Goal: Task Accomplishment & Management: Manage account settings

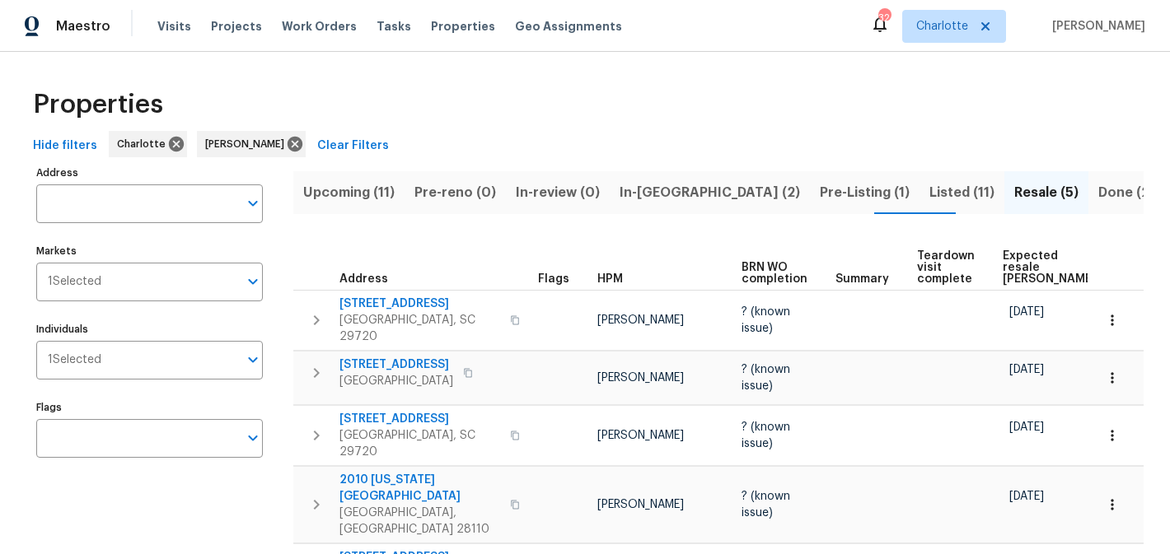
click at [313, 188] on span "Upcoming (11)" at bounding box center [348, 192] width 91 height 23
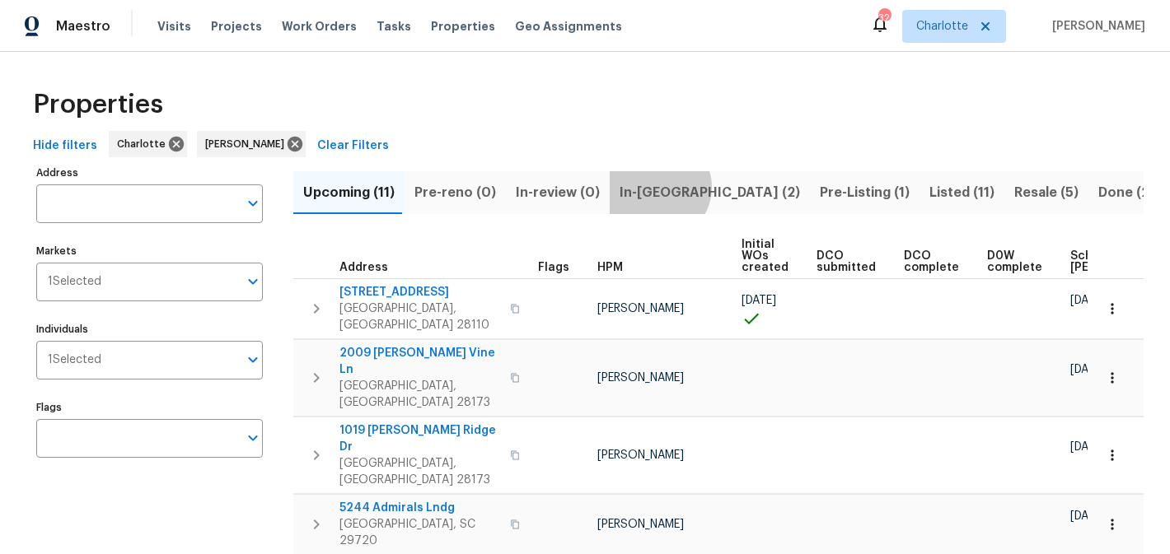
click at [647, 187] on span "In-reno (2)" at bounding box center [710, 192] width 180 height 23
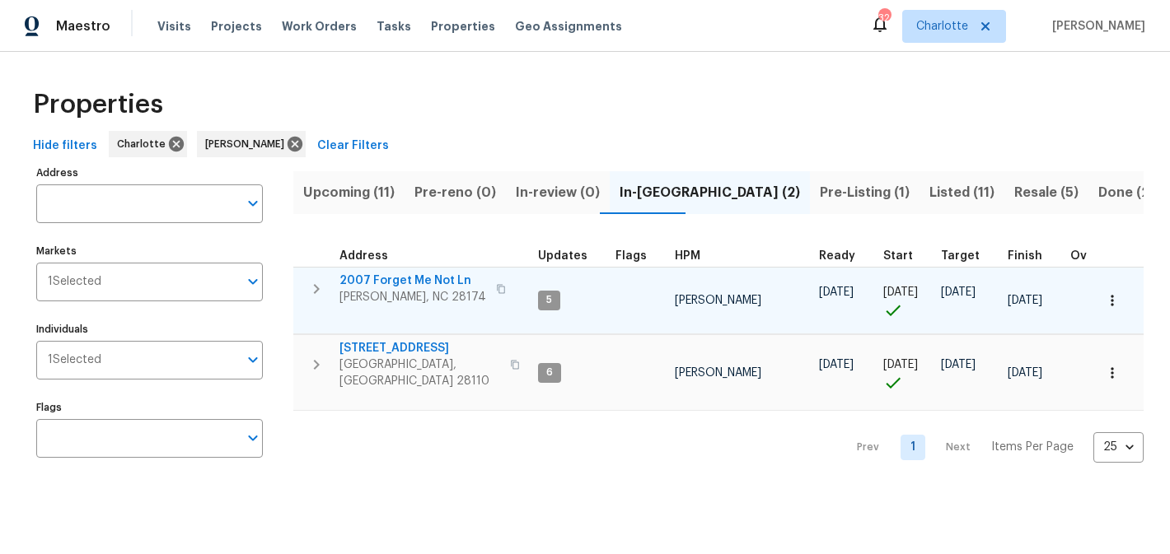
click at [398, 282] on span "2007 Forget Me Not Ln" at bounding box center [412, 281] width 147 height 16
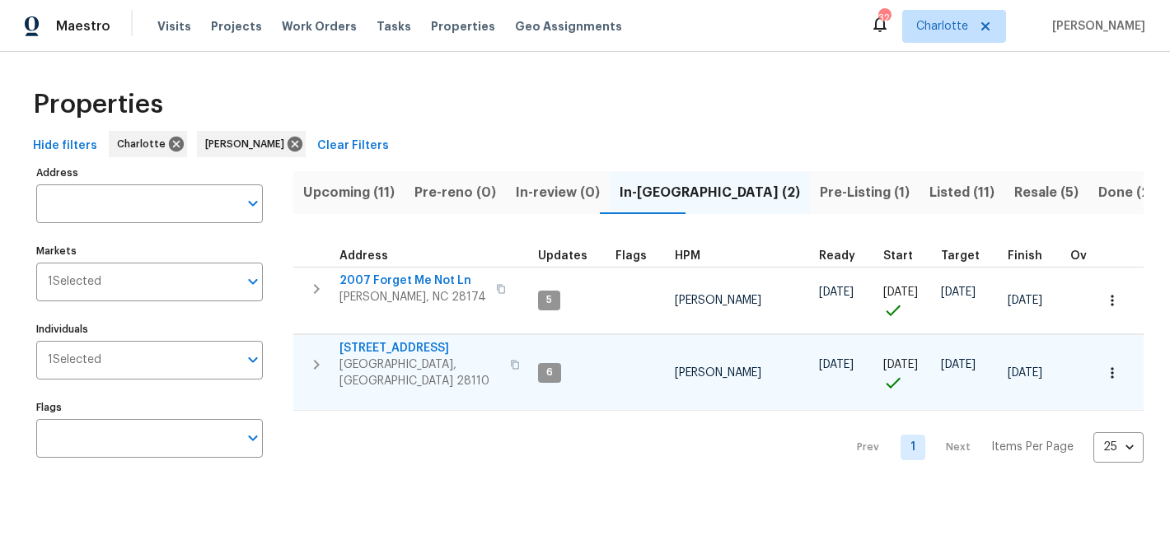
click at [384, 344] on span "2813 Faircroft Way" at bounding box center [419, 348] width 161 height 16
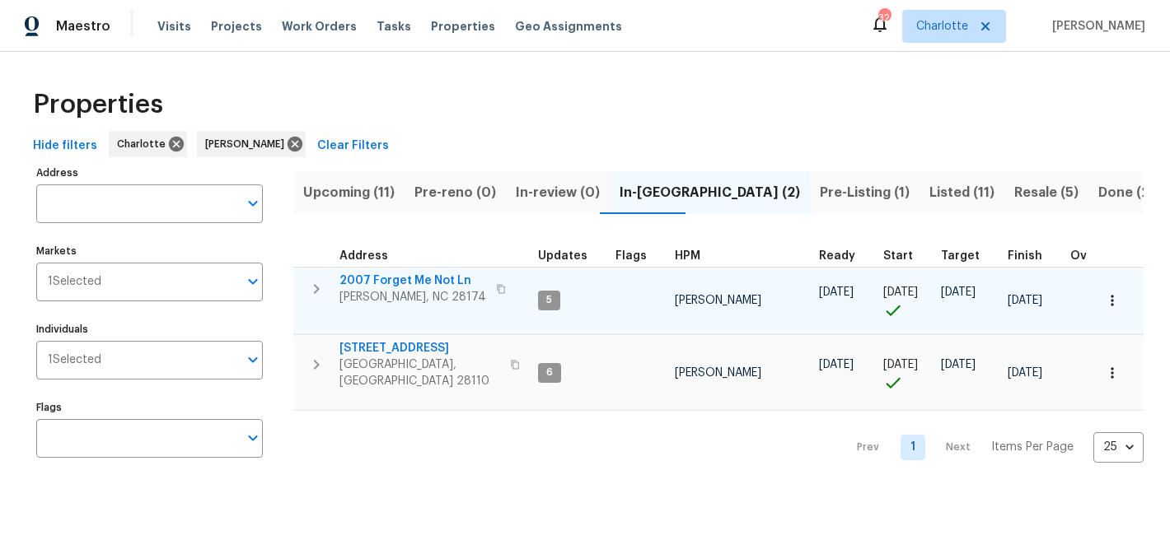
click at [399, 278] on span "2007 Forget Me Not Ln" at bounding box center [412, 281] width 147 height 16
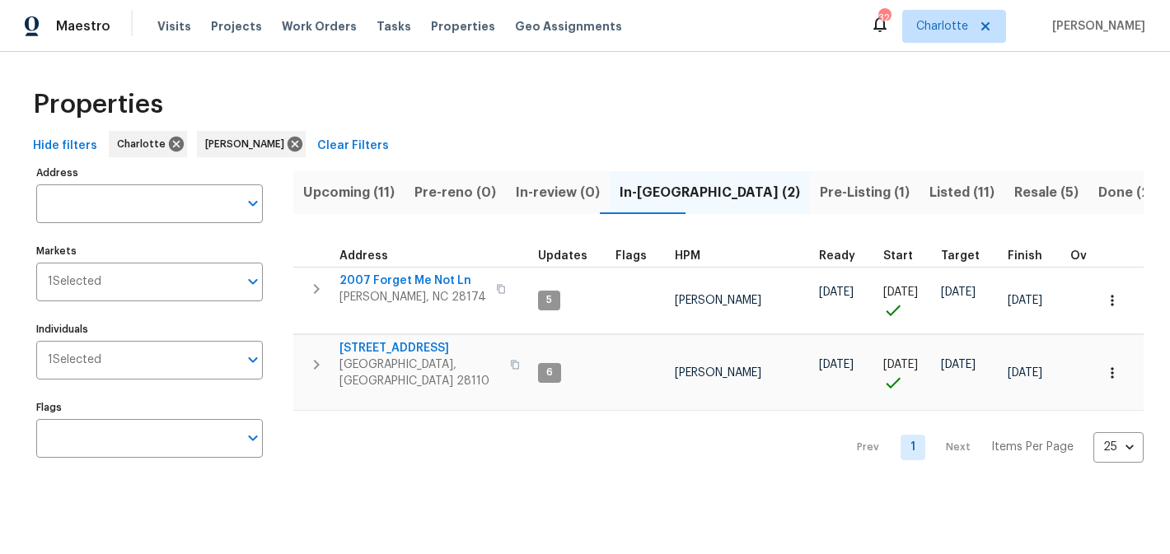
click at [820, 194] on span "Pre-Listing (1)" at bounding box center [865, 192] width 90 height 23
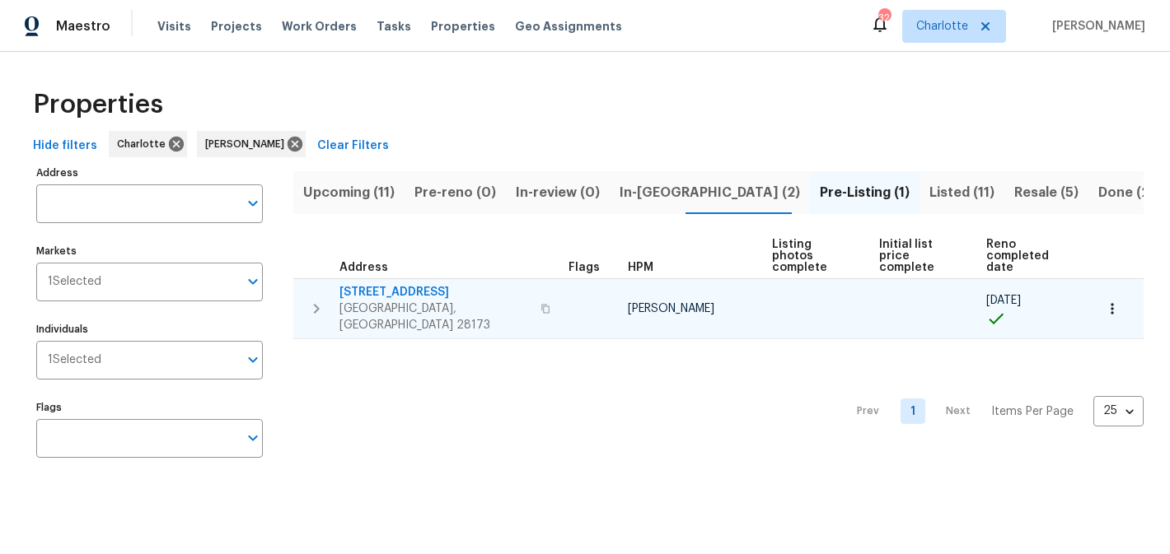
click at [398, 284] on span "431 Ranelagh Dr" at bounding box center [434, 292] width 191 height 16
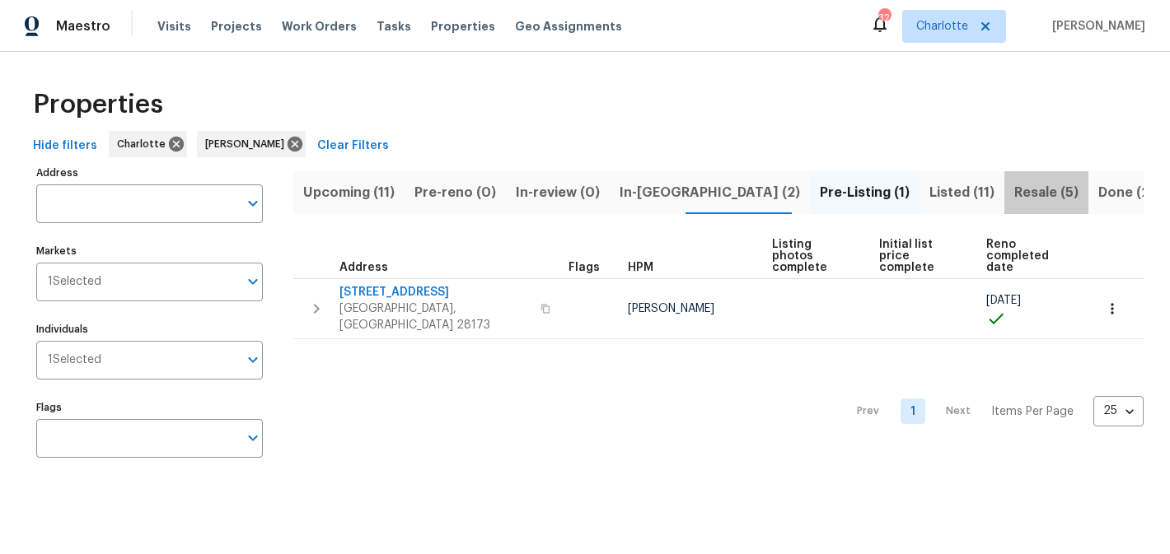
click at [1014, 185] on span "Resale (5)" at bounding box center [1046, 192] width 64 height 23
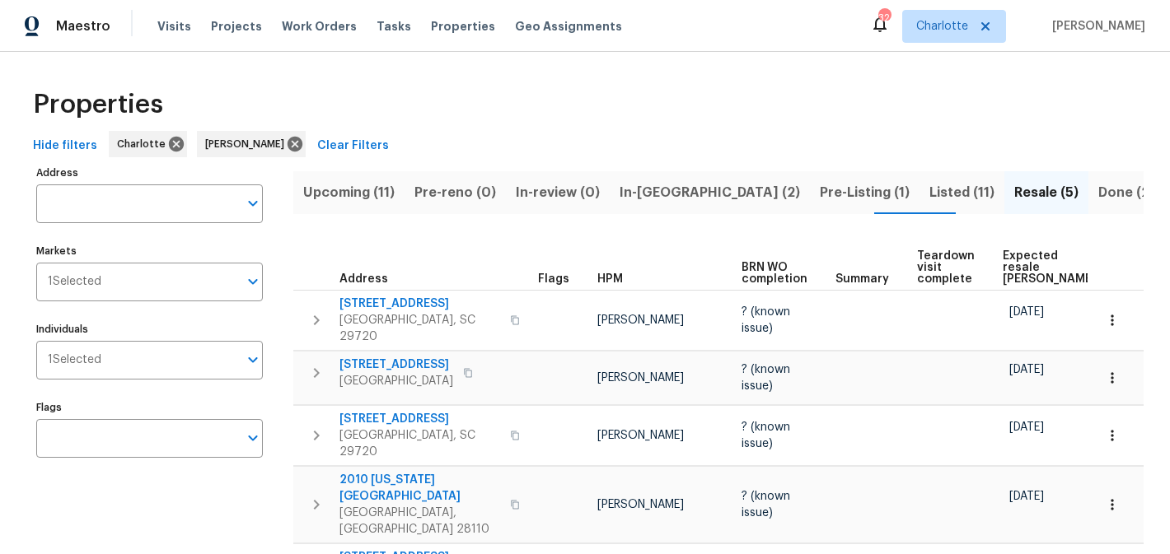
click at [376, 193] on span "Upcoming (11)" at bounding box center [348, 192] width 91 height 23
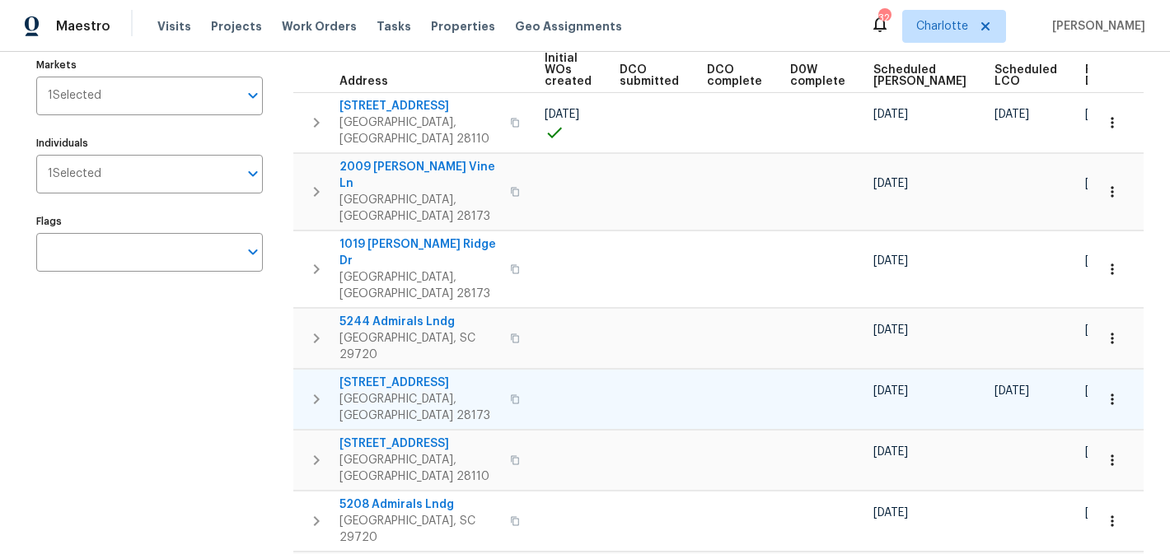
scroll to position [193, 0]
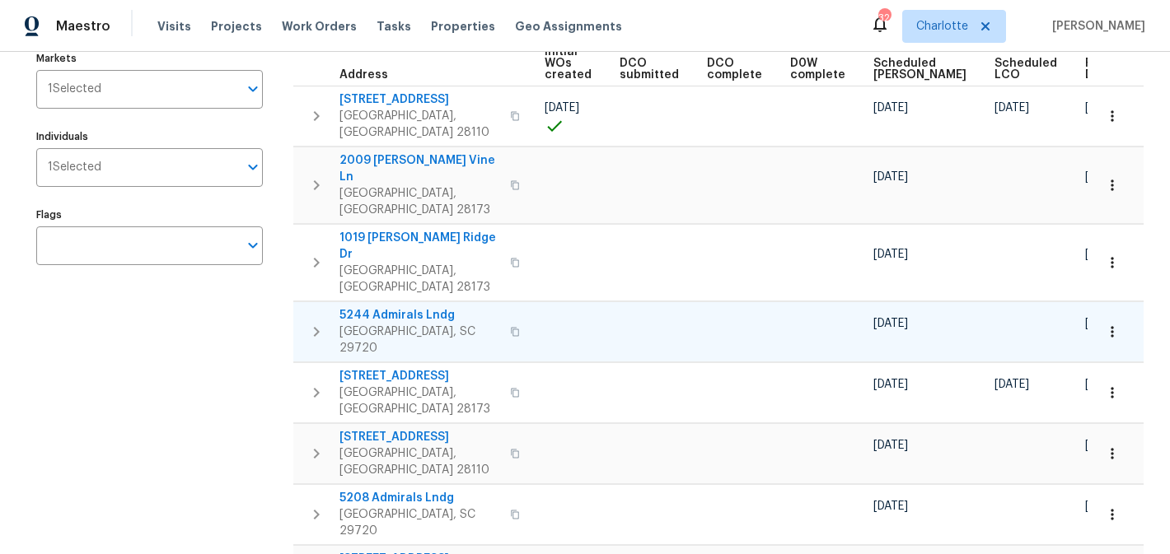
click at [411, 307] on span "5244 Admirals Lndg" at bounding box center [419, 315] width 161 height 16
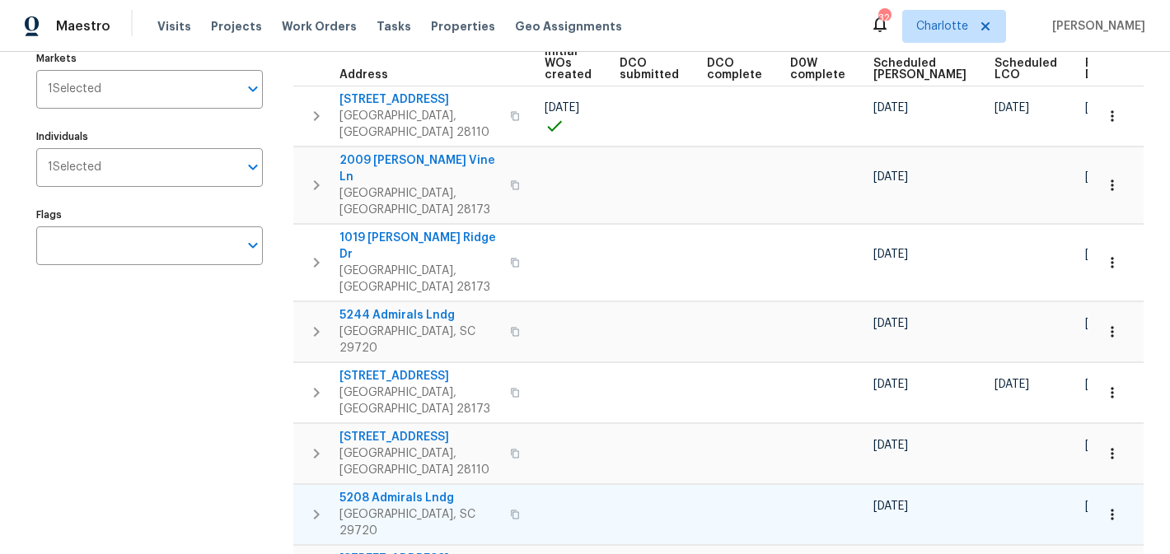
click at [415, 490] on span "5208 Admirals Lndg" at bounding box center [419, 498] width 161 height 16
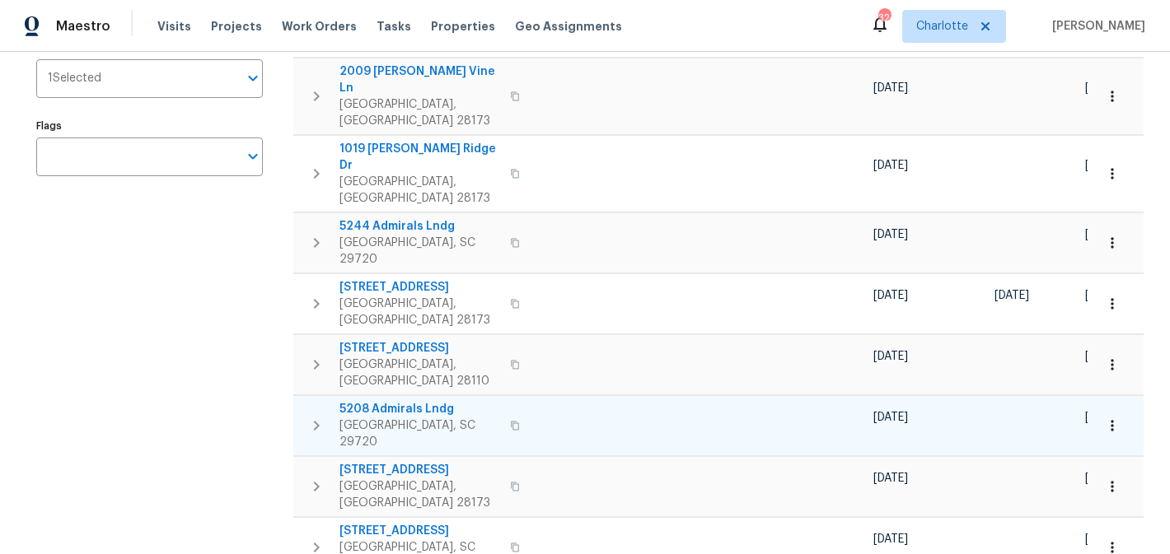
scroll to position [316, 0]
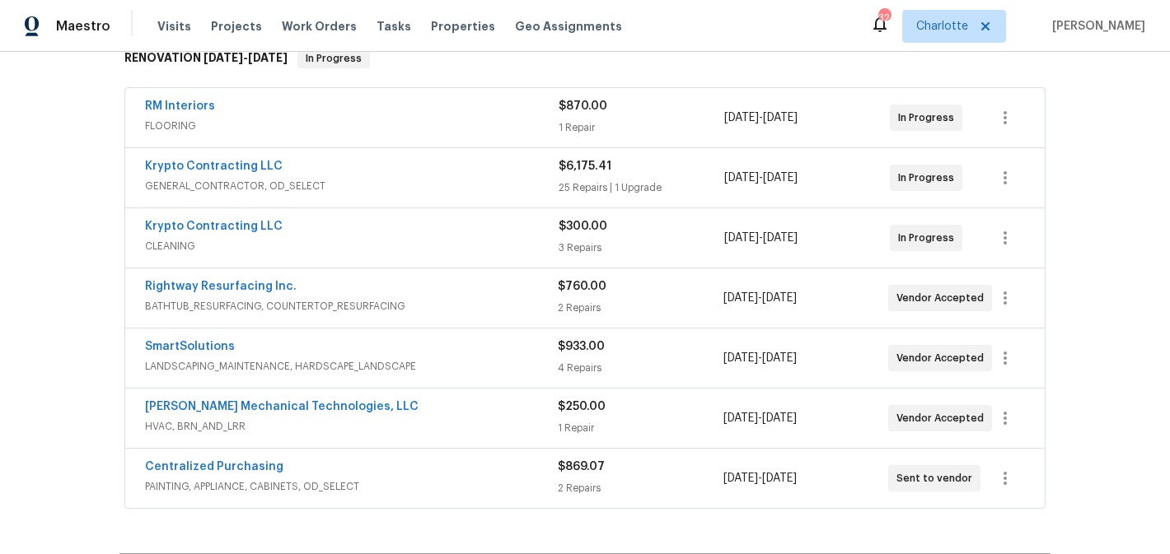
scroll to position [297, 0]
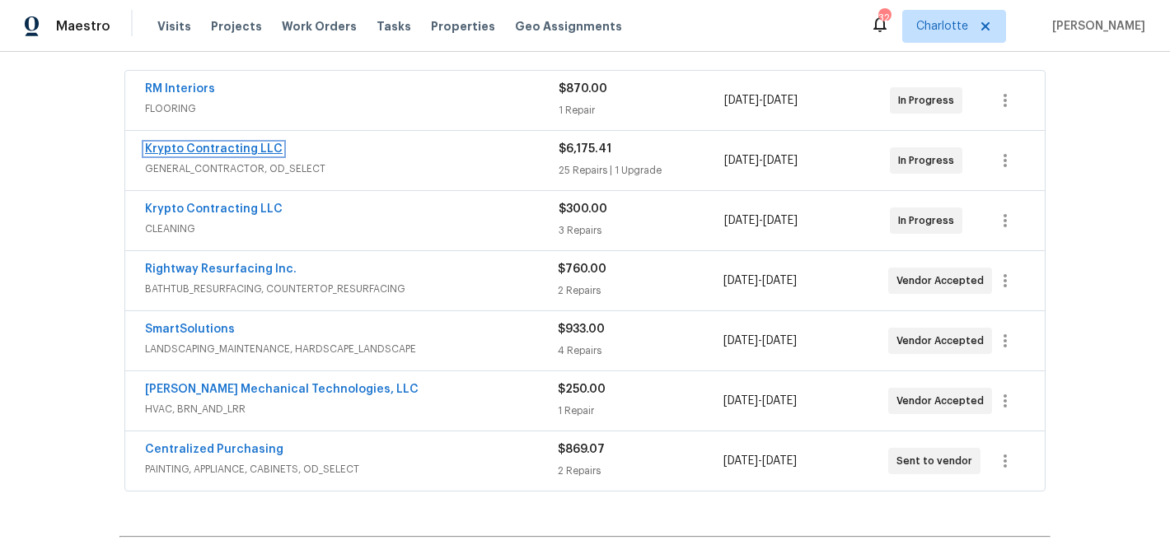
click at [227, 148] on link "Krypto Contracting LLC" at bounding box center [214, 149] width 138 height 12
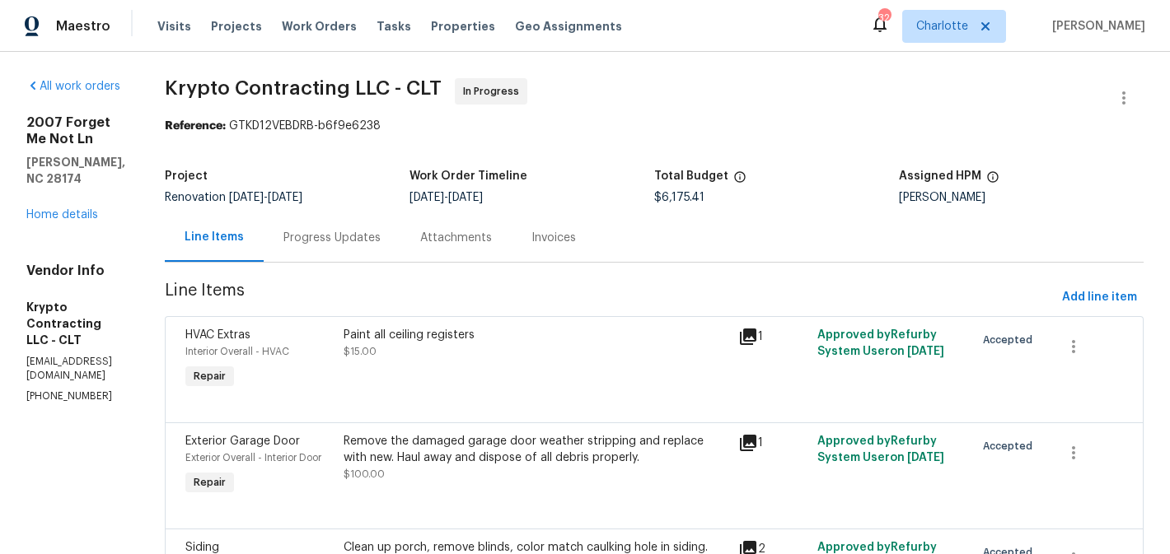
click at [368, 236] on div "Progress Updates" at bounding box center [331, 238] width 97 height 16
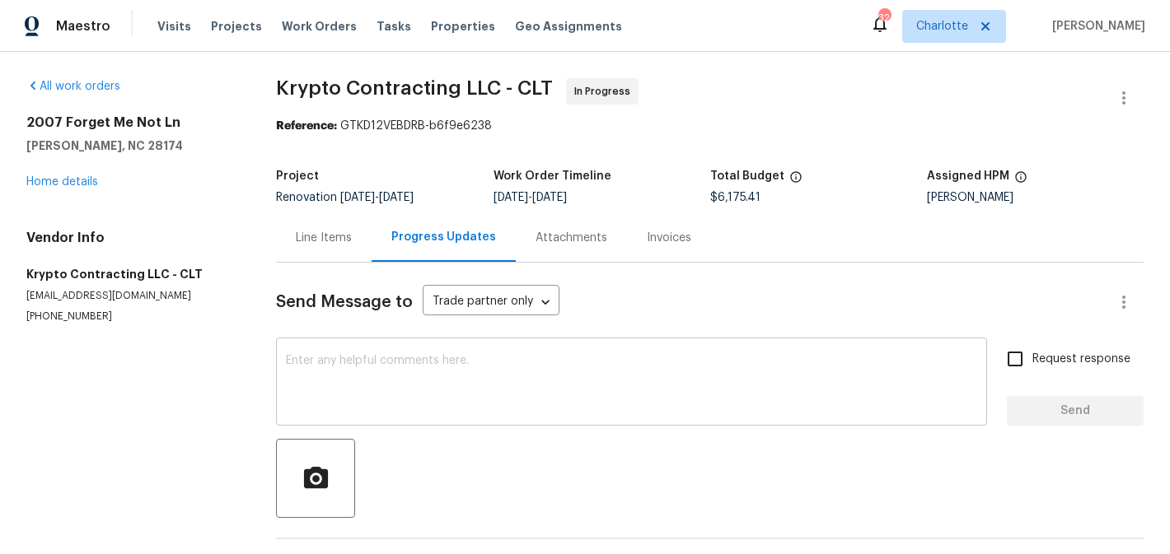
click at [418, 367] on textarea at bounding box center [631, 384] width 691 height 58
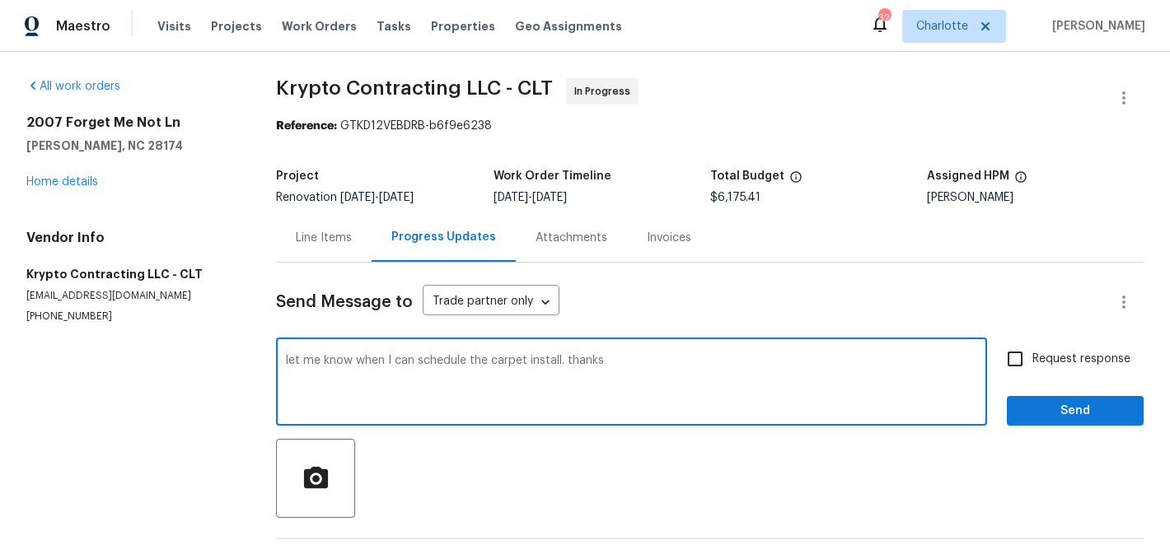
type textarea "let me know when I can schedule the carpet install. thanks"
click at [1058, 366] on span "Request response" at bounding box center [1081, 359] width 98 height 17
click at [1032, 366] on input "Request response" at bounding box center [1015, 359] width 35 height 35
checkbox input "true"
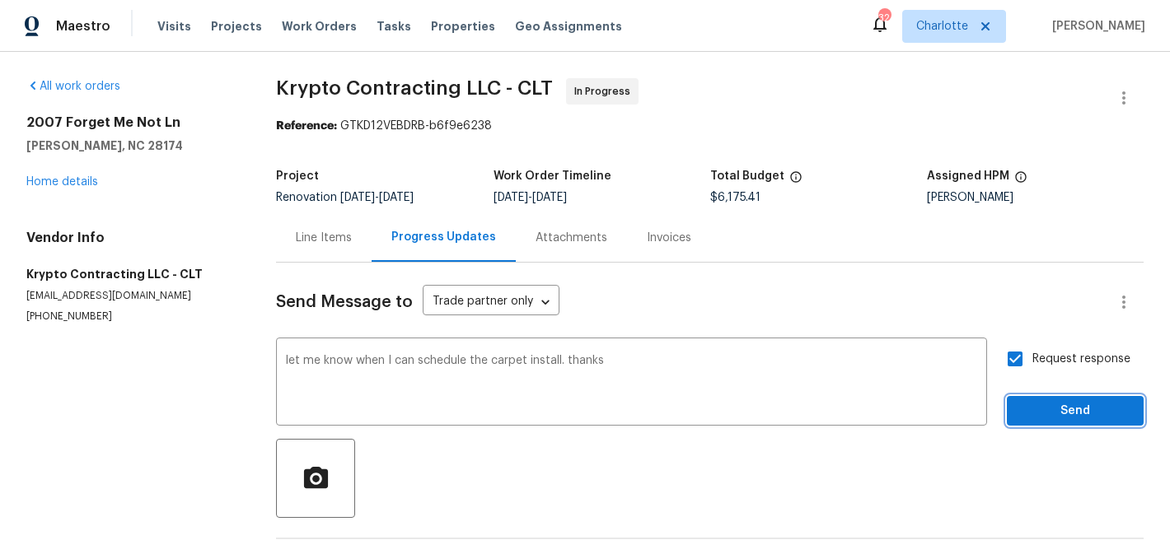
click at [1074, 411] on span "Send" at bounding box center [1075, 411] width 110 height 21
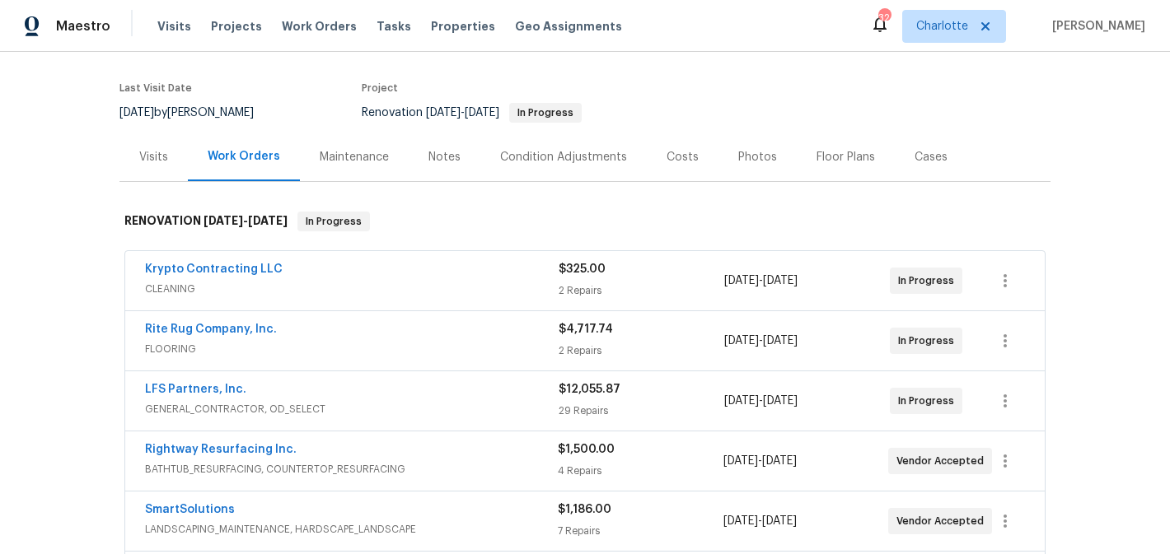
scroll to position [124, 0]
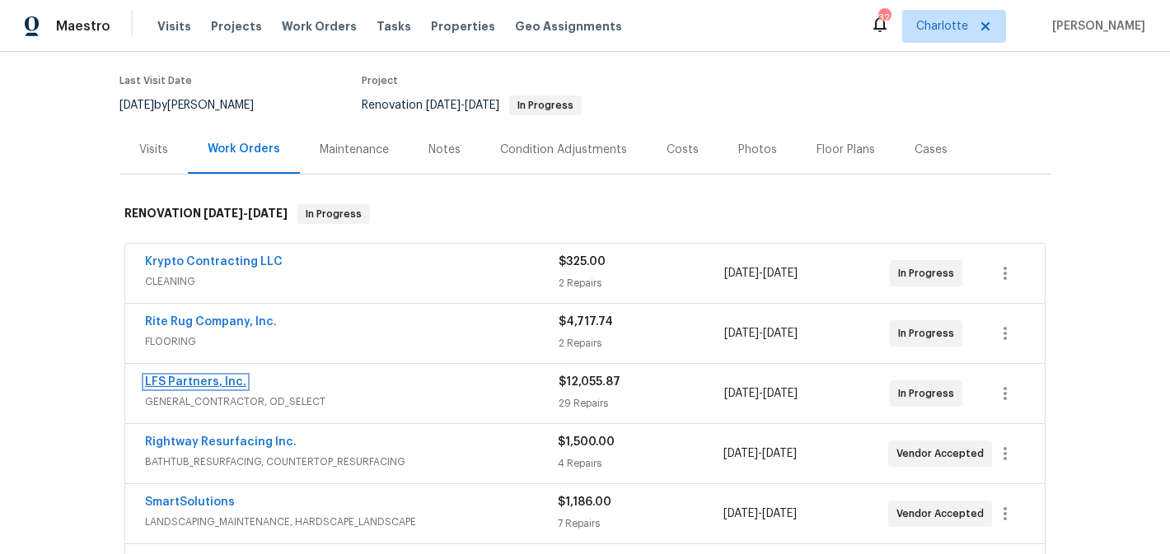
click at [189, 377] on link "LFS Partners, Inc." at bounding box center [195, 383] width 101 height 12
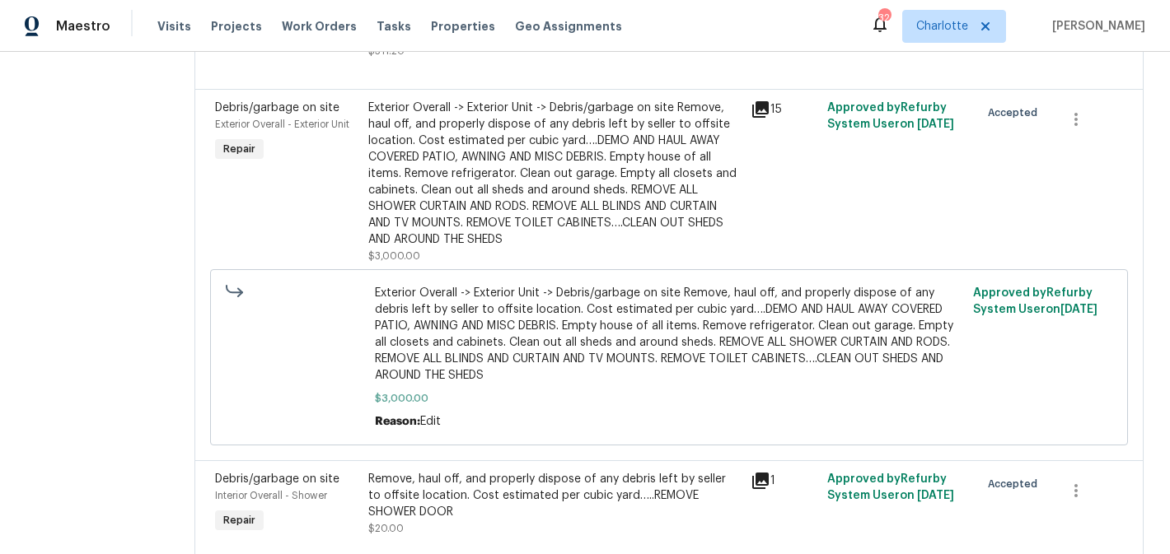
scroll to position [3838, 0]
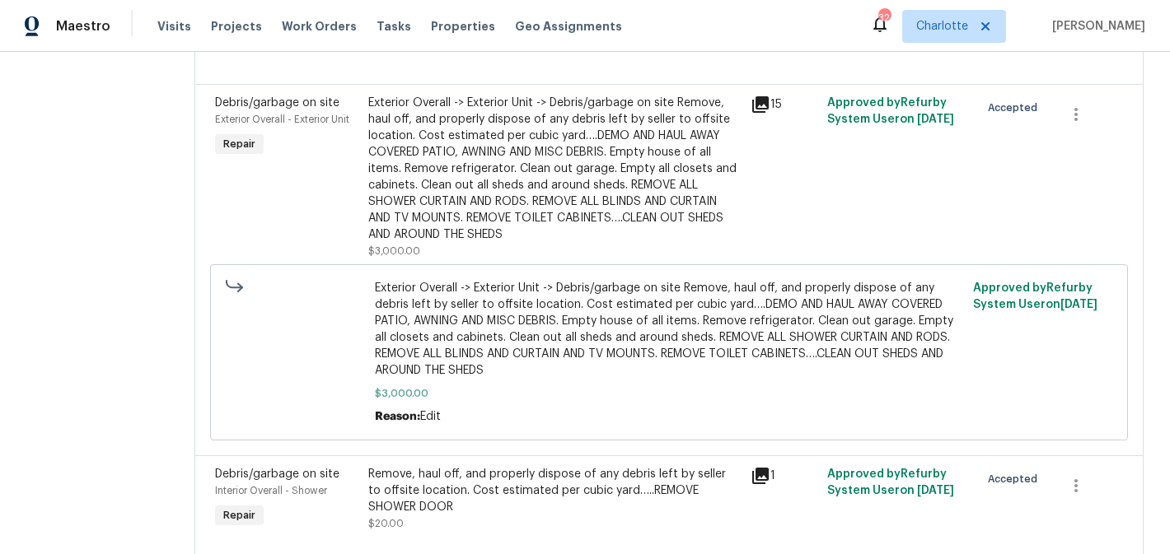
click at [746, 176] on div "15" at bounding box center [784, 177] width 77 height 175
click at [704, 155] on div "Exterior Overall -> Exterior Unit -> Debris/garbage on site Remove, haul off, a…" at bounding box center [554, 169] width 372 height 148
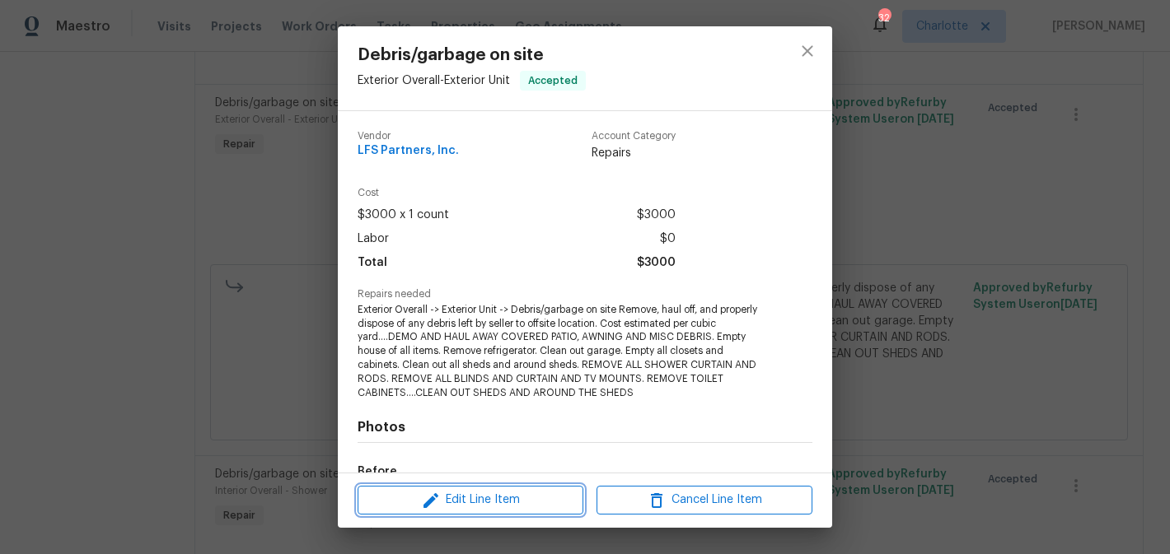
click at [511, 505] on span "Edit Line Item" at bounding box center [471, 500] width 216 height 21
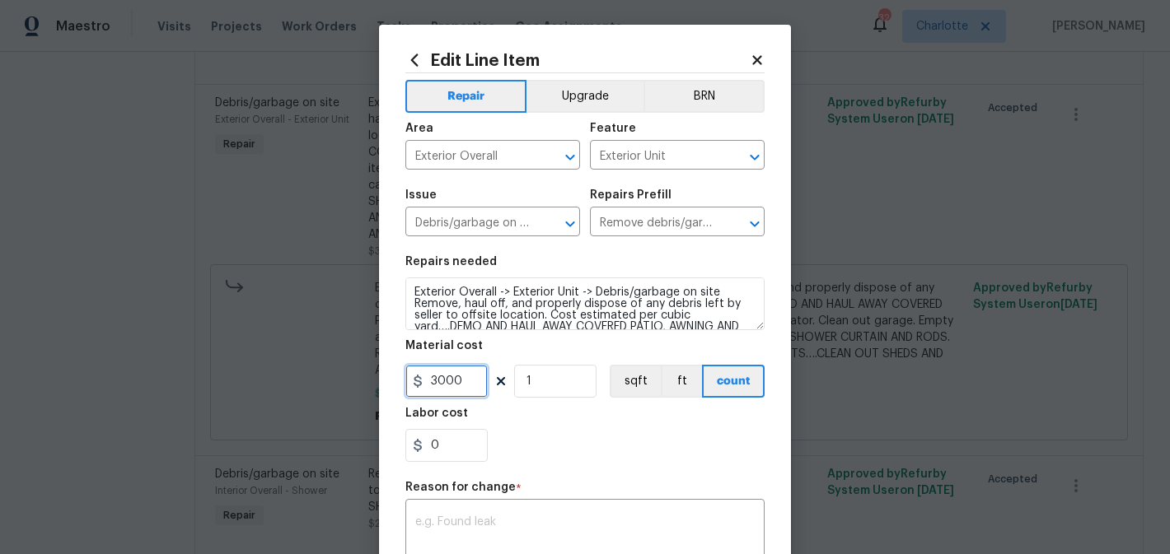
click at [470, 386] on input "3000" at bounding box center [446, 381] width 82 height 33
type input "6250"
click at [554, 387] on input "1" at bounding box center [555, 381] width 82 height 33
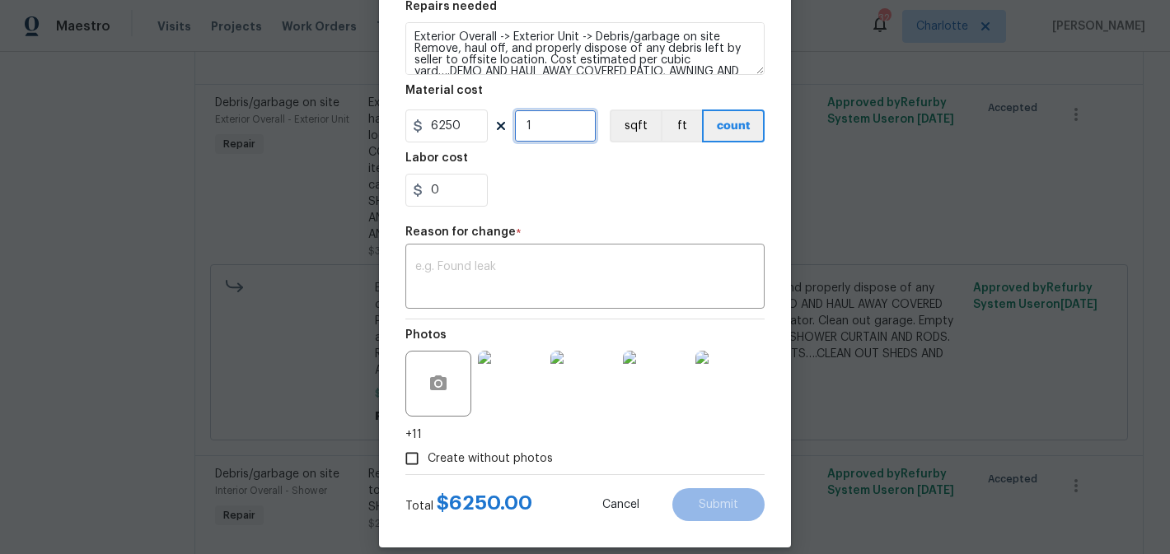
scroll to position [274, 0]
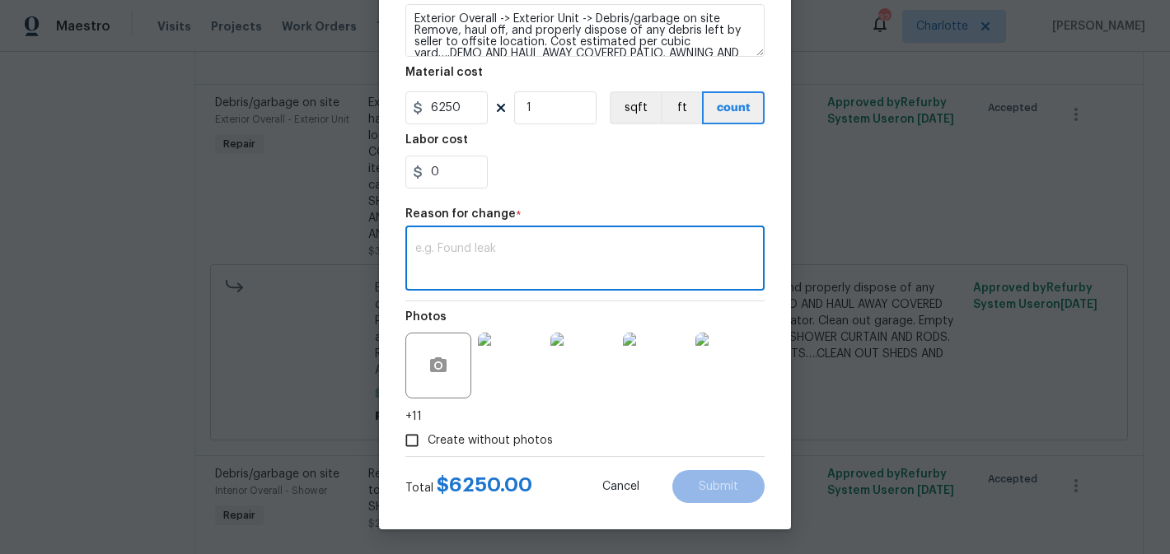
click at [528, 269] on textarea at bounding box center [584, 260] width 339 height 35
type textarea "edit"
click at [630, 172] on div "0" at bounding box center [584, 172] width 359 height 33
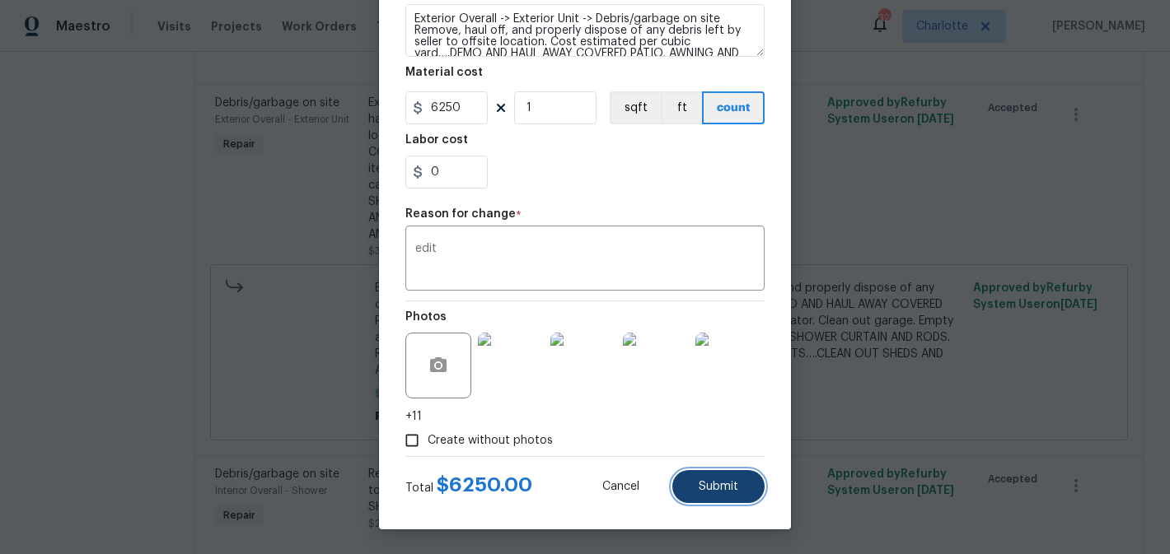
click at [754, 496] on button "Submit" at bounding box center [718, 486] width 92 height 33
type input "3000"
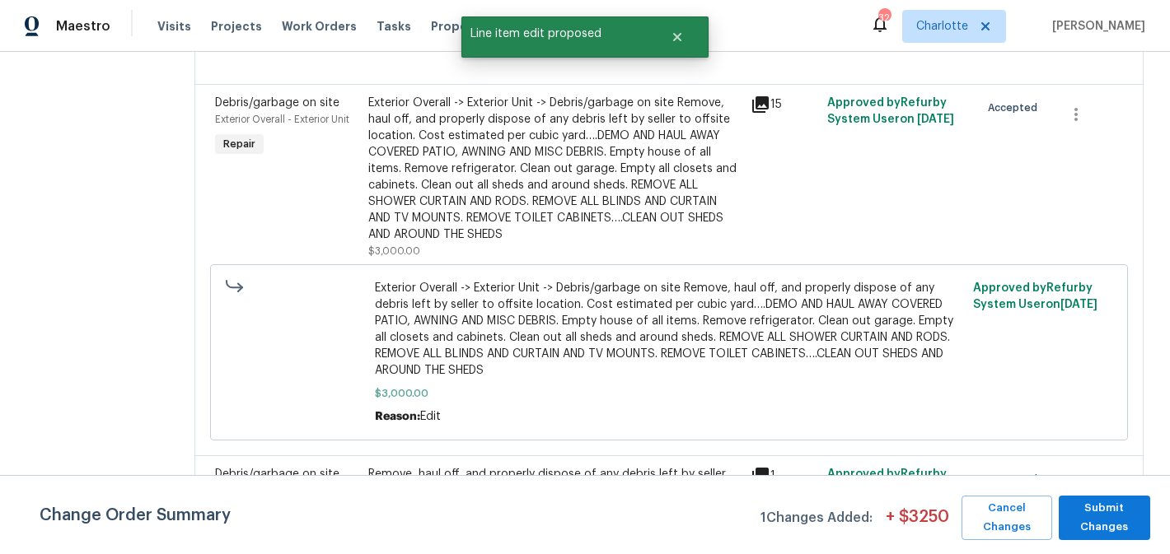
scroll to position [0, 0]
click at [1110, 524] on span "Submit Changes" at bounding box center [1104, 518] width 75 height 38
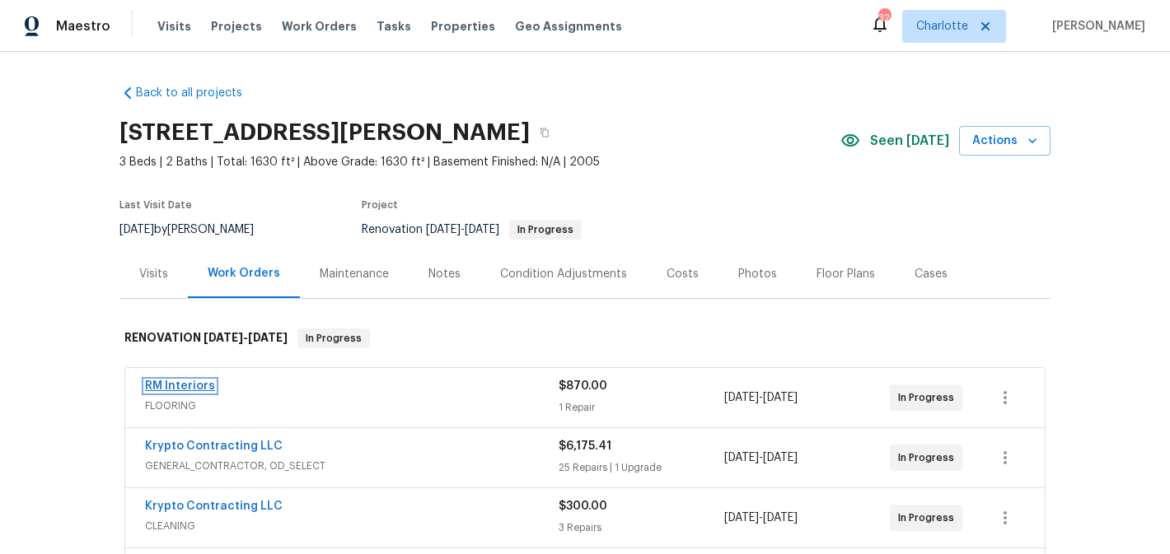
click at [185, 381] on link "RM Interiors" at bounding box center [180, 387] width 70 height 12
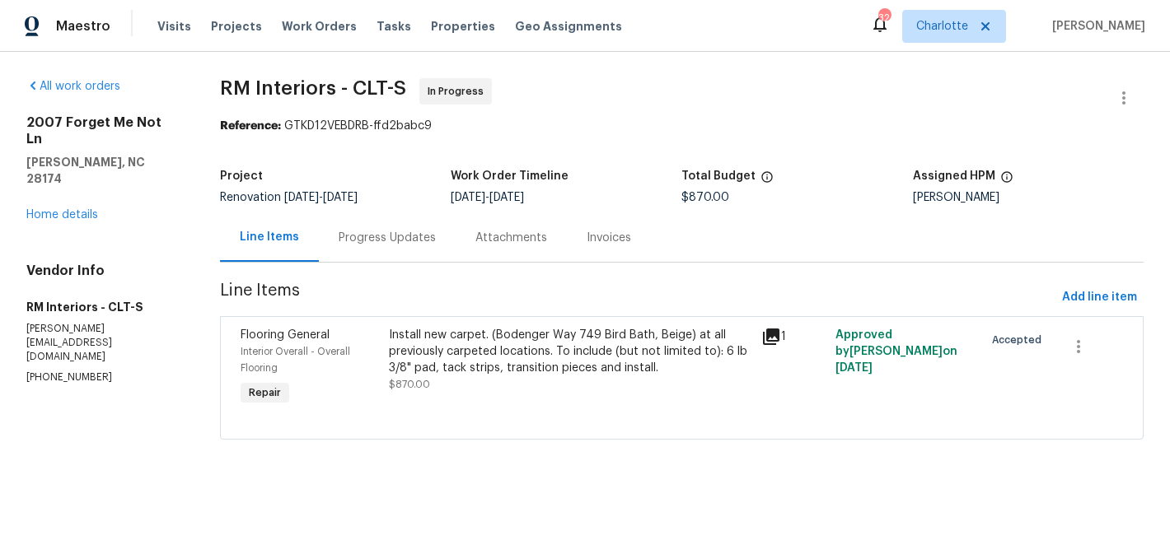
click at [538, 396] on div "Install new carpet. (Bodenger Way 749 Bird Bath, Beige) at all previously carpe…" at bounding box center [570, 368] width 372 height 92
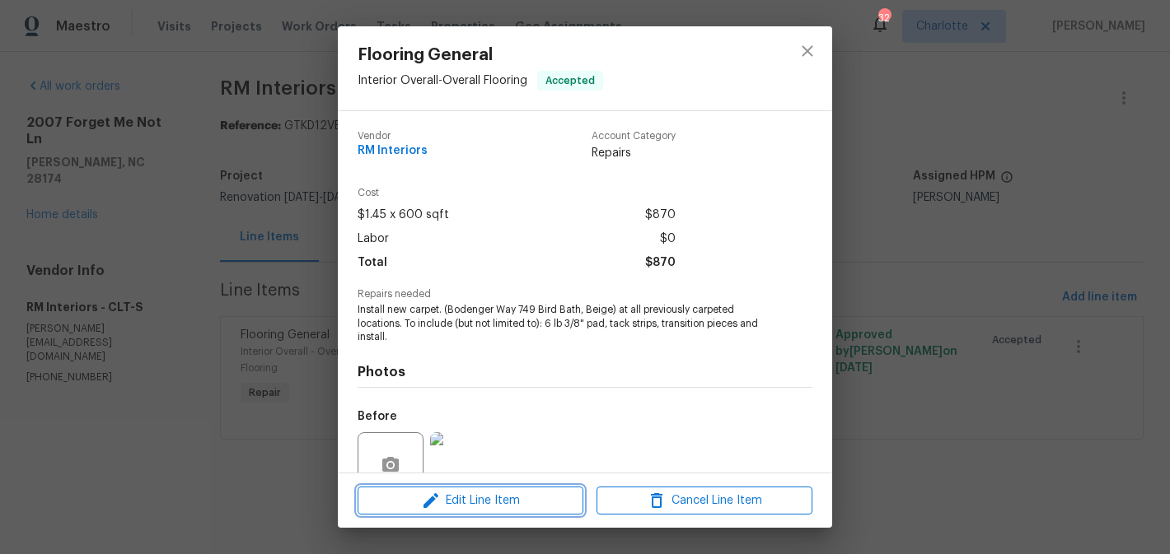
click at [512, 495] on span "Edit Line Item" at bounding box center [471, 501] width 216 height 21
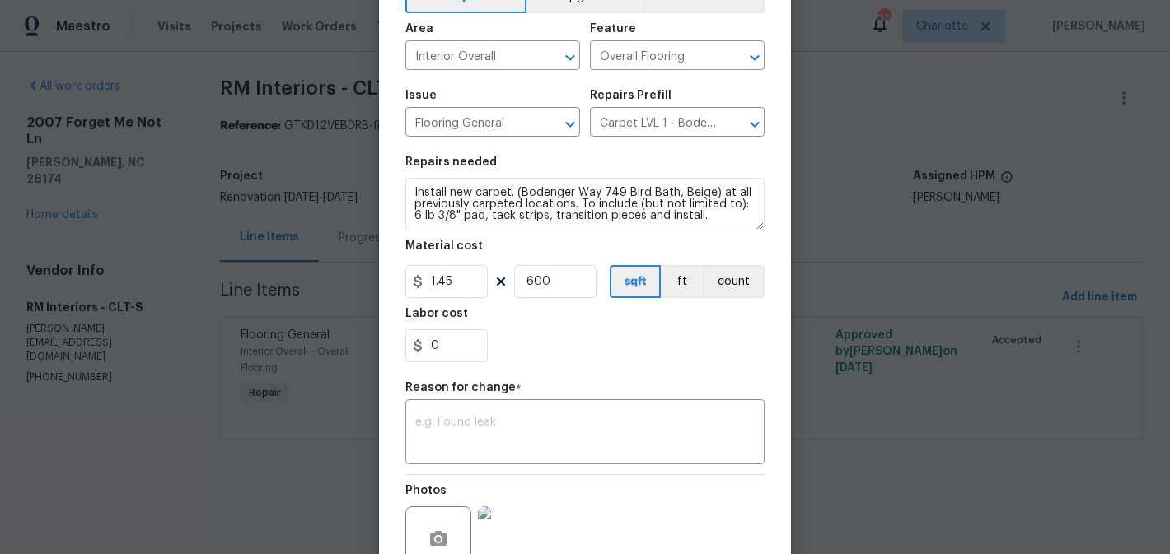
scroll to position [168, 0]
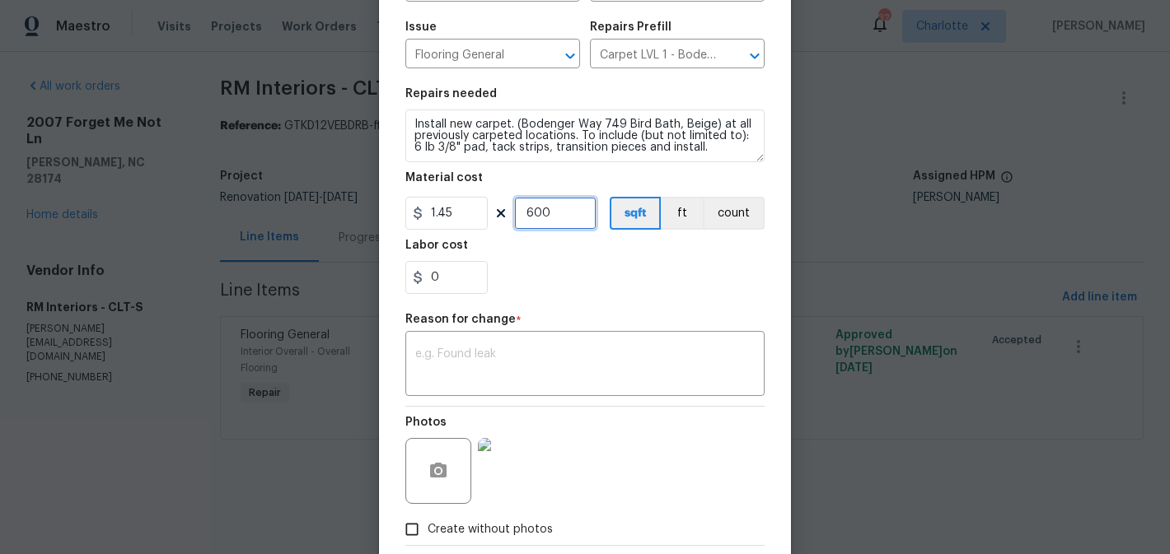
click at [555, 215] on input "600" at bounding box center [555, 213] width 82 height 33
type input "1"
click at [465, 209] on input "1.45" at bounding box center [446, 213] width 82 height 33
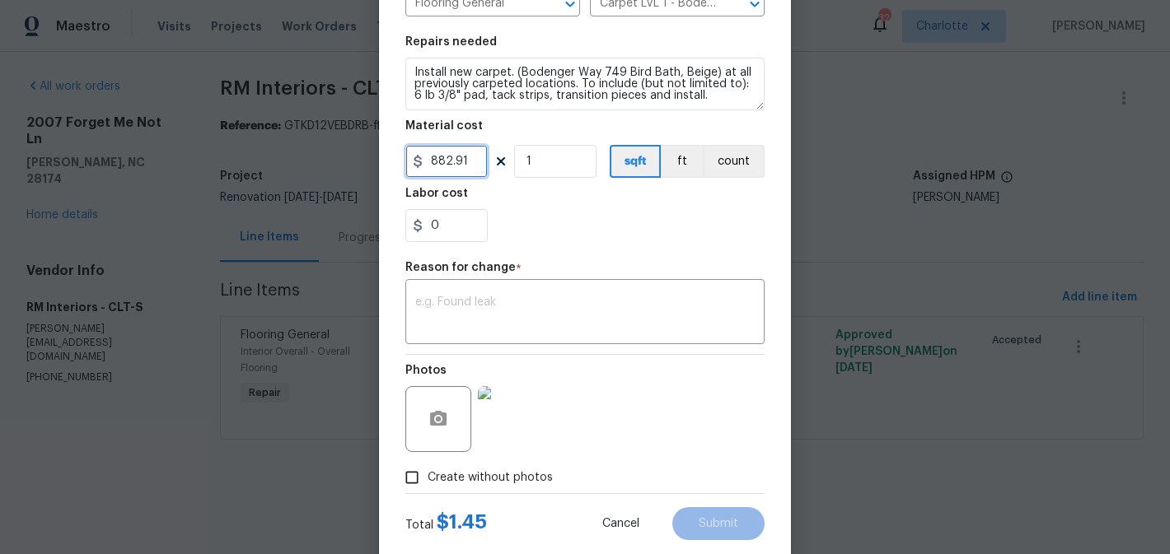
scroll to position [258, 0]
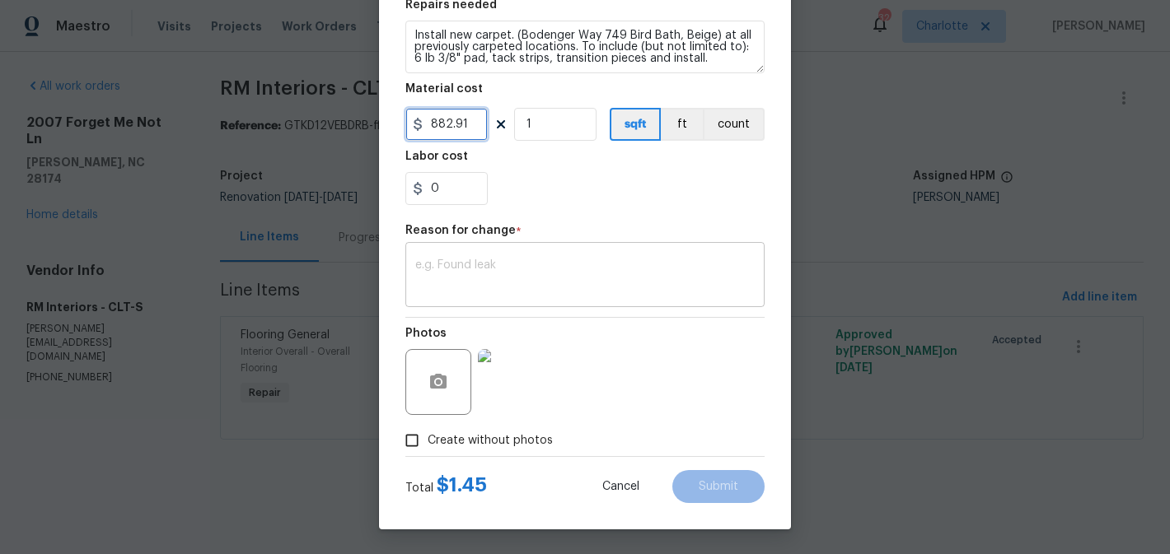
type input "882.91"
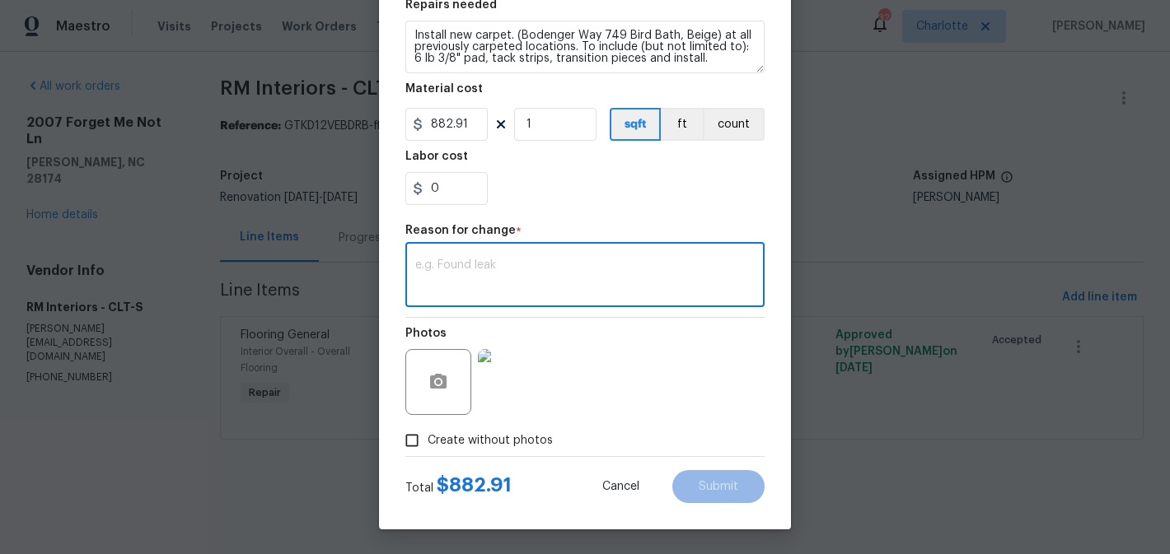
click at [524, 289] on textarea at bounding box center [584, 277] width 339 height 35
type textarea "edit"
click at [717, 489] on span "Submit" at bounding box center [719, 487] width 40 height 12
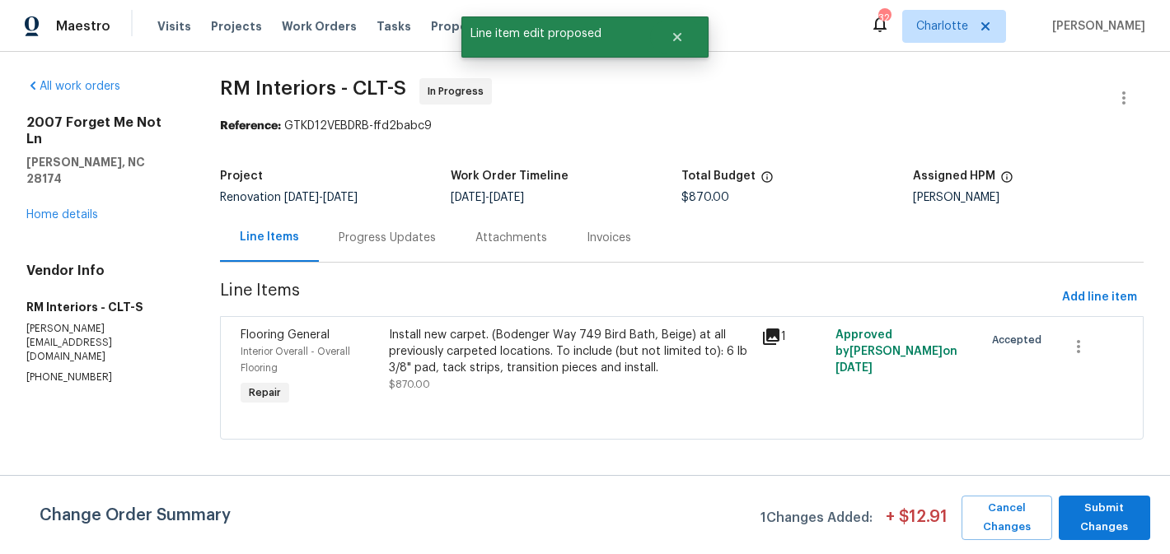
scroll to position [0, 0]
click at [1084, 519] on span "Submit Changes" at bounding box center [1104, 518] width 75 height 38
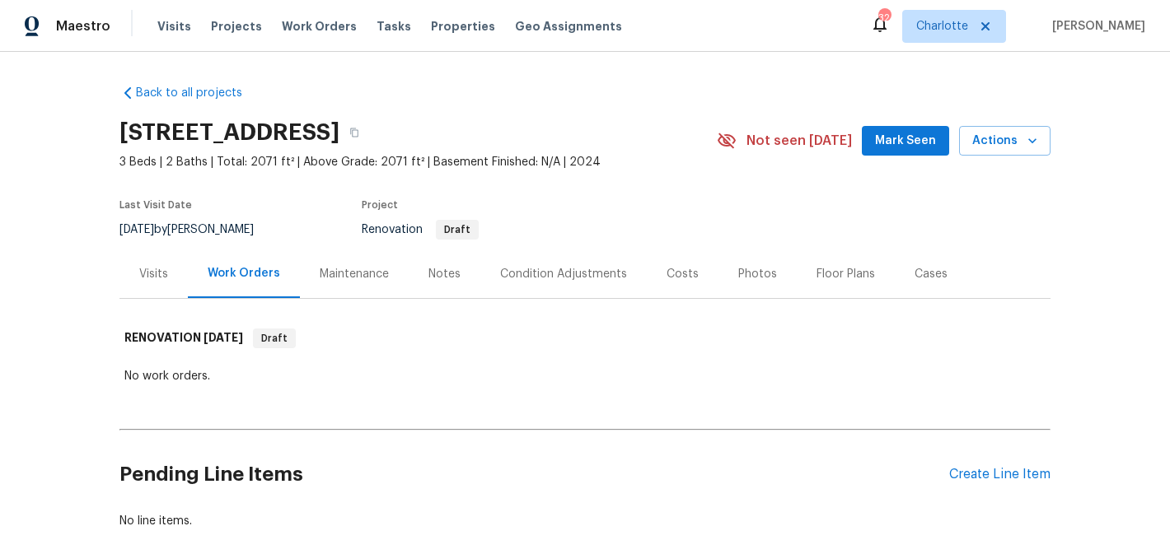
click at [882, 129] on button "Mark Seen" at bounding box center [905, 141] width 87 height 30
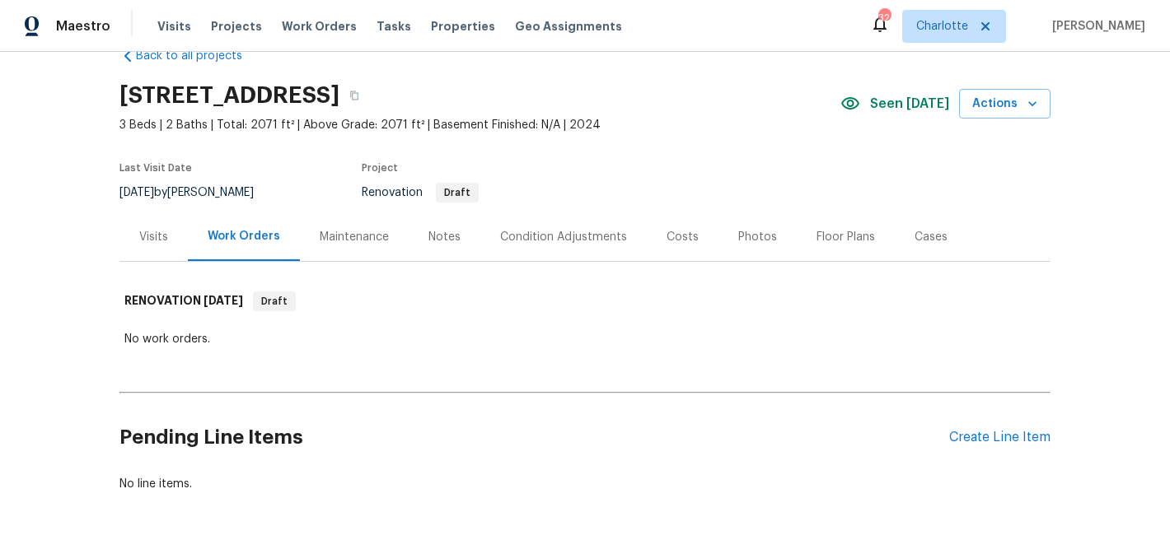
scroll to position [87, 0]
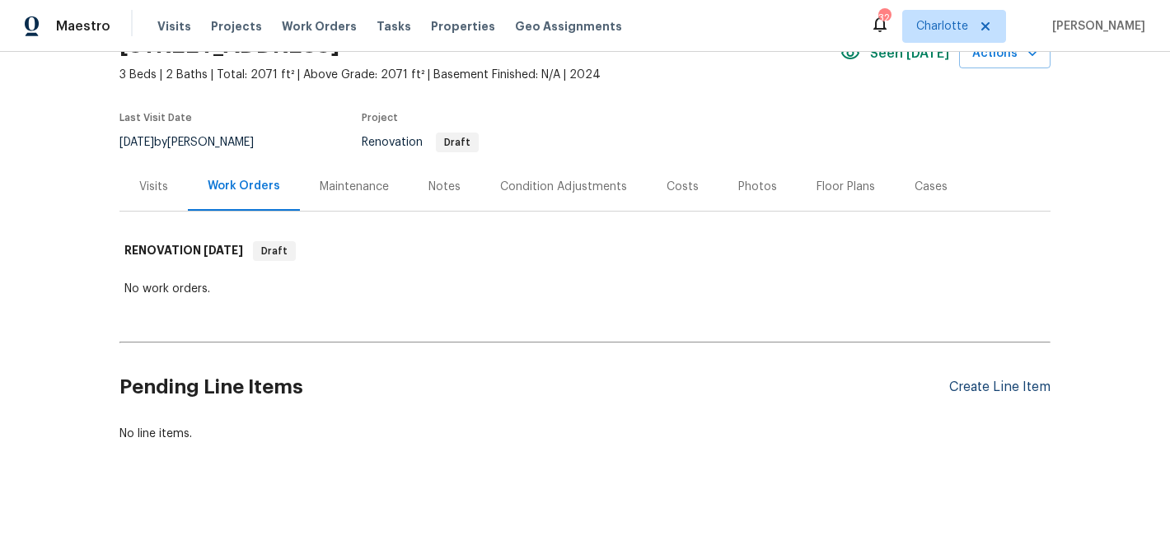
click at [1014, 394] on div "Create Line Item" at bounding box center [999, 388] width 101 height 16
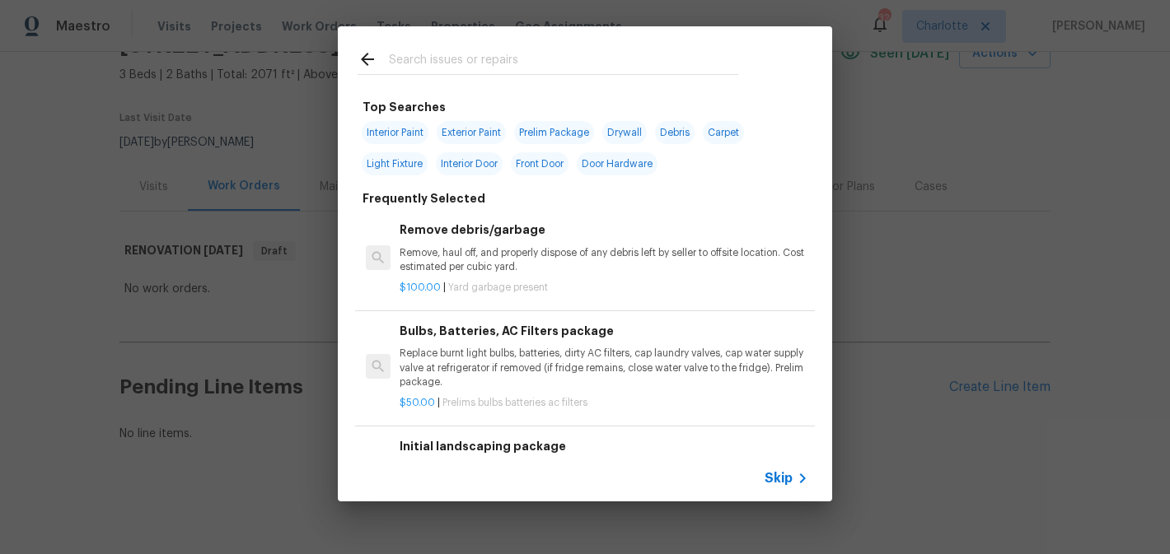
click at [459, 68] on input "text" at bounding box center [563, 61] width 349 height 25
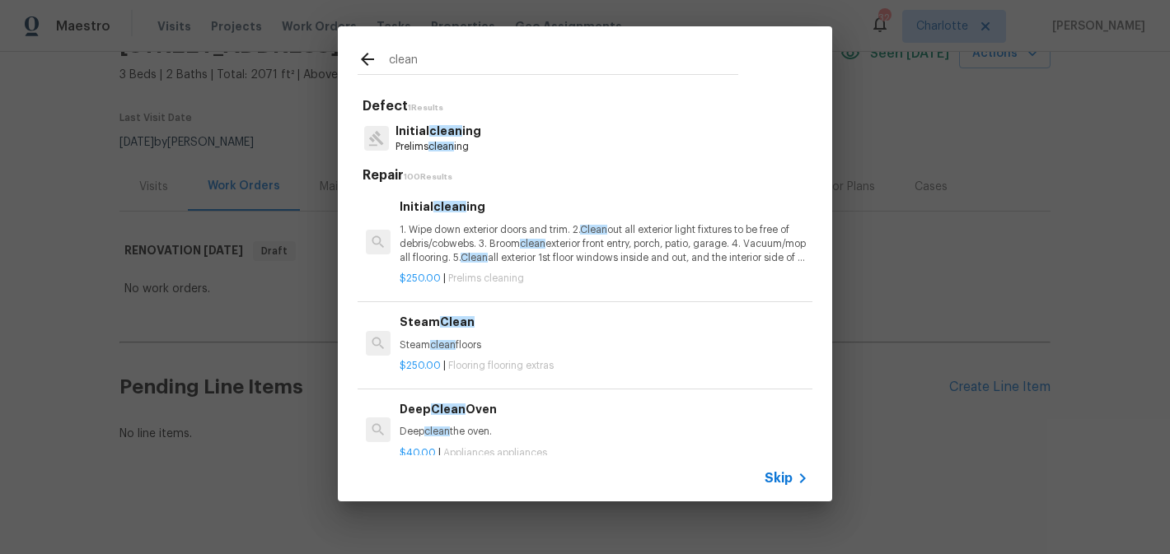
type input "clean"
click at [485, 141] on div "Initial clean ing Prelims clean ing" at bounding box center [585, 138] width 455 height 44
click at [490, 246] on p "1. Wipe down exterior doors and trim. 2. Clean out all exterior light fixtures …" at bounding box center [604, 244] width 409 height 42
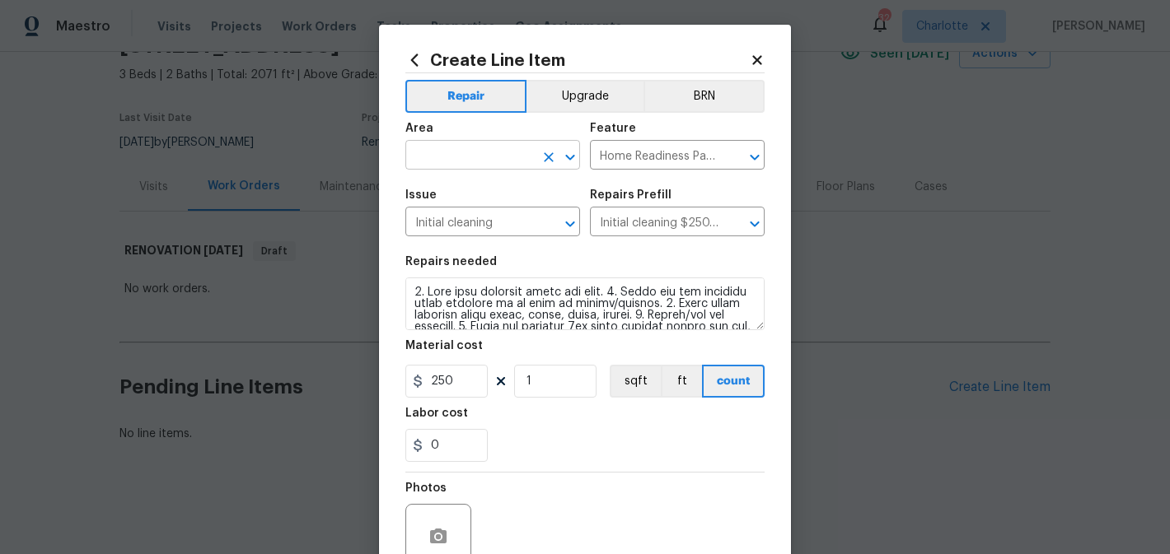
click at [498, 148] on input "text" at bounding box center [469, 157] width 129 height 26
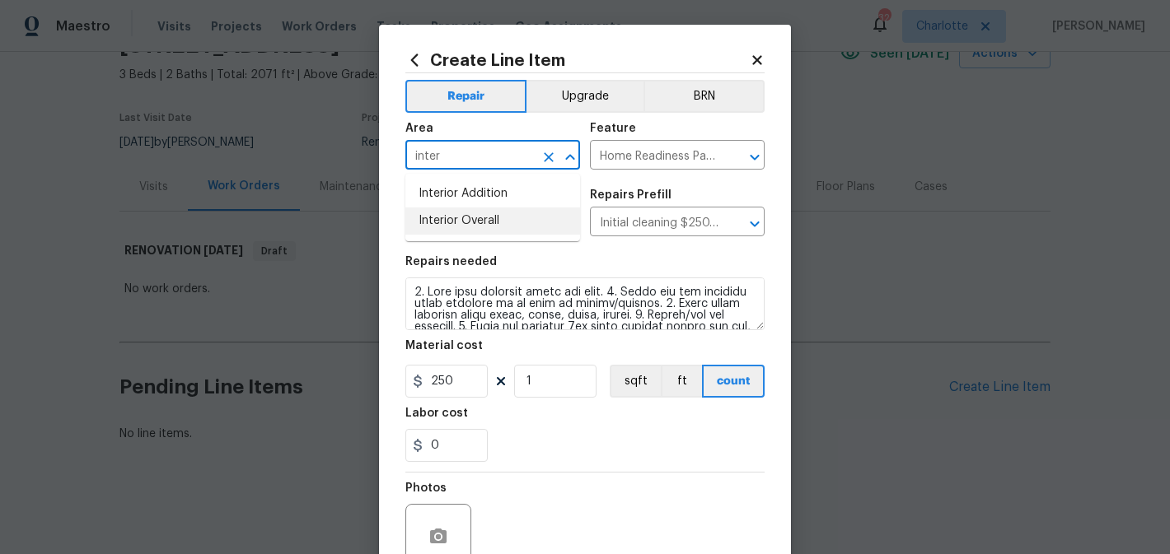
click at [482, 212] on li "Interior Overall" at bounding box center [492, 221] width 175 height 27
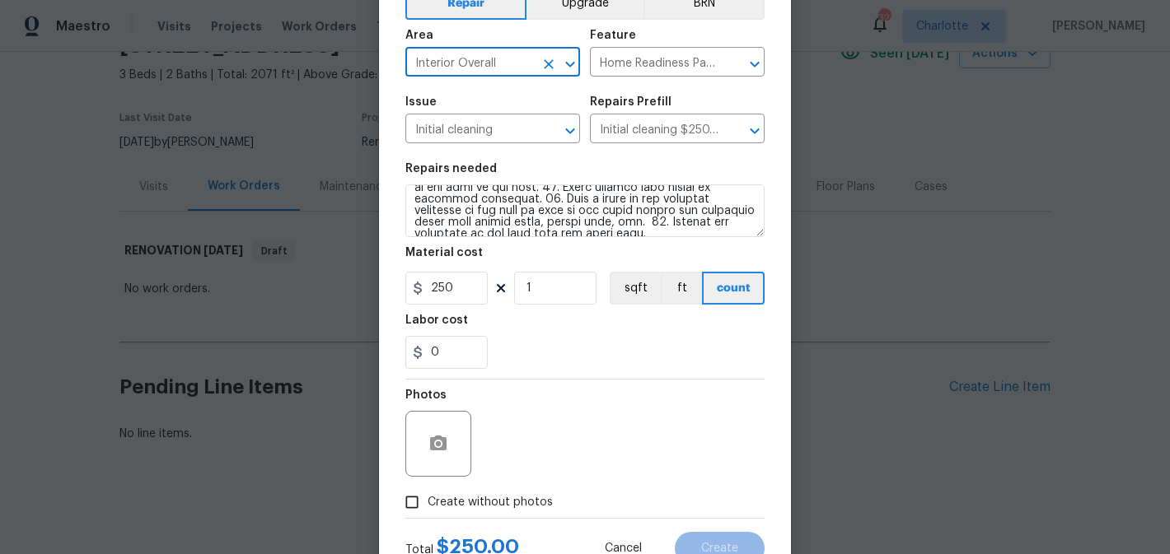
scroll to position [156, 0]
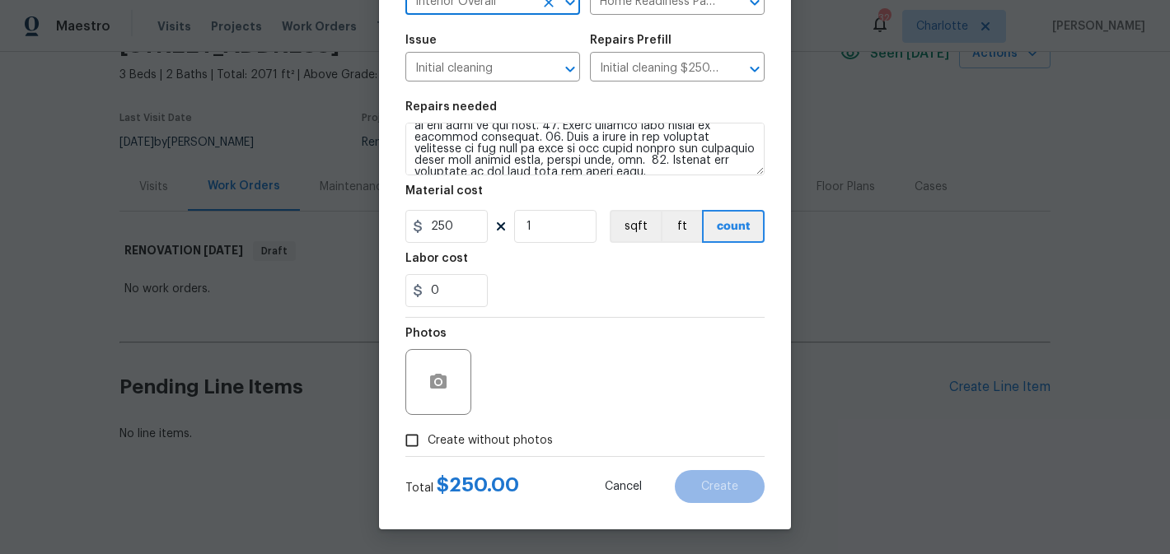
type input "Interior Overall"
click at [523, 436] on span "Create without photos" at bounding box center [490, 441] width 125 height 17
click at [428, 436] on input "Create without photos" at bounding box center [411, 440] width 31 height 31
checkbox input "true"
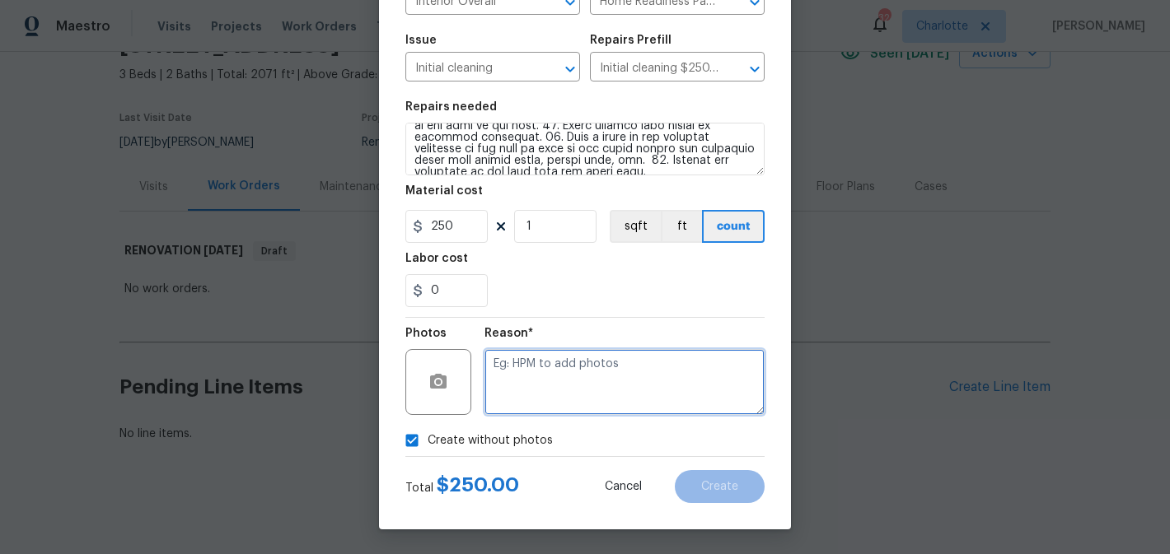
click at [569, 386] on textarea at bounding box center [624, 382] width 280 height 66
type textarea "edit"
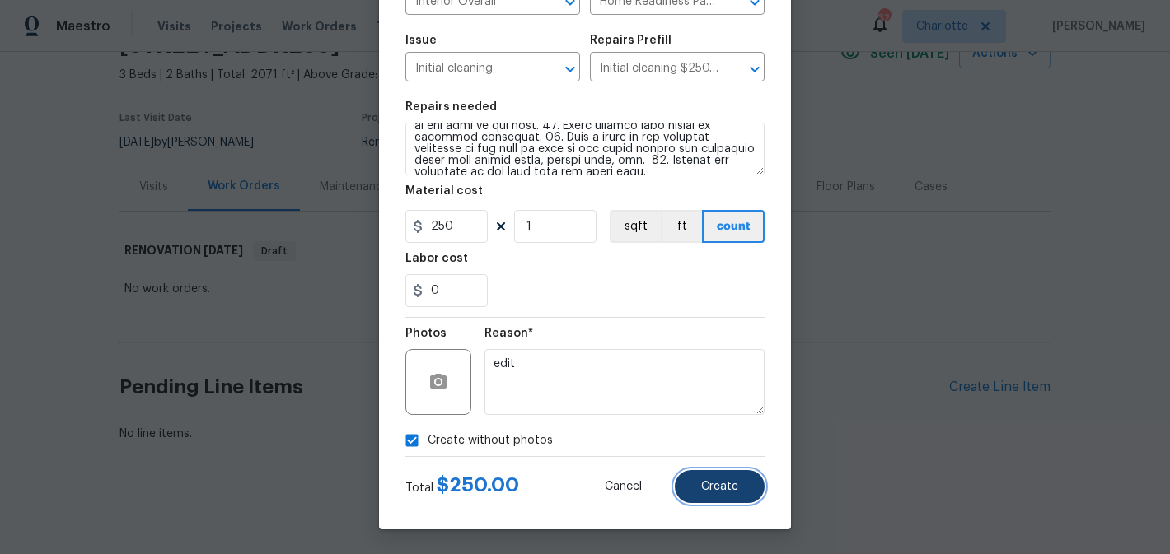
click at [725, 495] on button "Create" at bounding box center [720, 486] width 90 height 33
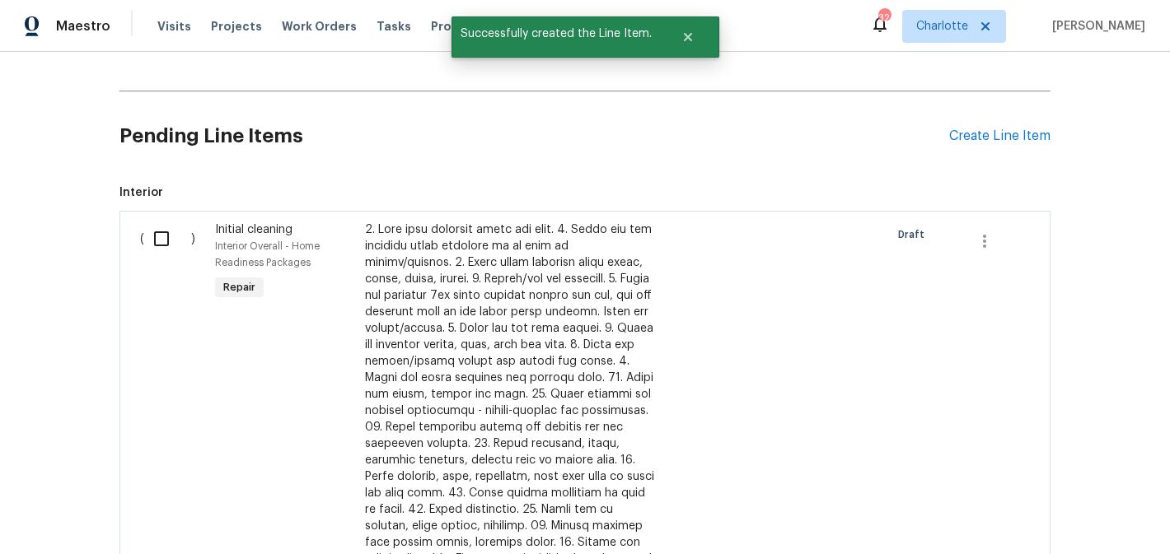
scroll to position [340, 0]
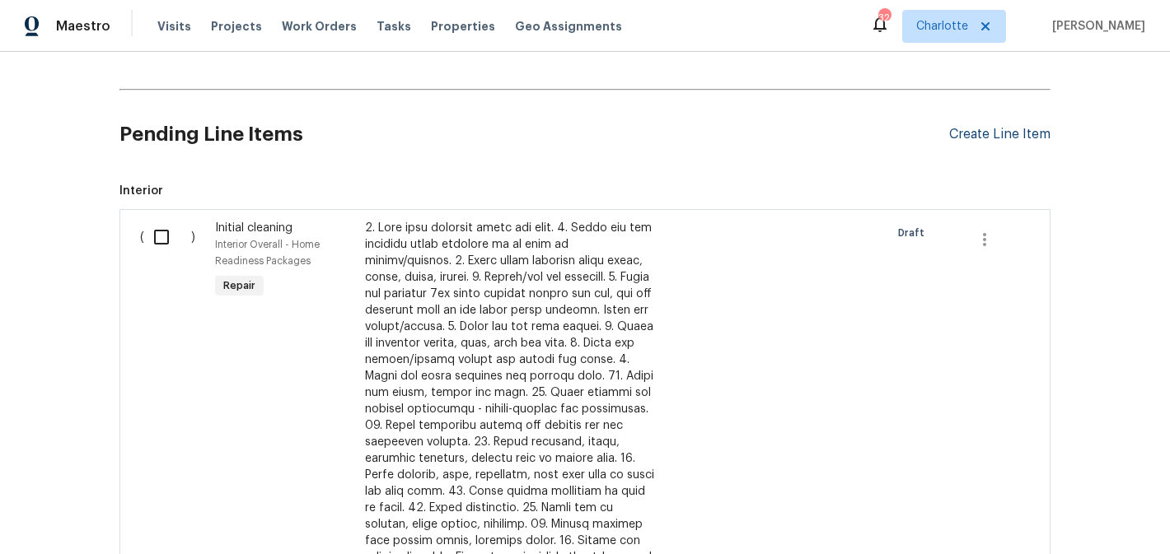
click at [985, 137] on div "Create Line Item" at bounding box center [999, 135] width 101 height 16
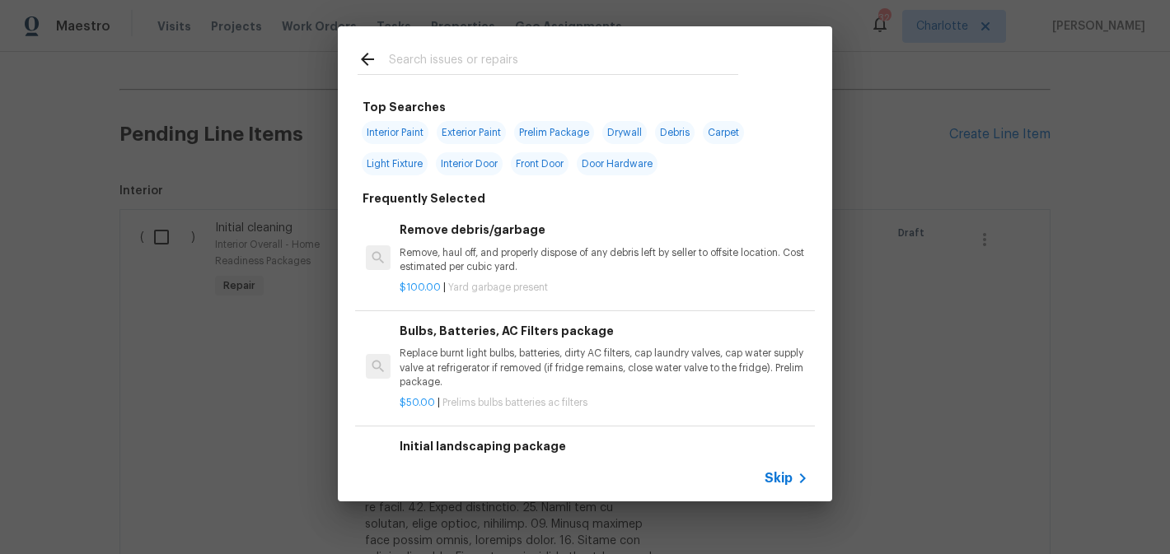
click at [559, 62] on input "text" at bounding box center [563, 61] width 349 height 25
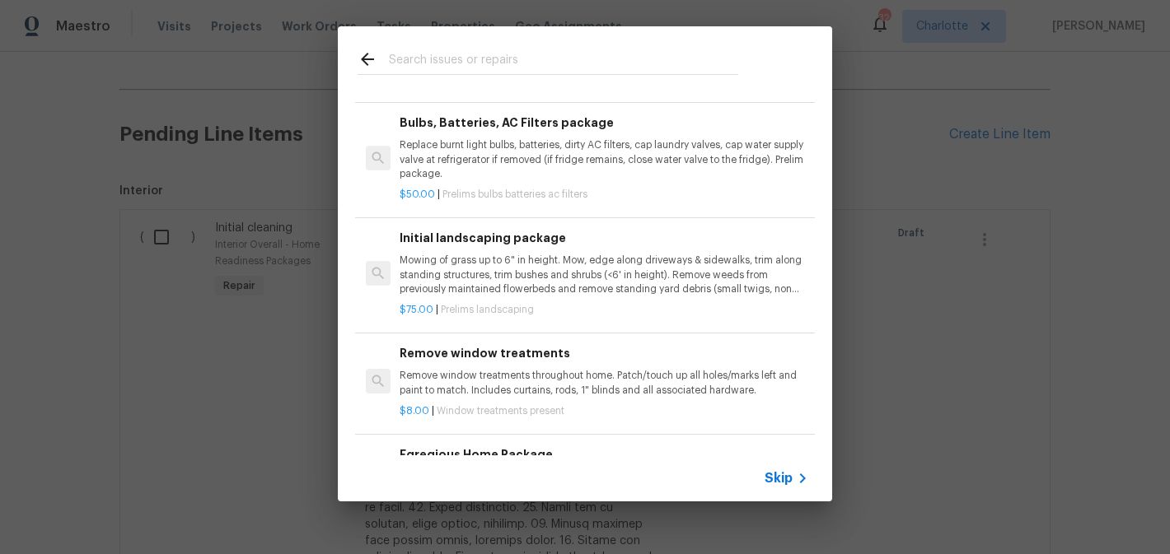
scroll to position [219, 0]
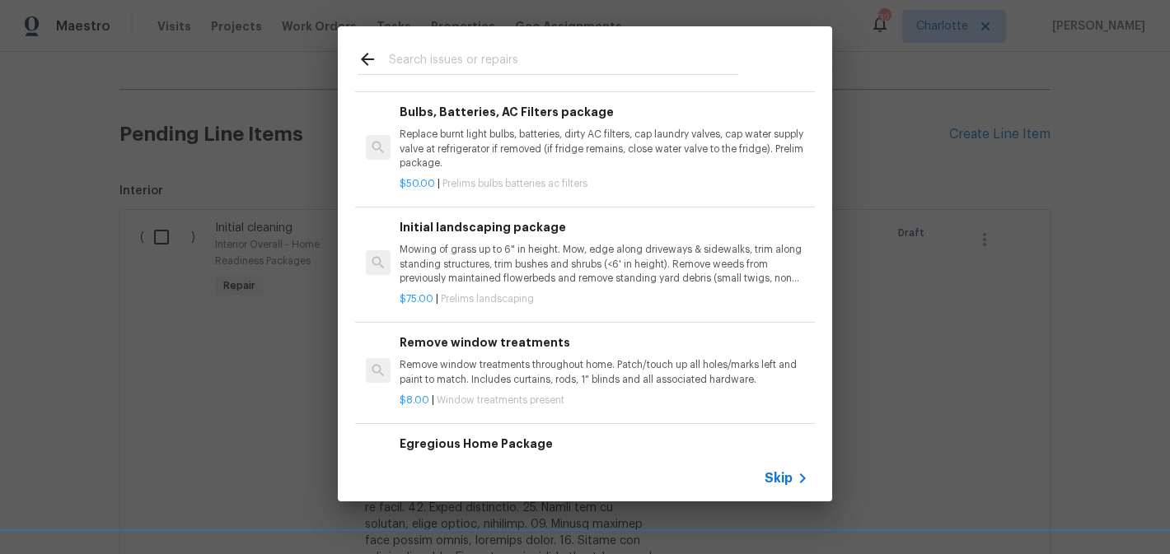
click at [544, 278] on p "Mowing of grass up to 6" in height. Mow, edge along driveways & sidewalks, trim…" at bounding box center [604, 264] width 409 height 42
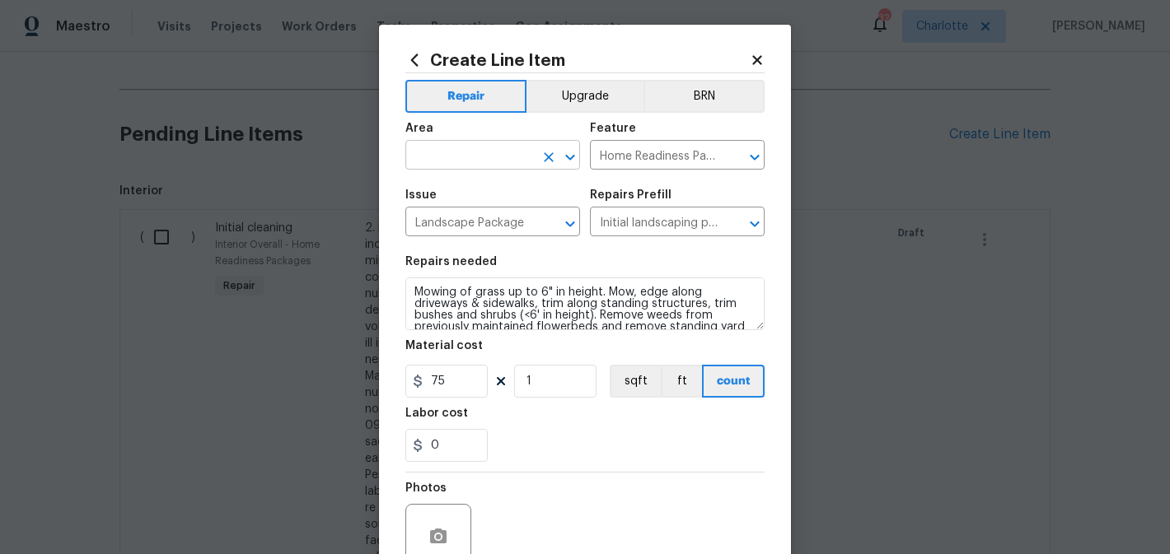
click at [479, 146] on input "text" at bounding box center [469, 157] width 129 height 26
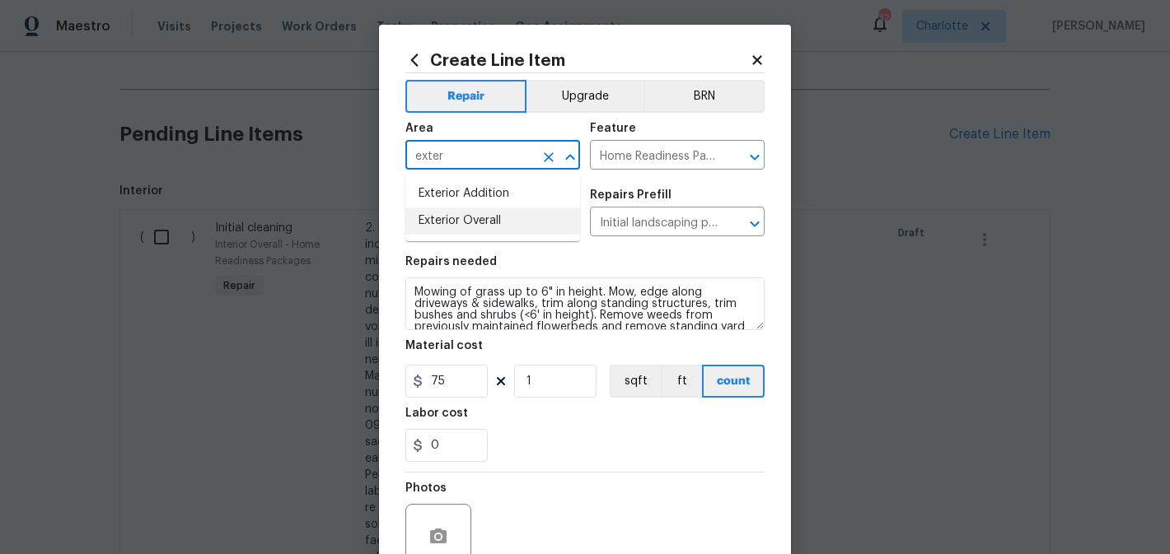
click at [484, 225] on li "Exterior Overall" at bounding box center [492, 221] width 175 height 27
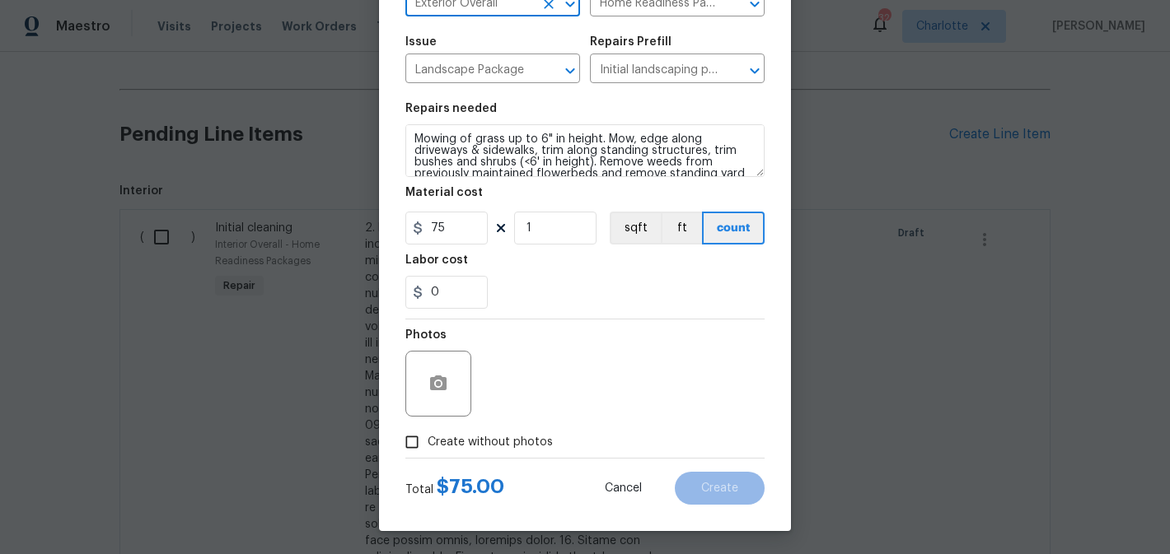
scroll to position [156, 0]
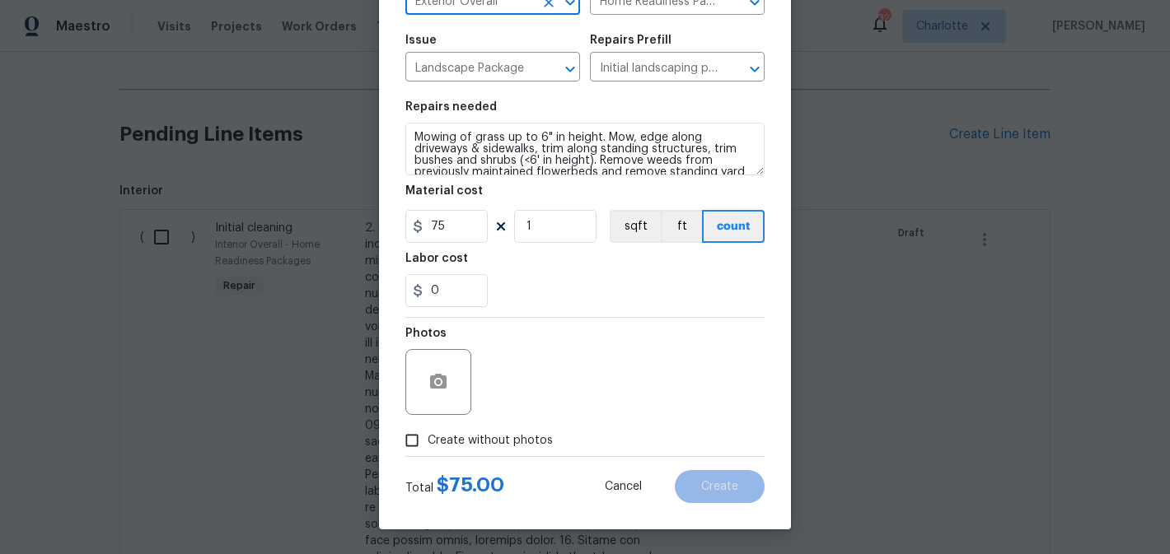
type input "Exterior Overall"
click at [506, 451] on label "Create without photos" at bounding box center [474, 440] width 157 height 31
click at [428, 451] on input "Create without photos" at bounding box center [411, 440] width 31 height 31
checkbox input "true"
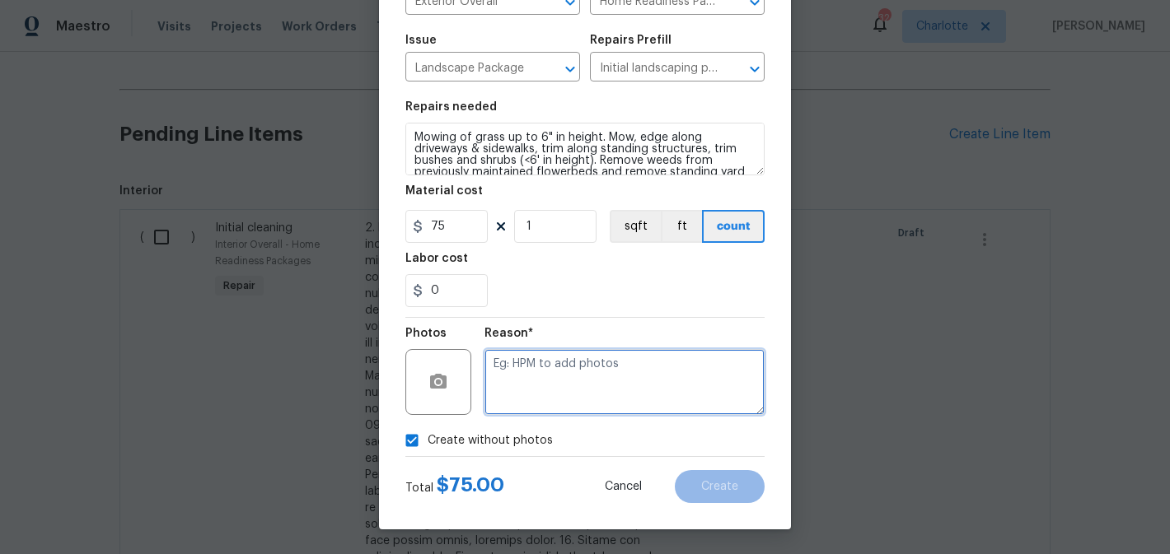
click at [573, 367] on textarea at bounding box center [624, 382] width 280 height 66
type textarea "edit"
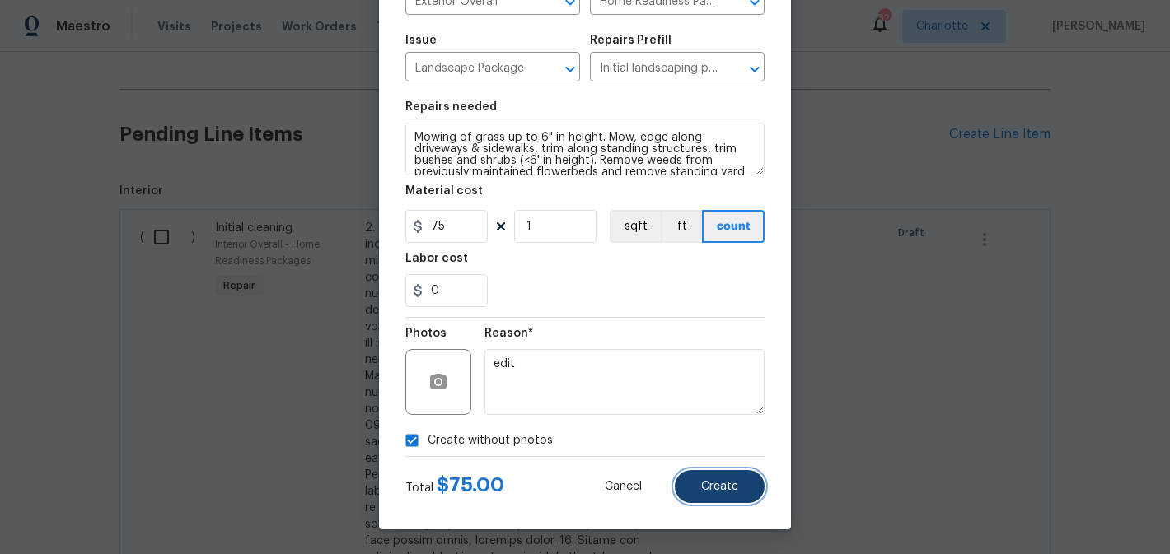
click at [711, 487] on span "Create" at bounding box center [719, 487] width 37 height 12
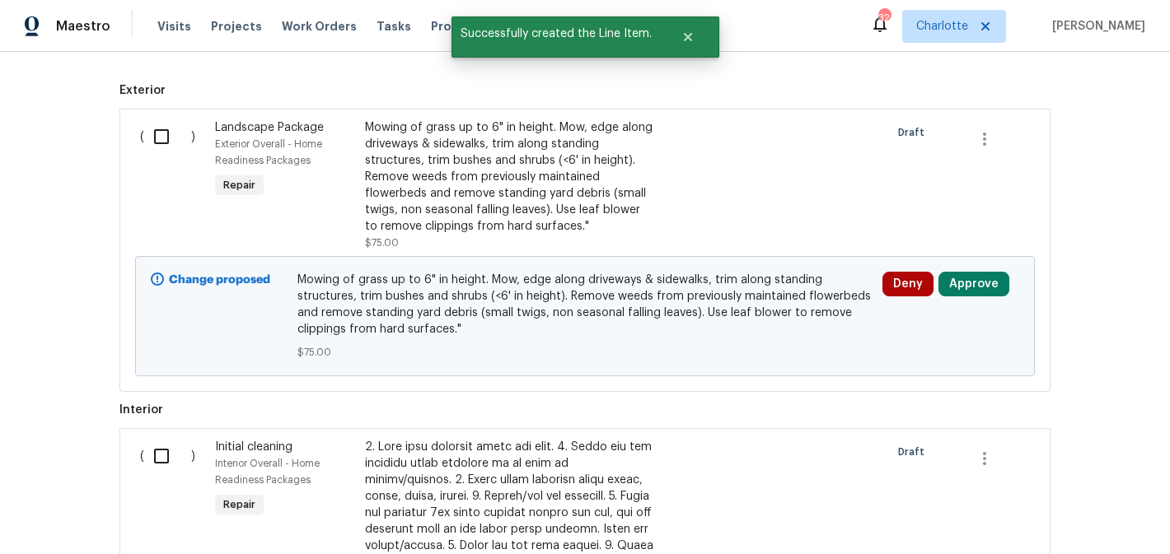
scroll to position [447, 0]
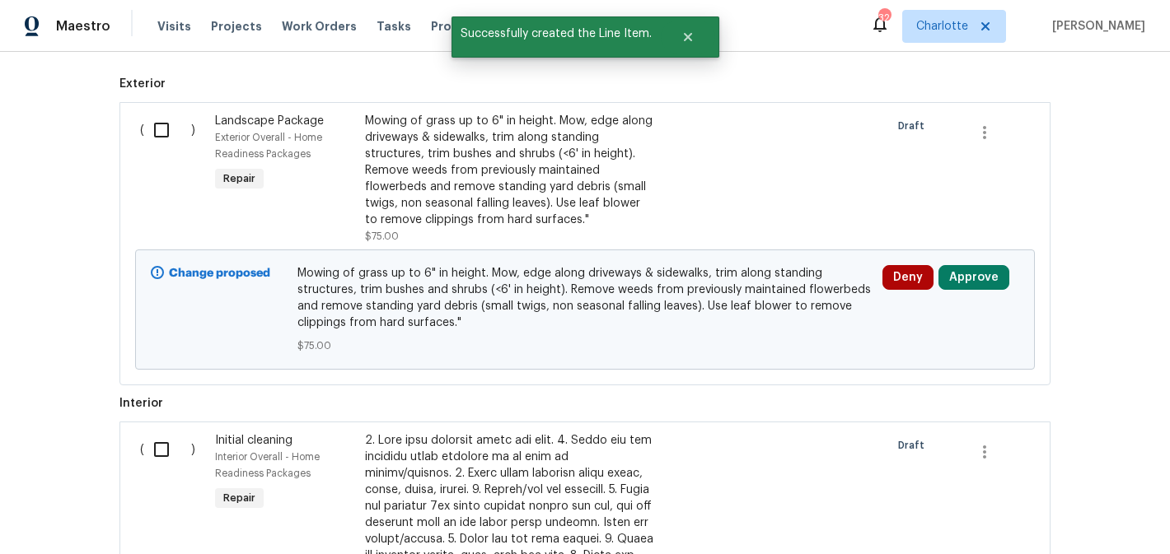
click at [160, 135] on input "checkbox" at bounding box center [167, 130] width 47 height 35
checkbox input "true"
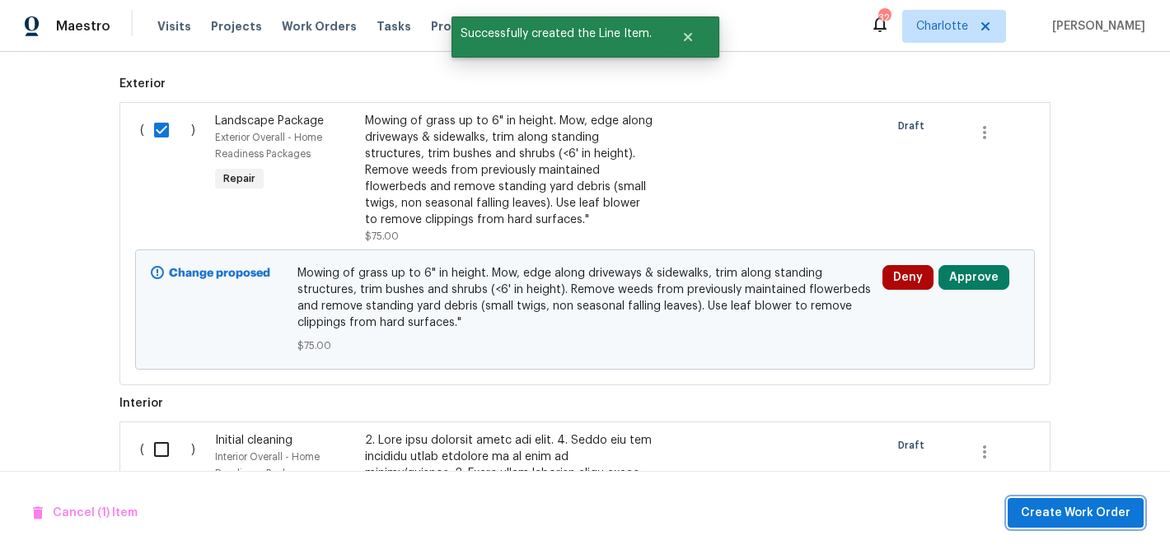
click at [1038, 511] on span "Create Work Order" at bounding box center [1076, 513] width 110 height 21
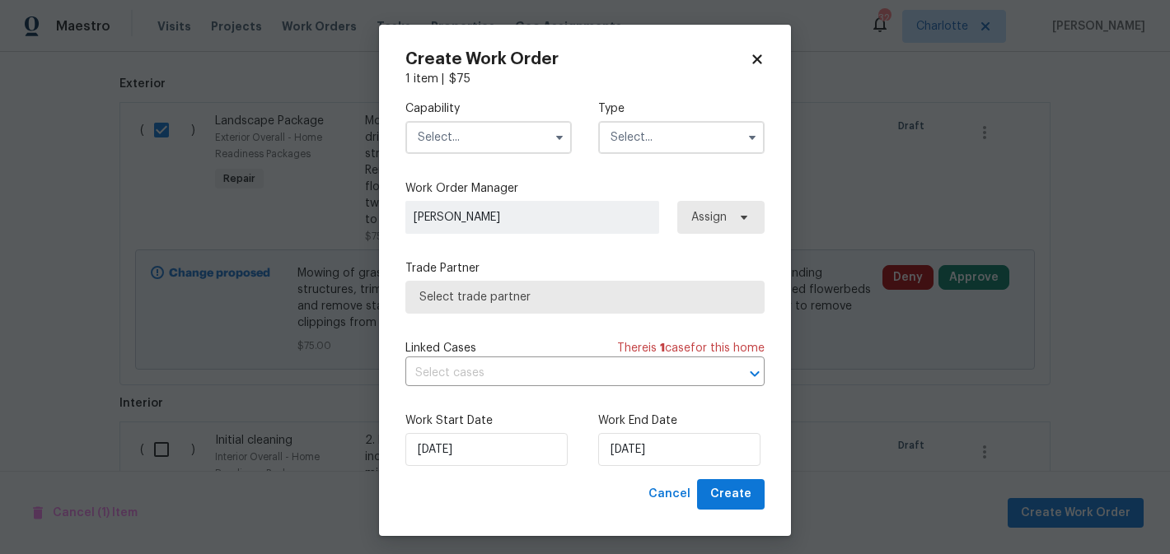
click at [512, 148] on input "text" at bounding box center [488, 137] width 166 height 33
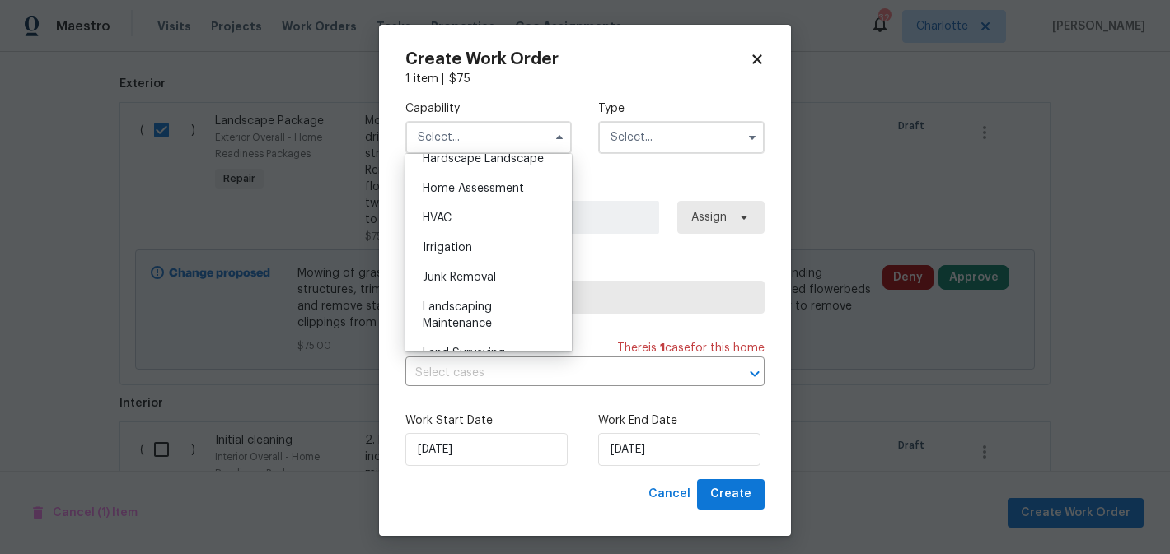
scroll to position [952, 0]
click at [499, 316] on div "Landscaping Maintenance" at bounding box center [488, 314] width 158 height 46
type input "Landscaping Maintenance"
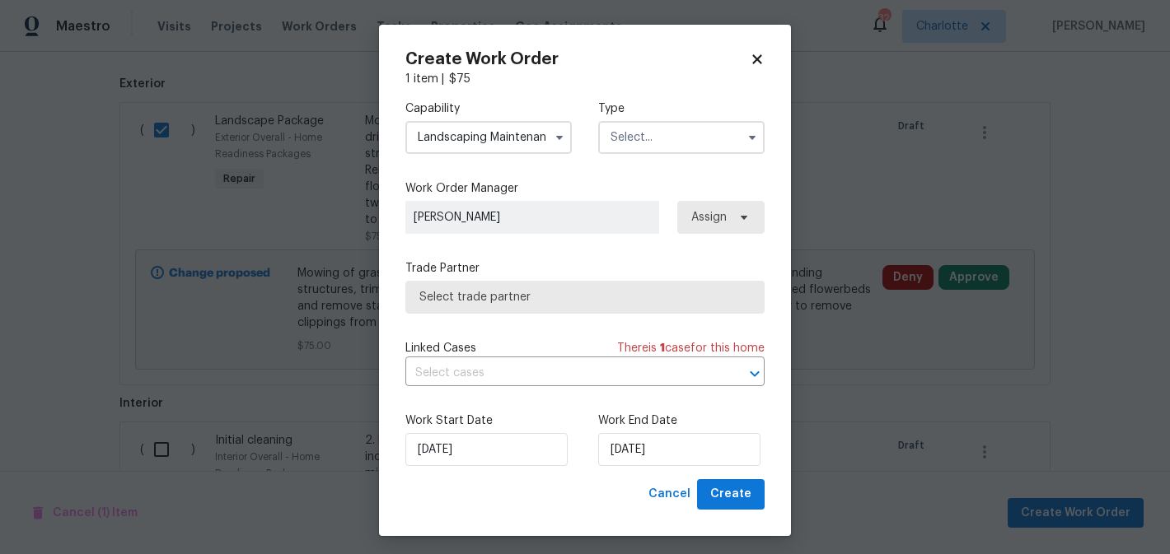
click at [666, 134] on input "text" at bounding box center [681, 137] width 166 height 33
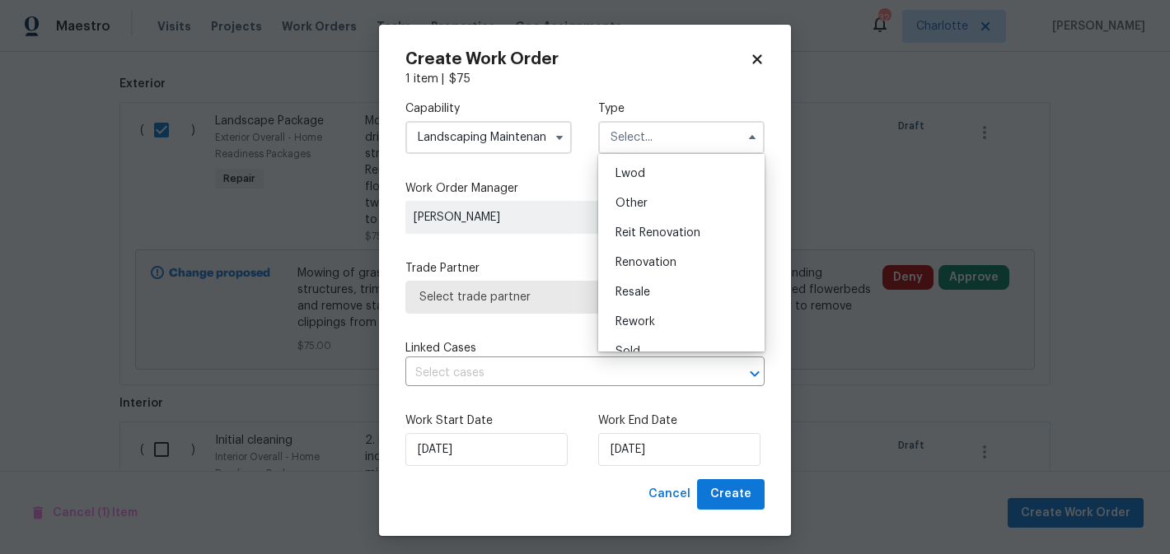
scroll to position [196, 0]
click at [667, 249] on span "Renovation" at bounding box center [645, 244] width 61 height 12
type input "Renovation"
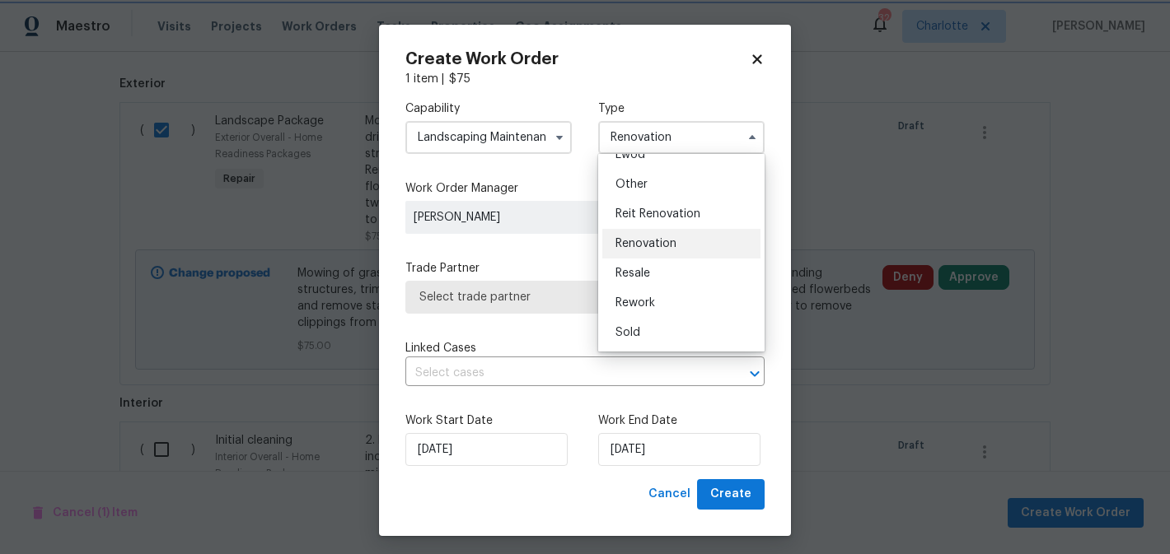
scroll to position [0, 0]
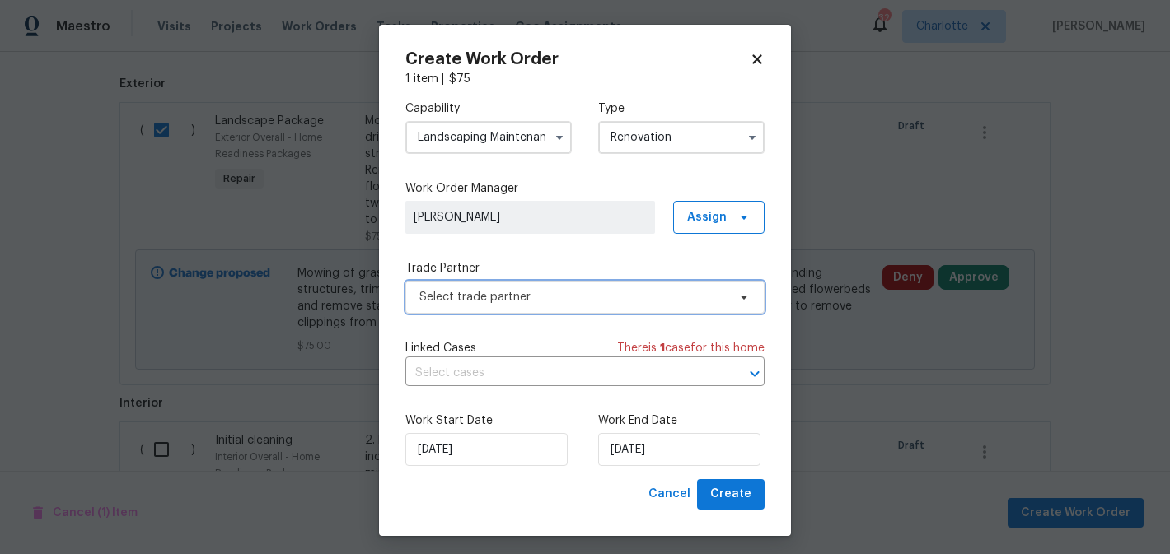
click at [592, 305] on span "Select trade partner" at bounding box center [572, 297] width 307 height 16
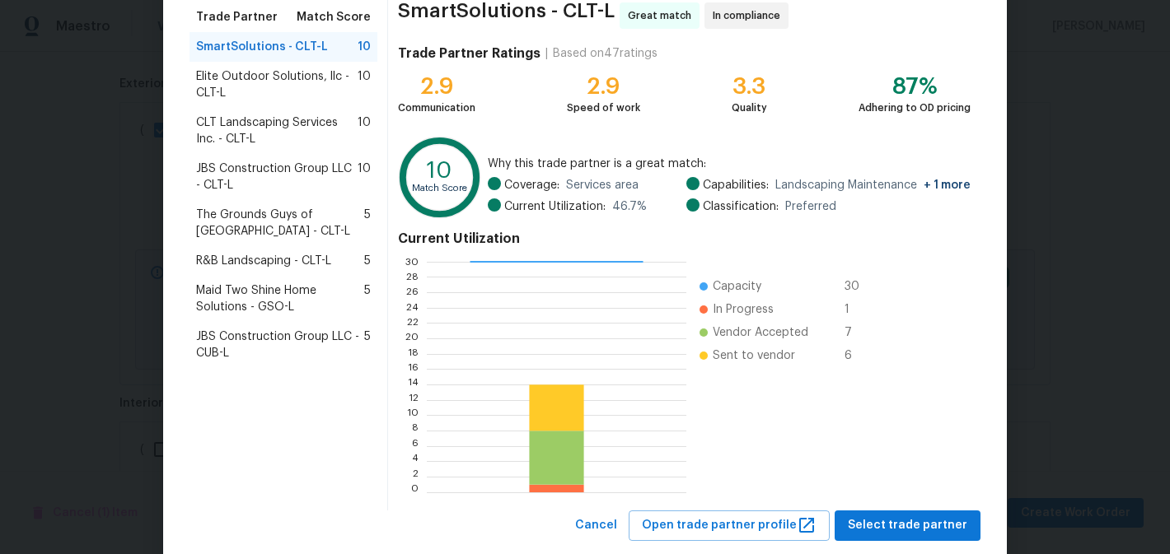
scroll to position [172, 0]
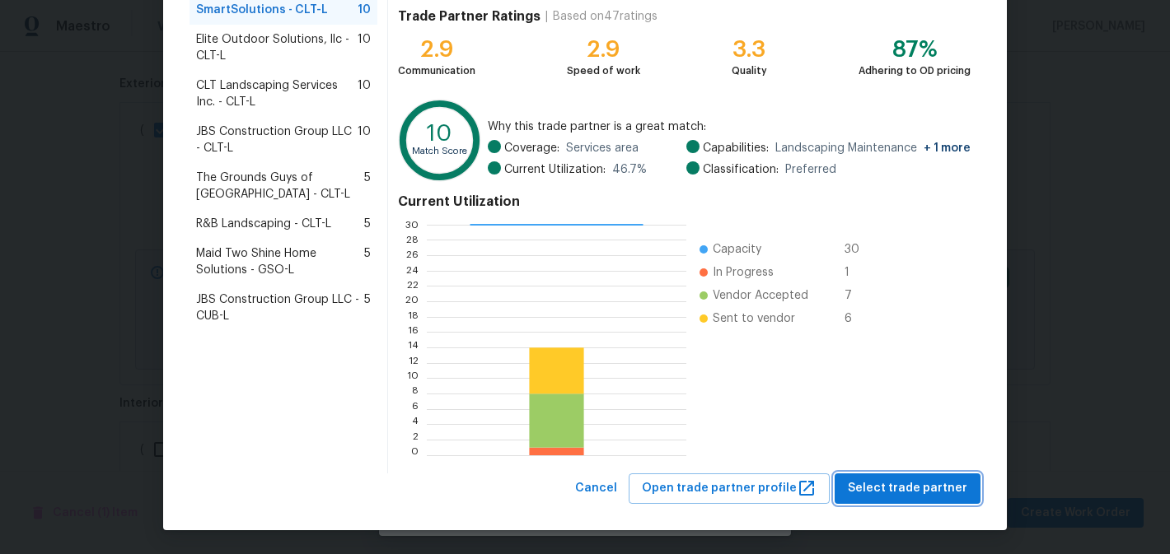
click at [885, 485] on span "Select trade partner" at bounding box center [907, 489] width 119 height 21
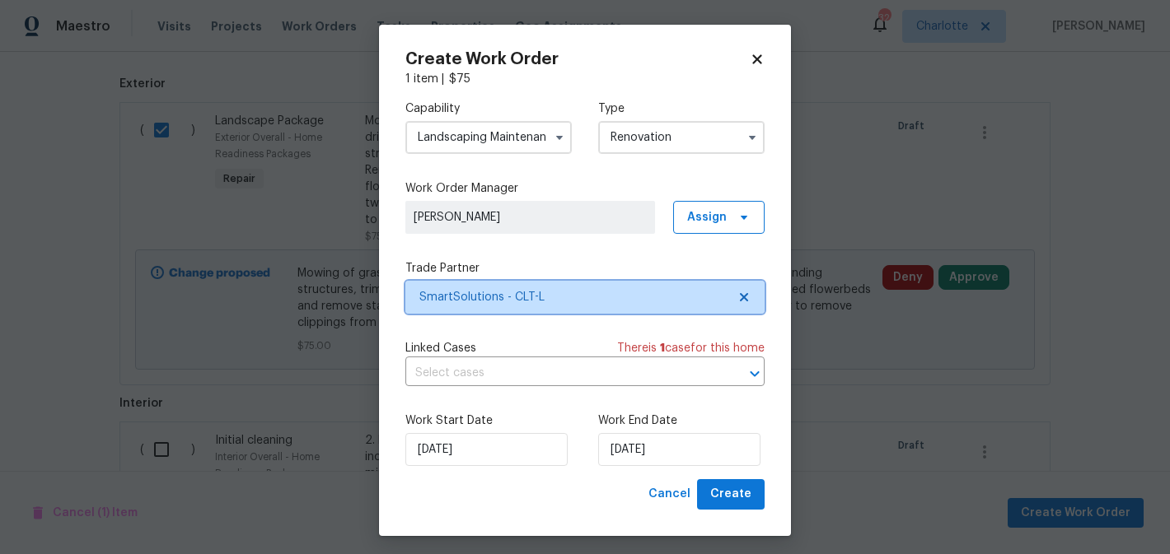
scroll to position [0, 0]
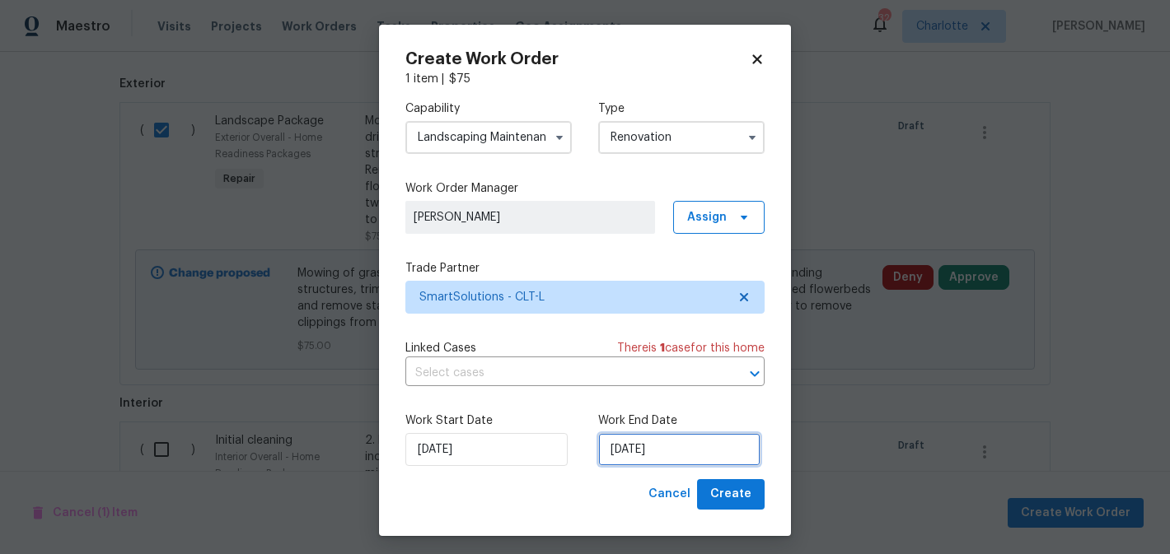
click at [719, 447] on input "10/3/2025" at bounding box center [679, 449] width 162 height 33
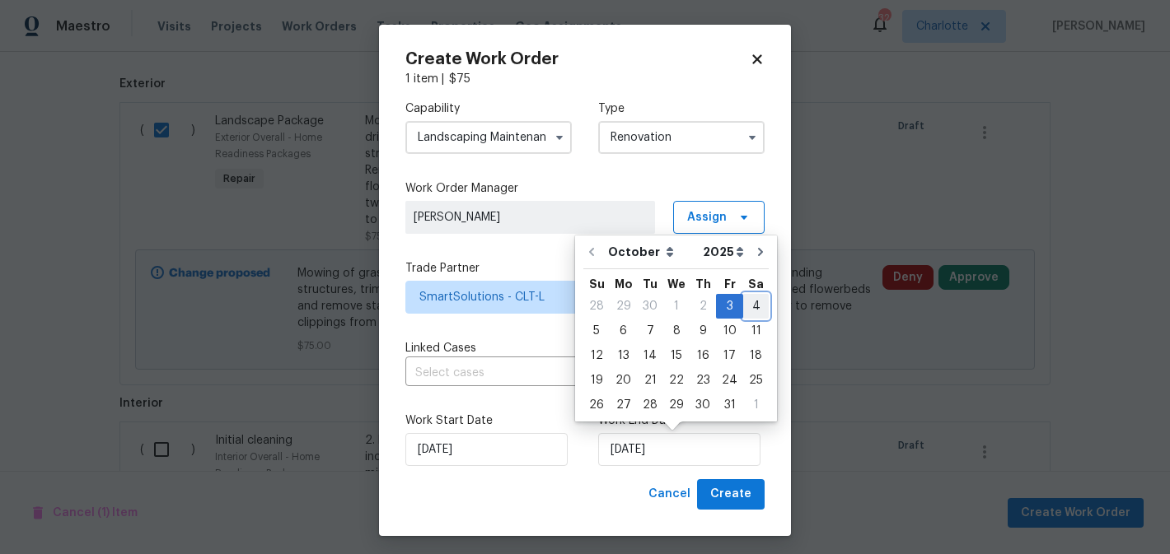
click at [746, 301] on div "4" at bounding box center [756, 306] width 26 height 23
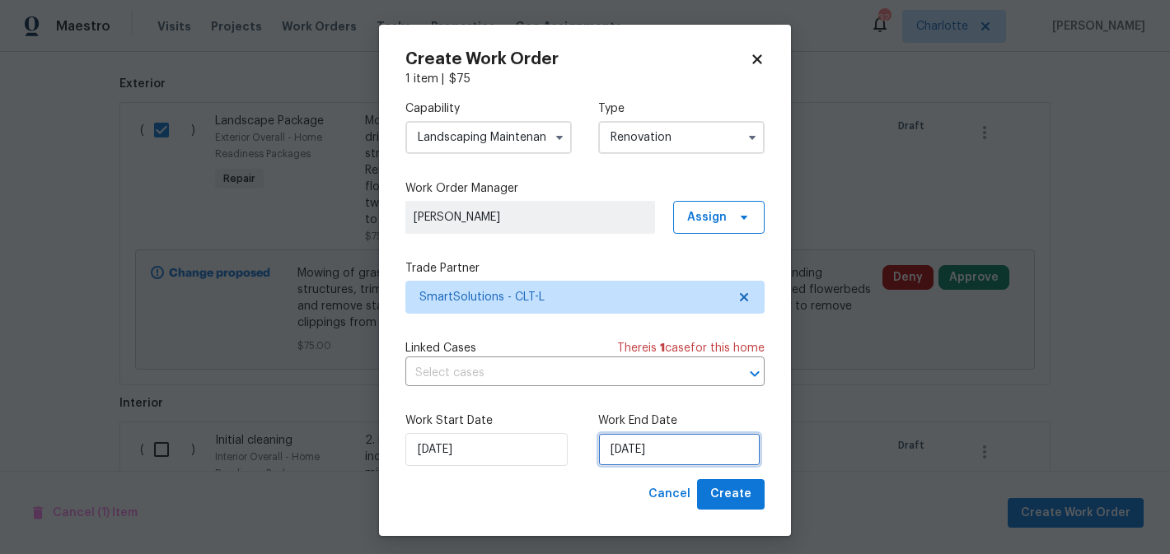
click at [687, 443] on input "10/4/2025" at bounding box center [679, 449] width 162 height 33
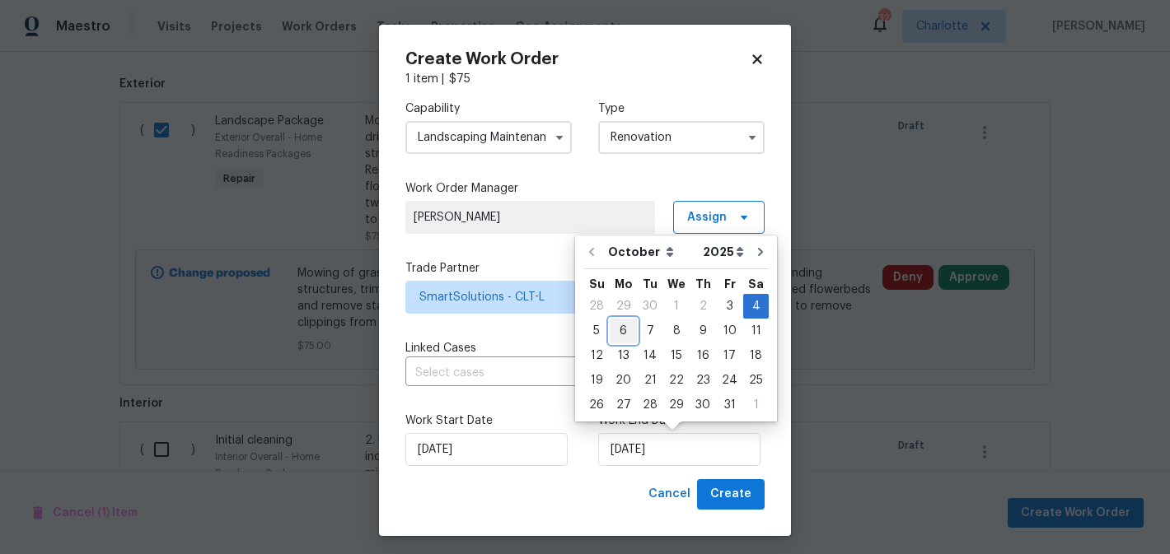
click at [630, 336] on div "6" at bounding box center [623, 331] width 27 height 23
type input "10/6/2025"
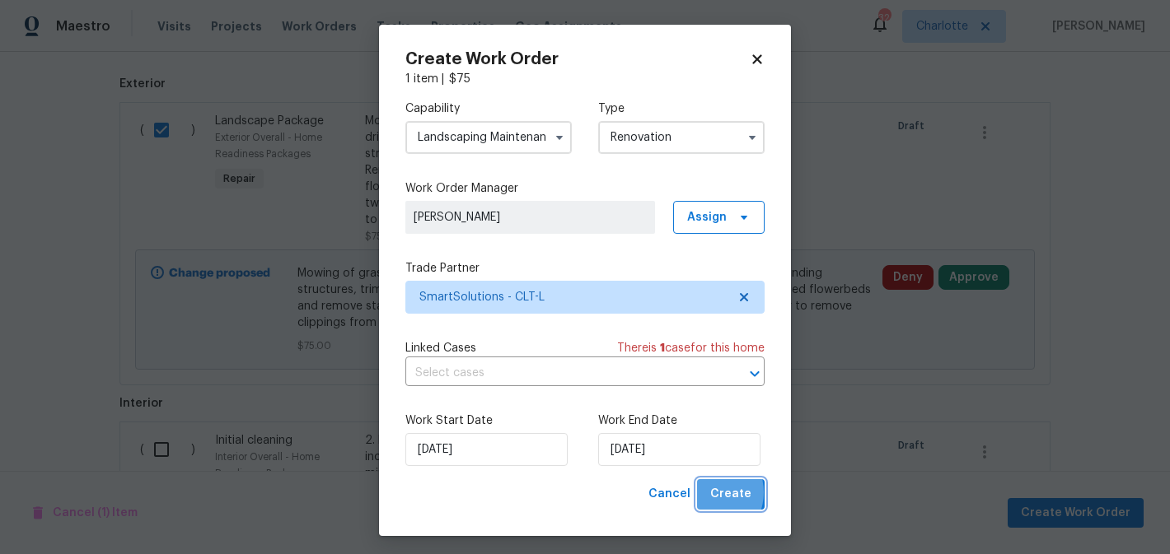
click at [709, 494] on button "Create" at bounding box center [731, 494] width 68 height 30
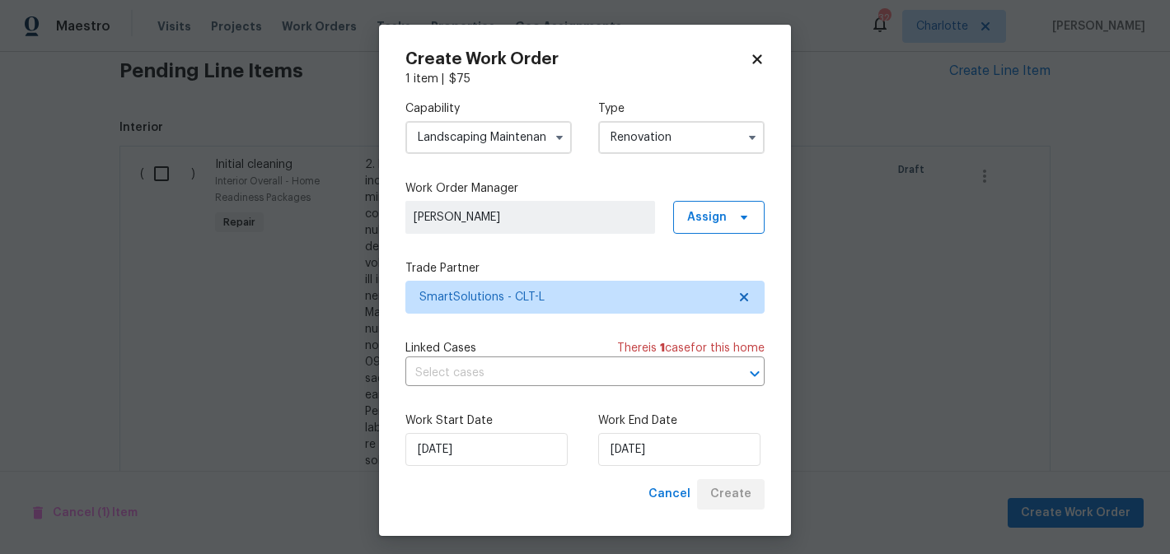
scroll to position [491, 0]
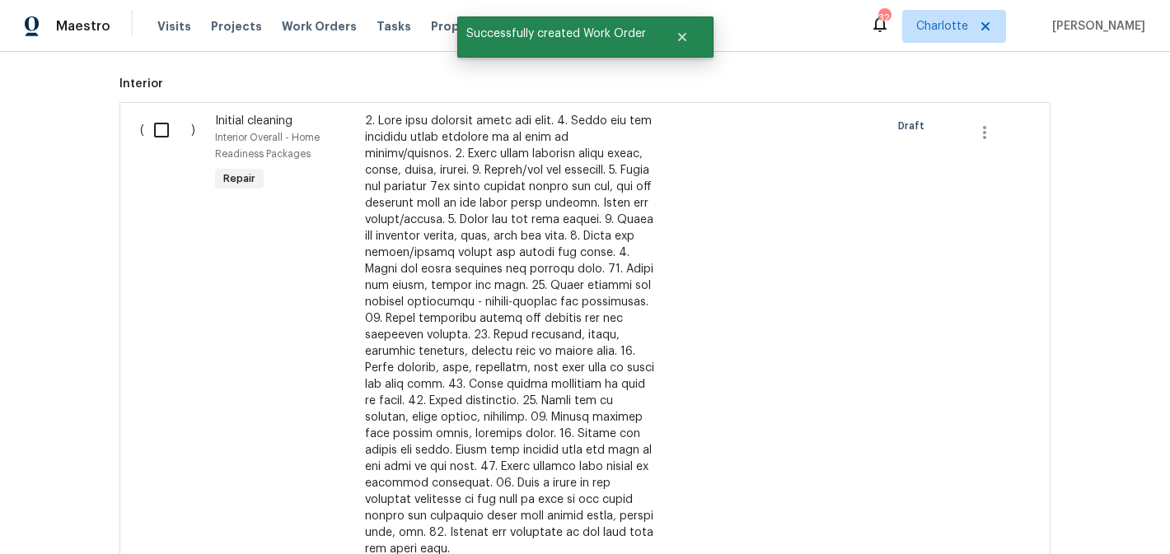
click at [161, 134] on input "checkbox" at bounding box center [167, 130] width 47 height 35
checkbox input "true"
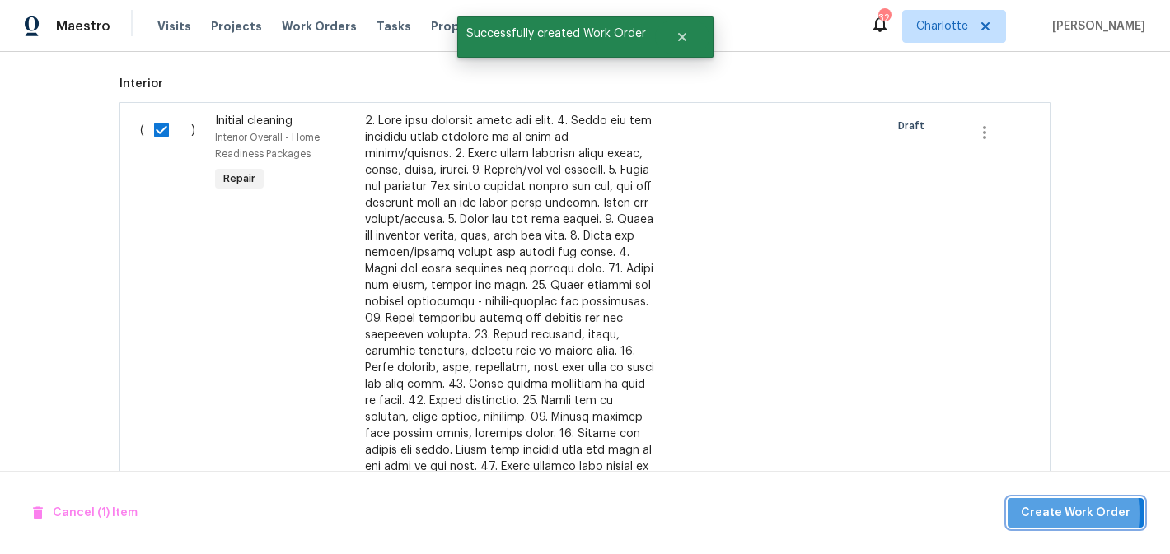
click at [1025, 514] on button "Create Work Order" at bounding box center [1076, 513] width 136 height 30
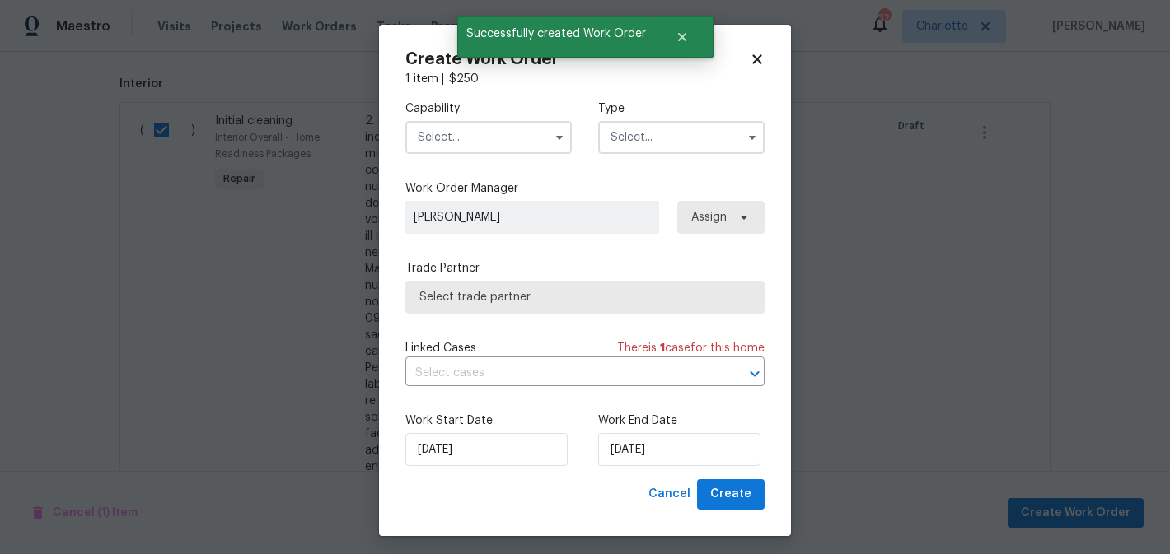
click at [504, 138] on input "text" at bounding box center [488, 137] width 166 height 33
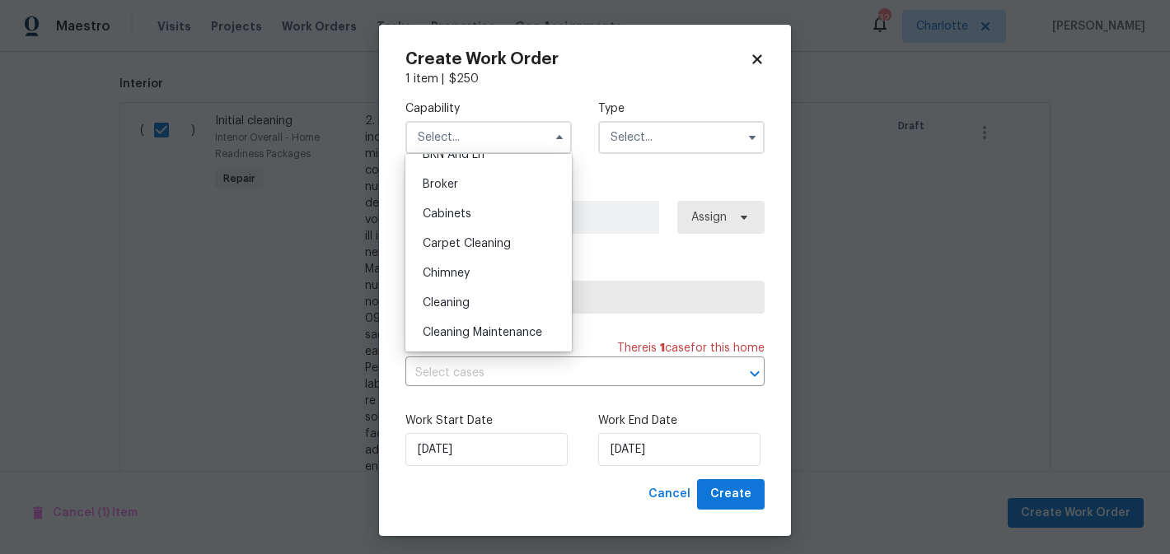
scroll to position [129, 0]
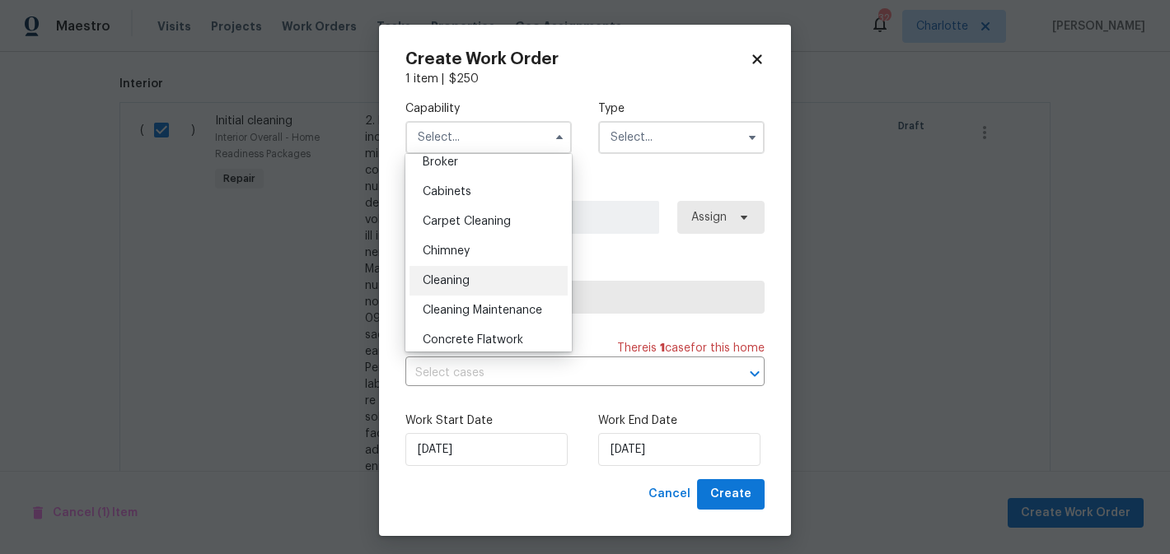
click at [495, 289] on div "Cleaning" at bounding box center [488, 281] width 158 height 30
type input "Cleaning"
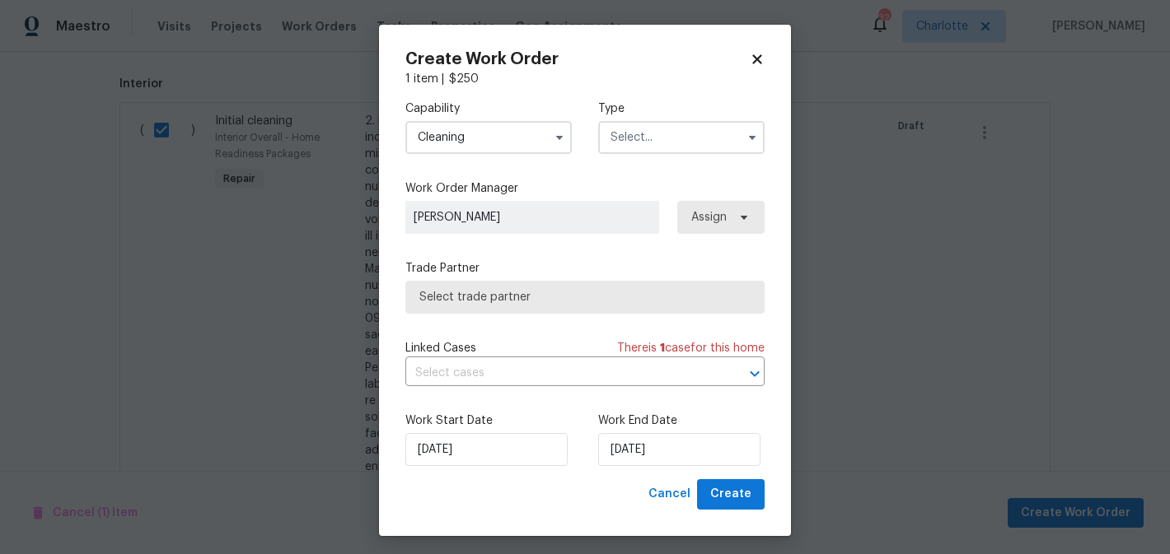
click at [685, 143] on input "text" at bounding box center [681, 137] width 166 height 33
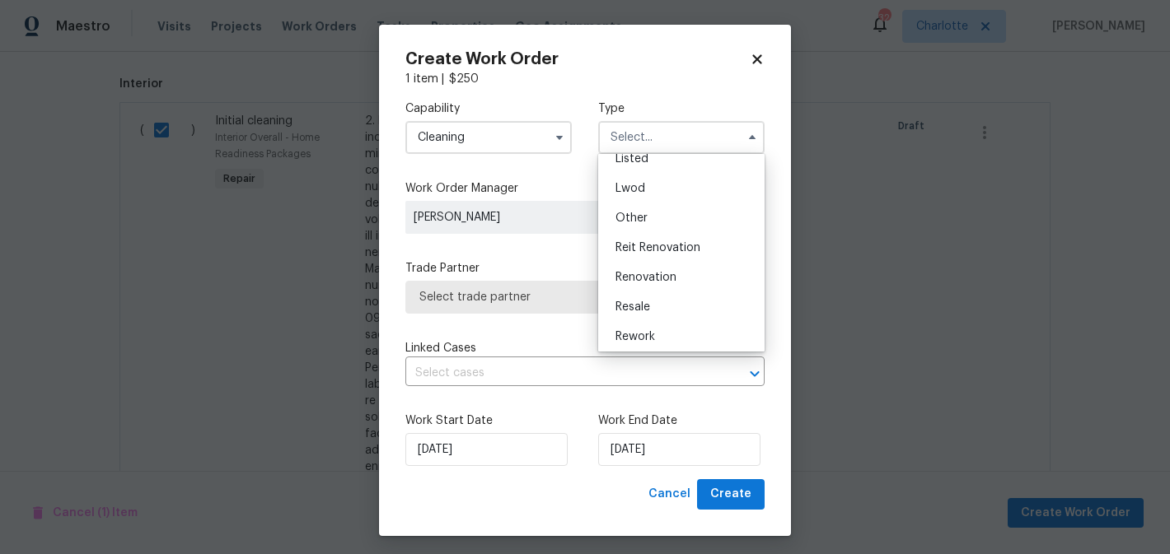
scroll to position [196, 0]
click at [690, 251] on div "Renovation" at bounding box center [681, 244] width 158 height 30
type input "Renovation"
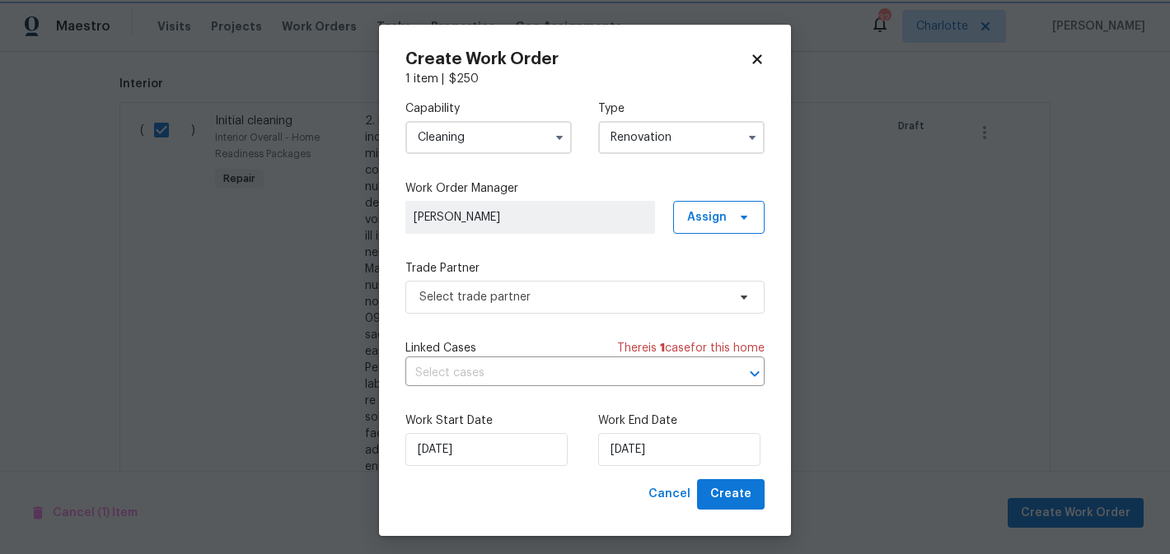
scroll to position [0, 0]
click at [639, 287] on span "Select trade partner" at bounding box center [584, 297] width 359 height 33
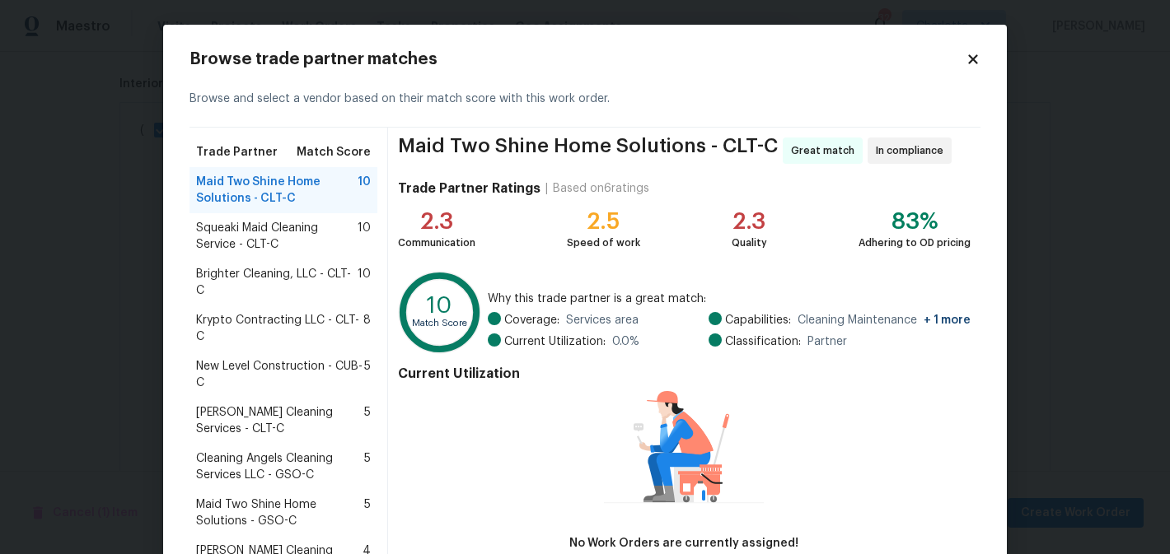
click at [275, 284] on span "Brighter Cleaning, LLC - CLT-C" at bounding box center [276, 282] width 161 height 33
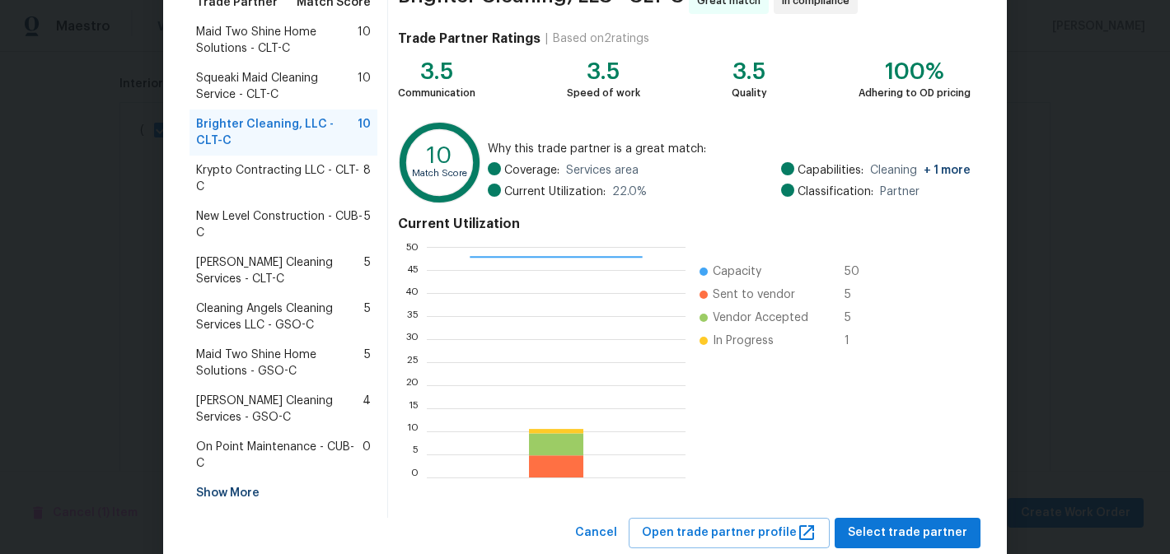
scroll to position [178, 0]
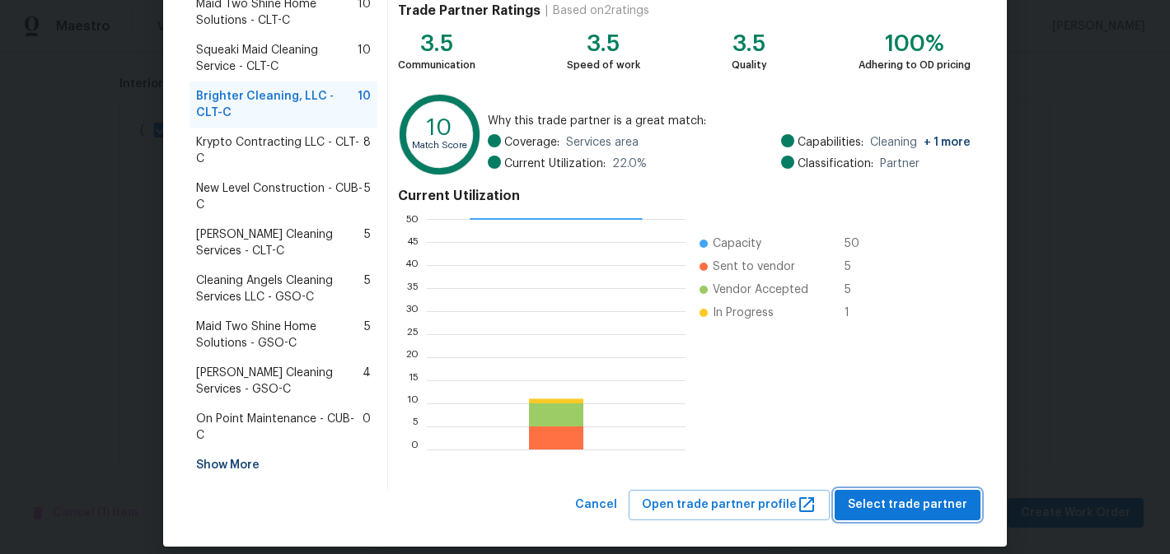
click at [942, 495] on span "Select trade partner" at bounding box center [907, 505] width 119 height 21
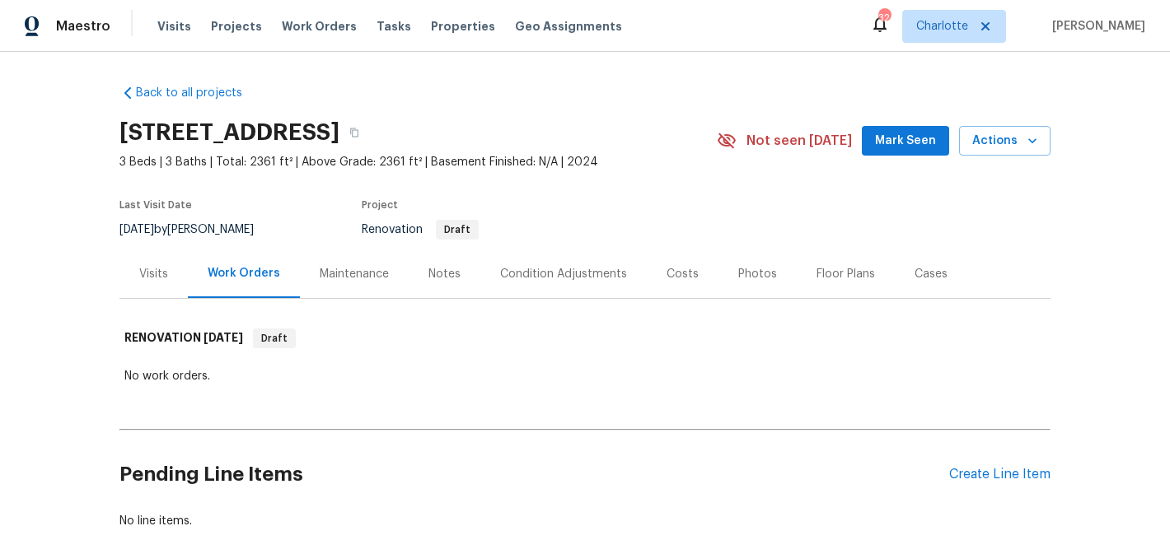
click at [862, 131] on div "Not seen [DATE]" at bounding box center [789, 141] width 145 height 20
click at [881, 138] on button "Mark Seen" at bounding box center [905, 141] width 87 height 30
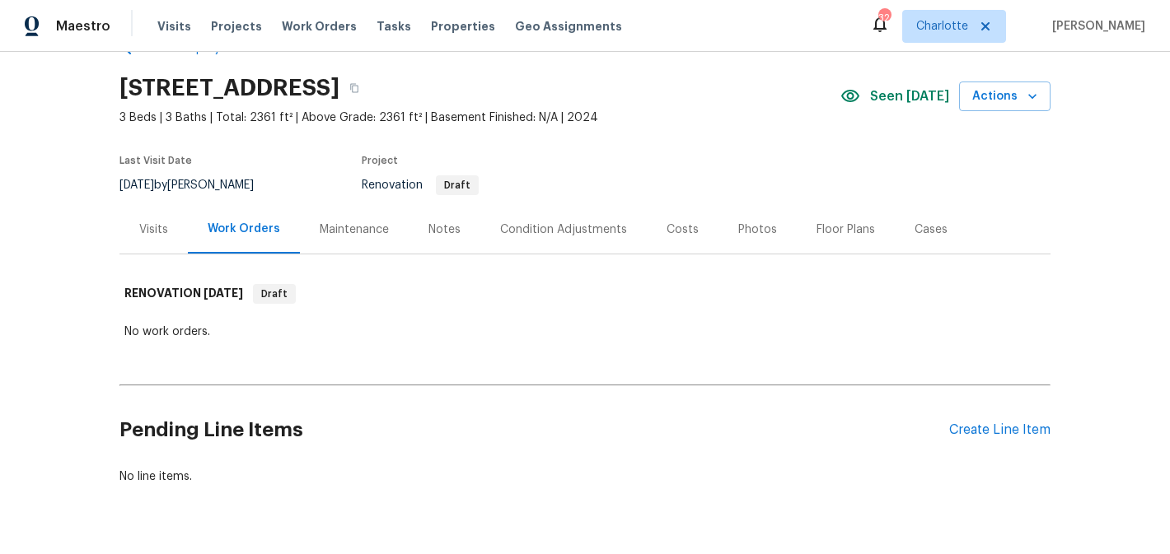
scroll to position [87, 0]
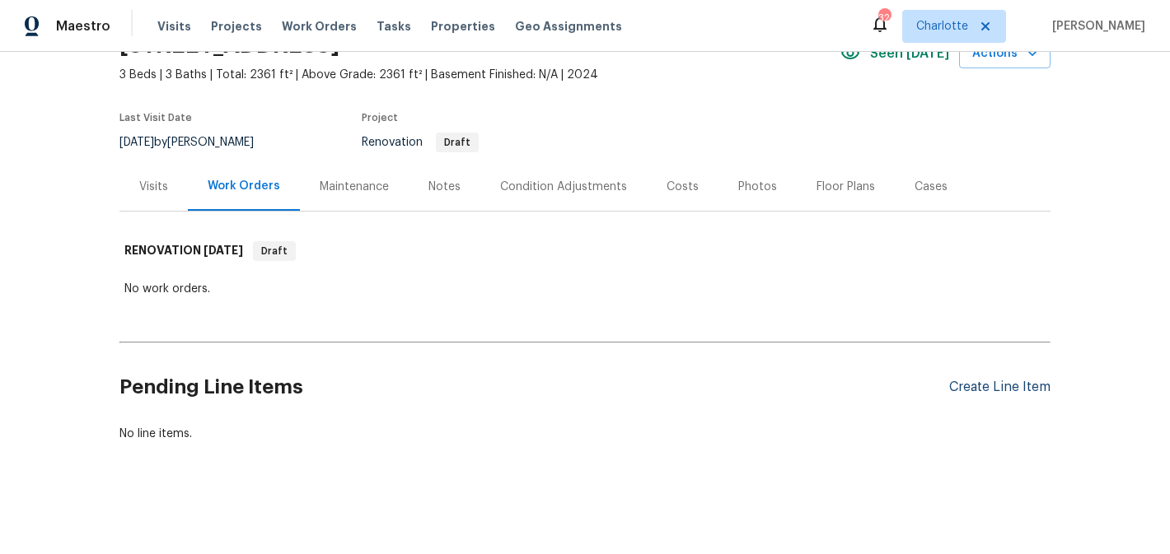
click at [966, 391] on div "Create Line Item" at bounding box center [999, 388] width 101 height 16
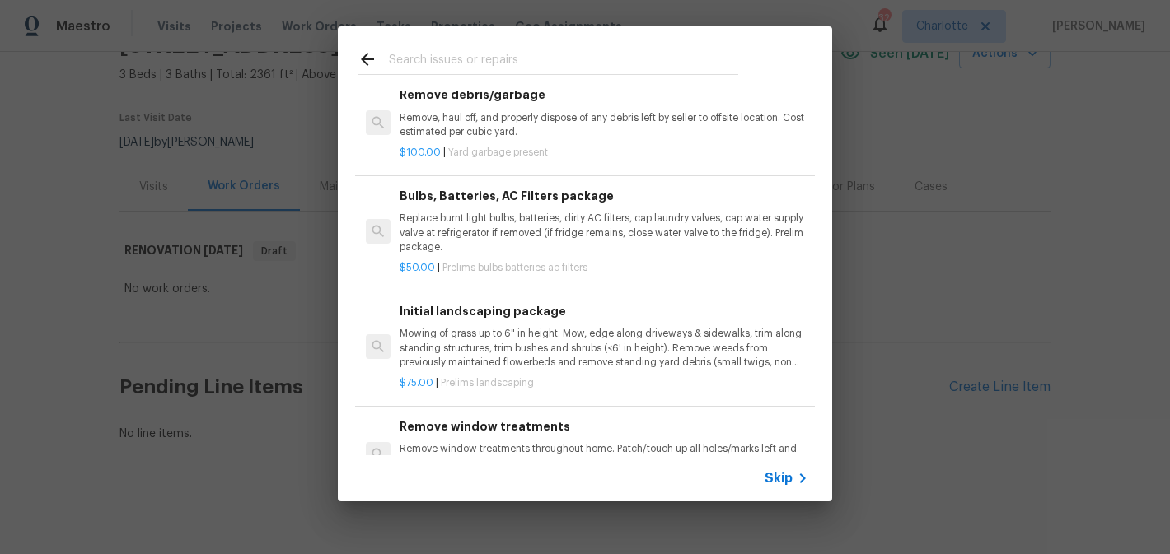
scroll to position [147, 0]
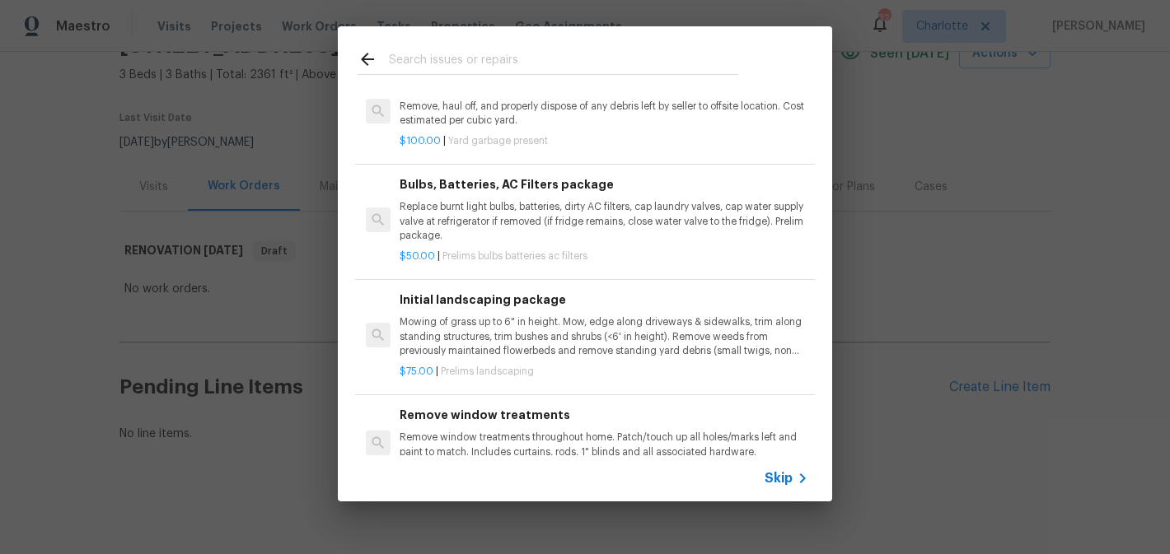
click at [549, 329] on p "Mowing of grass up to 6" in height. Mow, edge along driveways & sidewalks, trim…" at bounding box center [604, 337] width 409 height 42
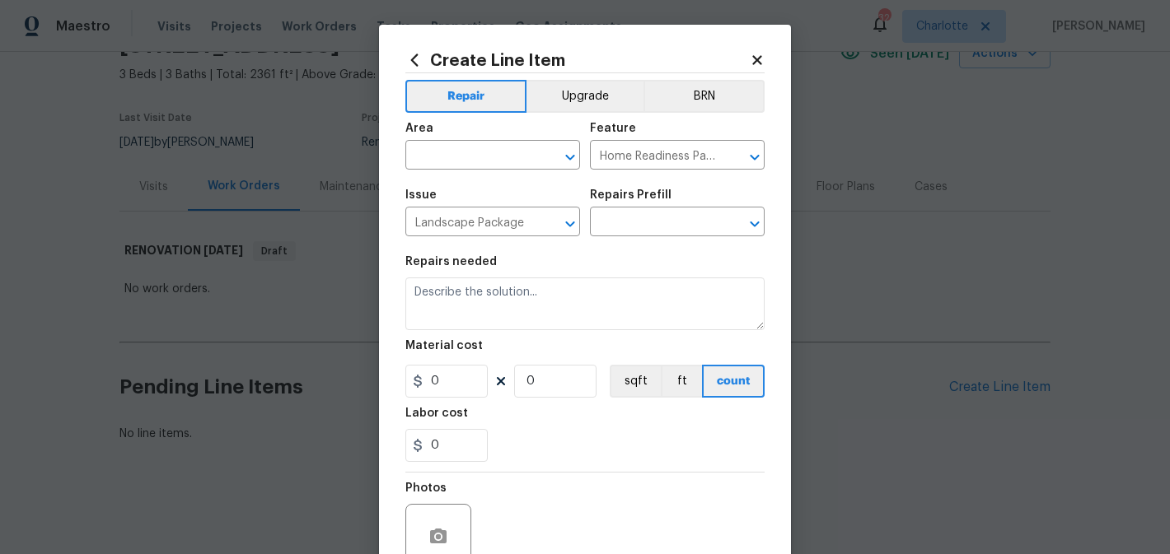
type input "Initial landscaping package $75.00"
type textarea "Mowing of grass up to 6" in height. Mow, edge along driveways & sidewalks, trim…"
type input "75"
type input "1"
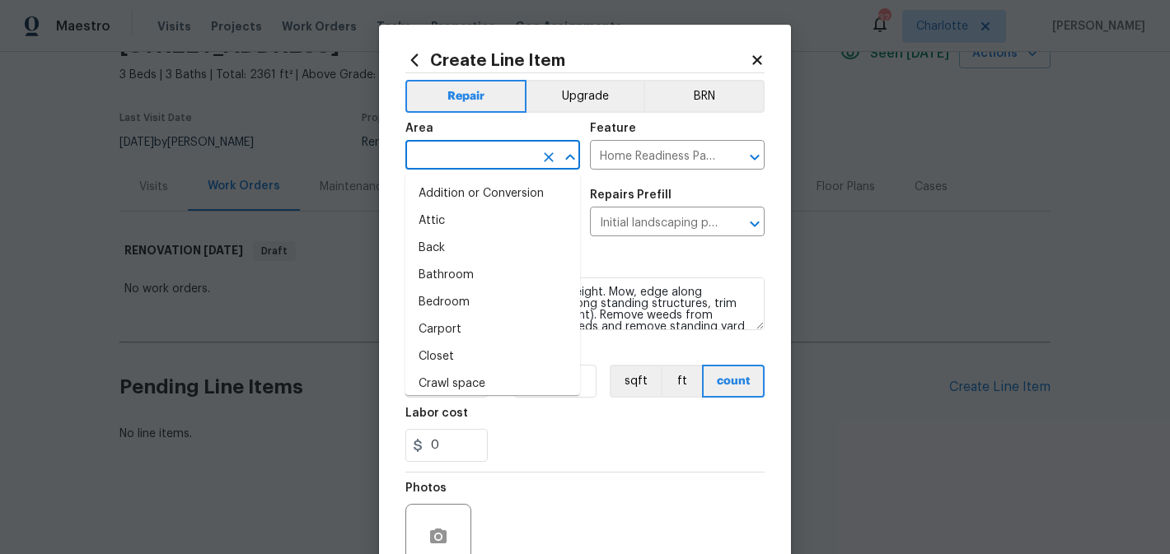
click at [476, 160] on input "text" at bounding box center [469, 157] width 129 height 26
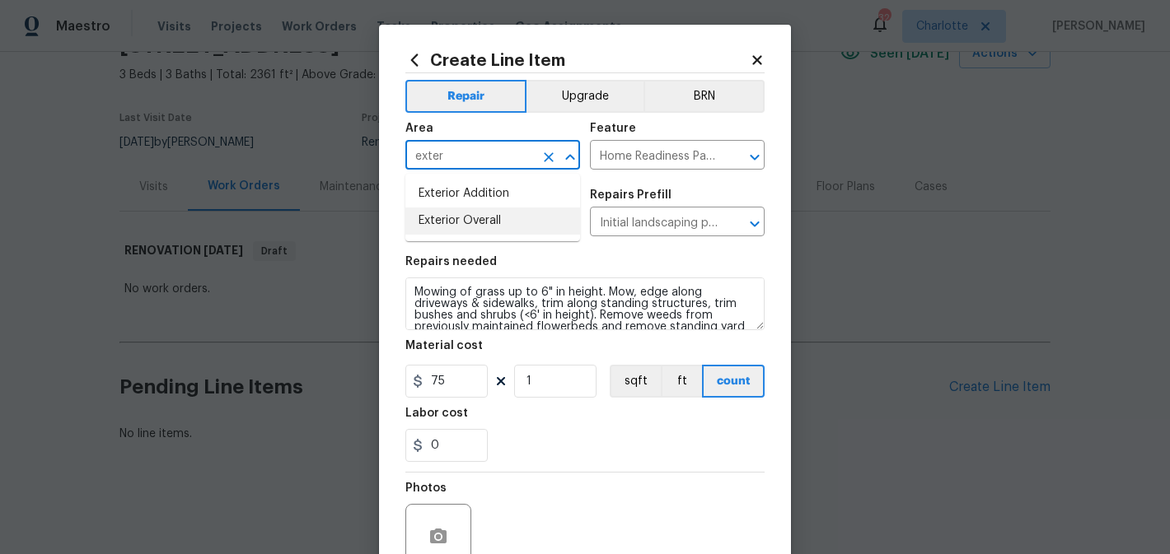
click at [465, 216] on li "Exterior Overall" at bounding box center [492, 221] width 175 height 27
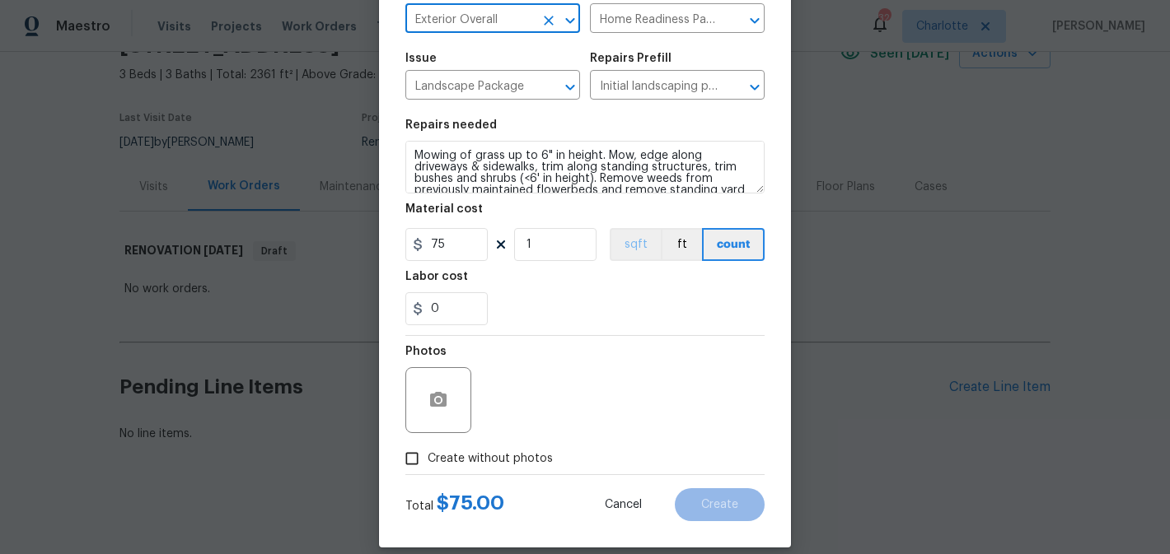
scroll to position [156, 0]
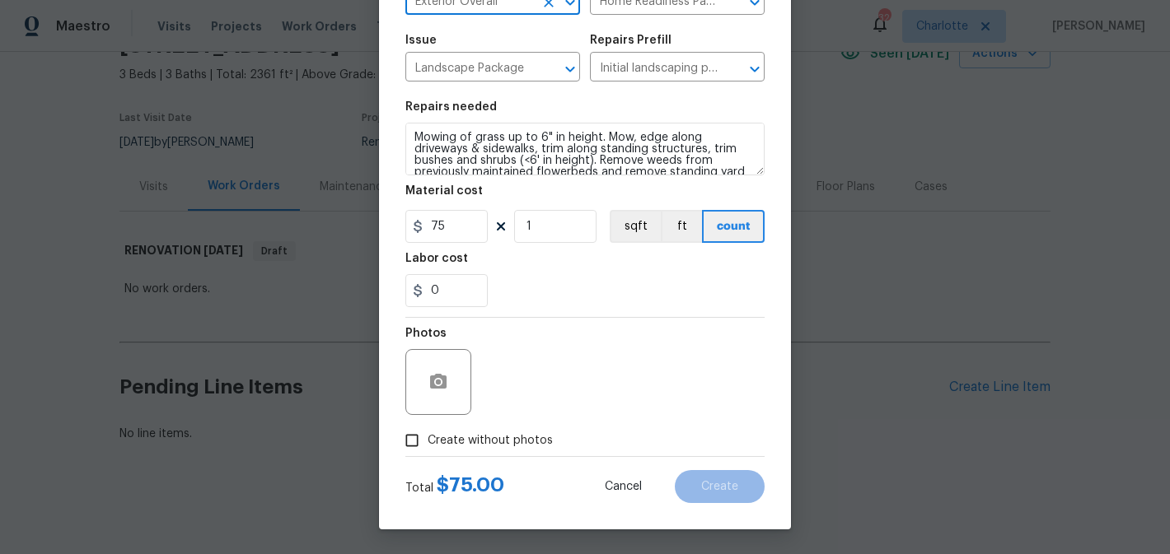
type input "Exterior Overall"
click at [512, 435] on span "Create without photos" at bounding box center [490, 441] width 125 height 17
click at [428, 435] on input "Create without photos" at bounding box center [411, 440] width 31 height 31
checkbox input "true"
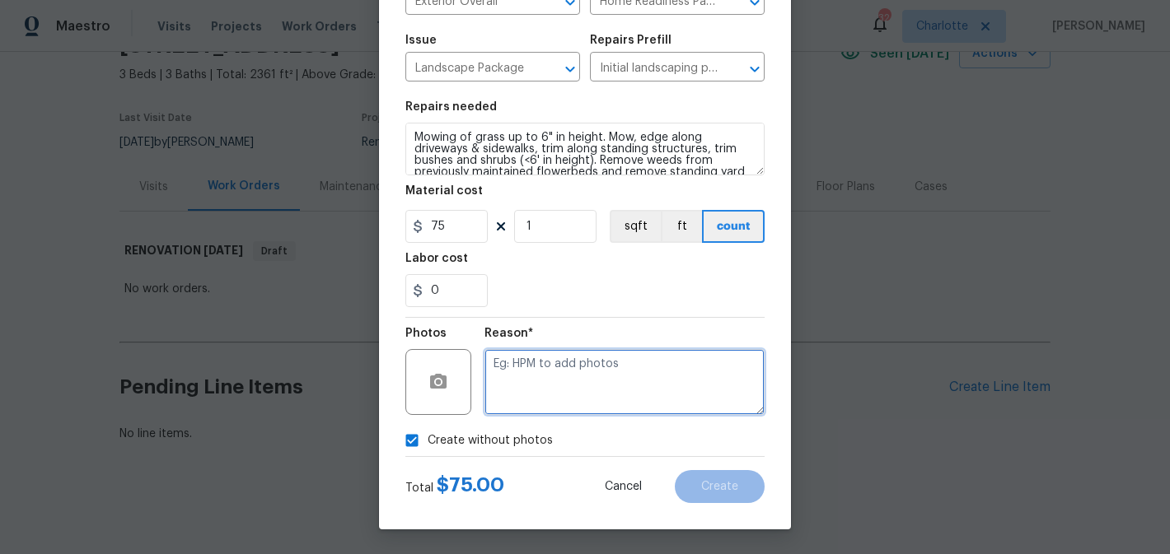
click at [591, 370] on textarea at bounding box center [624, 382] width 280 height 66
type textarea "edit"
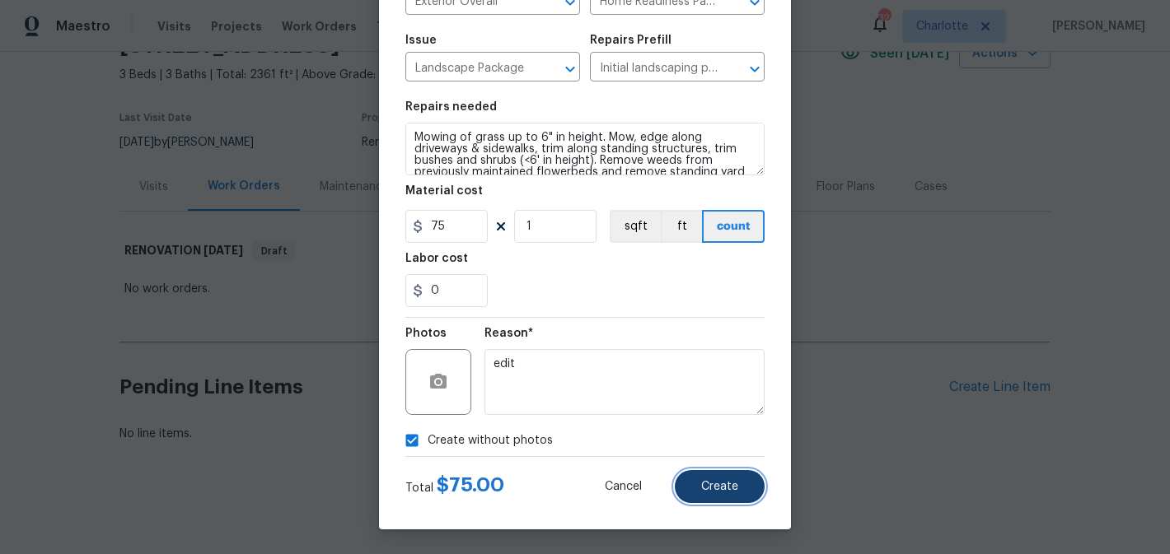
click at [729, 481] on span "Create" at bounding box center [719, 487] width 37 height 12
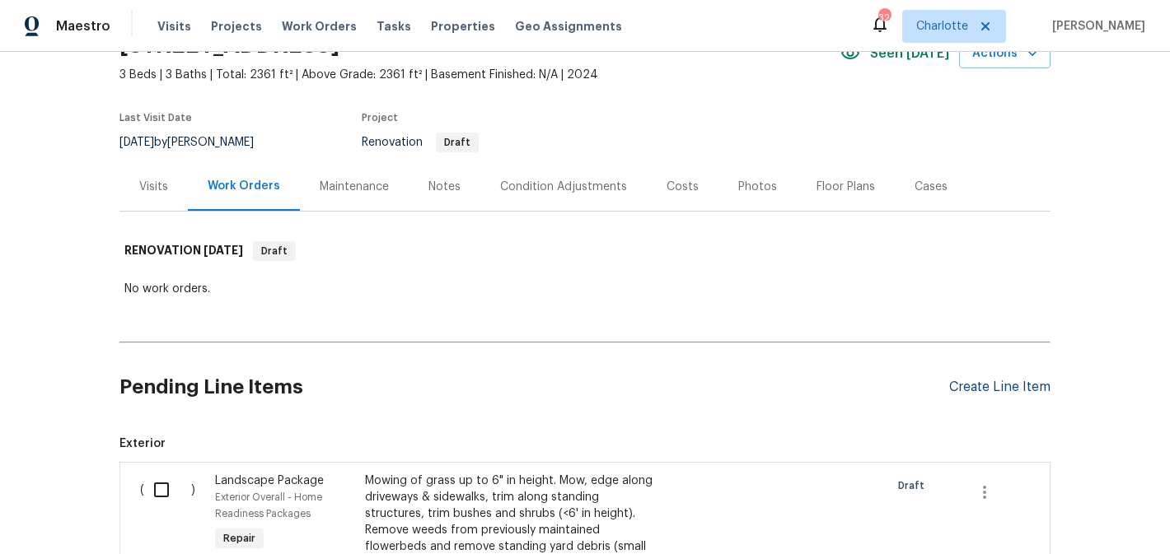
click at [975, 390] on div "Create Line Item" at bounding box center [999, 388] width 101 height 16
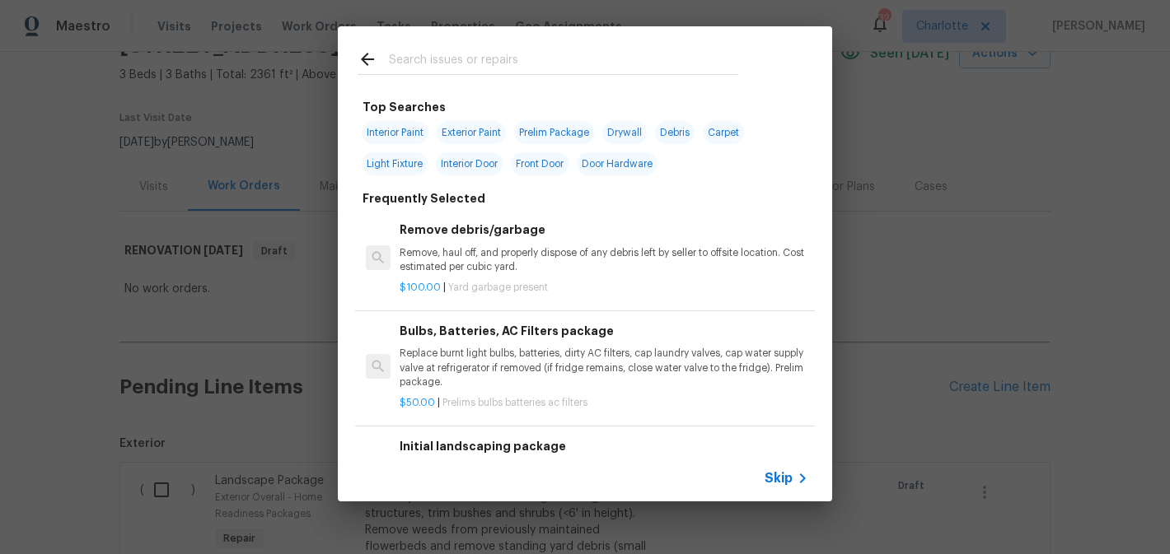
click at [498, 54] on input "text" at bounding box center [563, 61] width 349 height 25
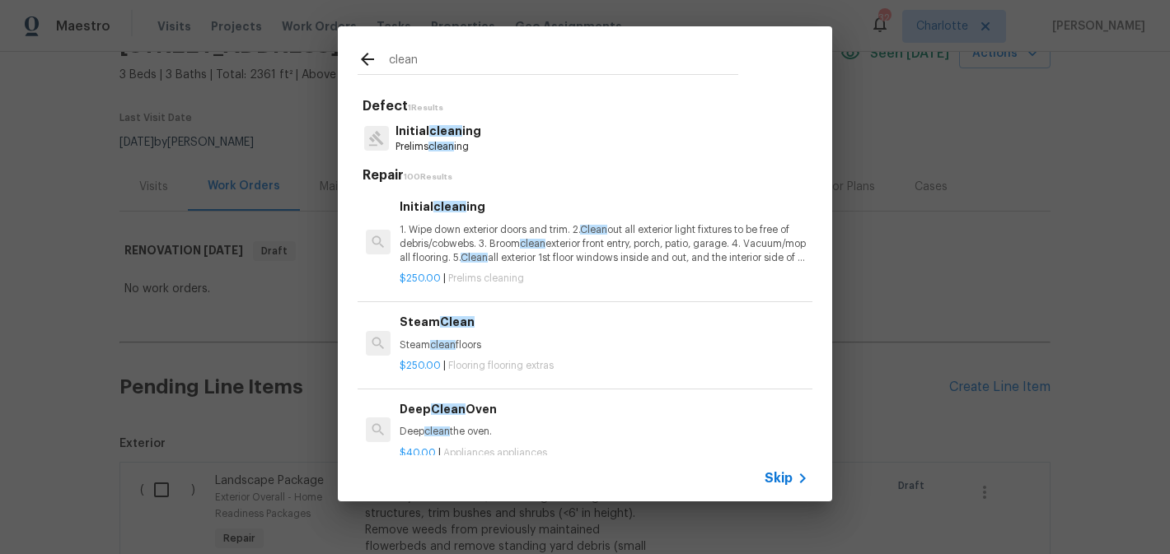
type input "clean"
click at [472, 141] on p "Prelims clean ing" at bounding box center [438, 147] width 86 height 14
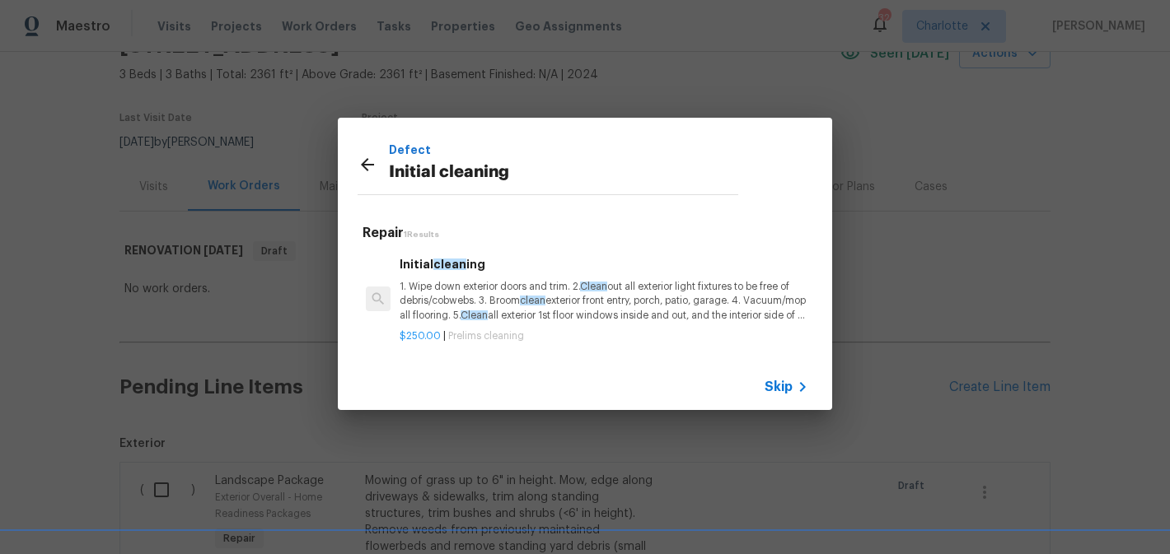
click at [491, 291] on p "1. Wipe down exterior doors and trim. 2. Clean out all exterior light fixtures …" at bounding box center [604, 301] width 409 height 42
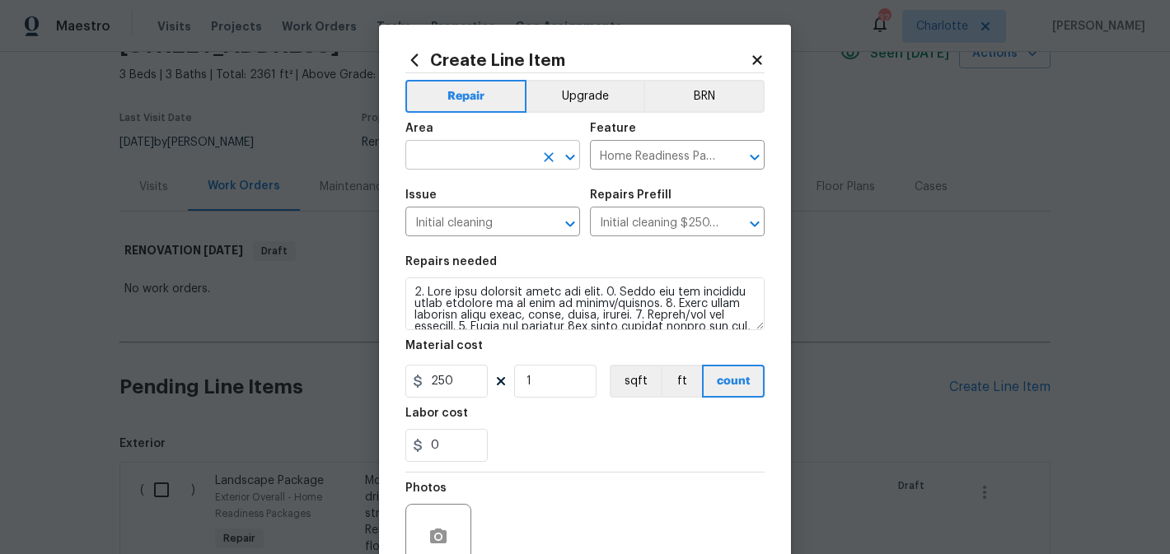
click at [498, 162] on input "text" at bounding box center [469, 157] width 129 height 26
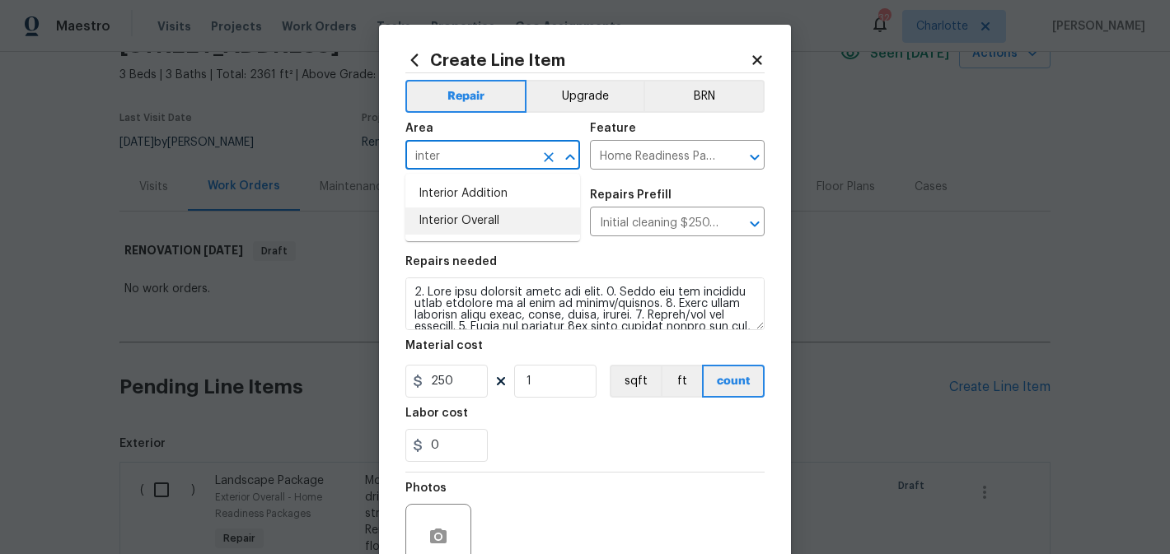
click at [495, 215] on li "Interior Overall" at bounding box center [492, 221] width 175 height 27
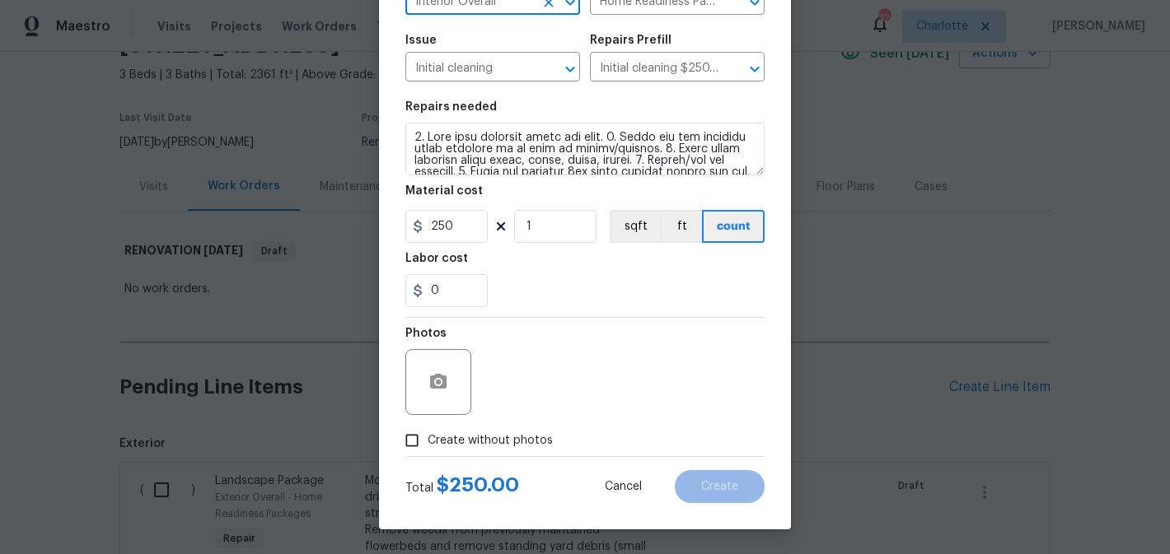
type input "Interior Overall"
click at [490, 448] on span "Create without photos" at bounding box center [490, 441] width 125 height 17
click at [428, 448] on input "Create without photos" at bounding box center [411, 440] width 31 height 31
checkbox input "true"
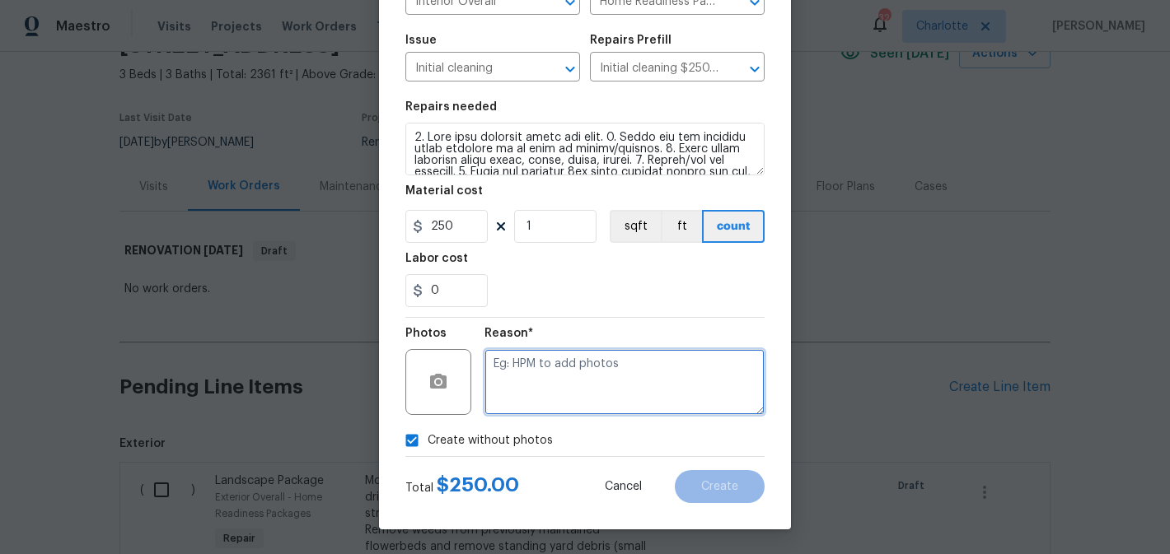
click at [570, 379] on textarea at bounding box center [624, 382] width 280 height 66
type textarea "edit"
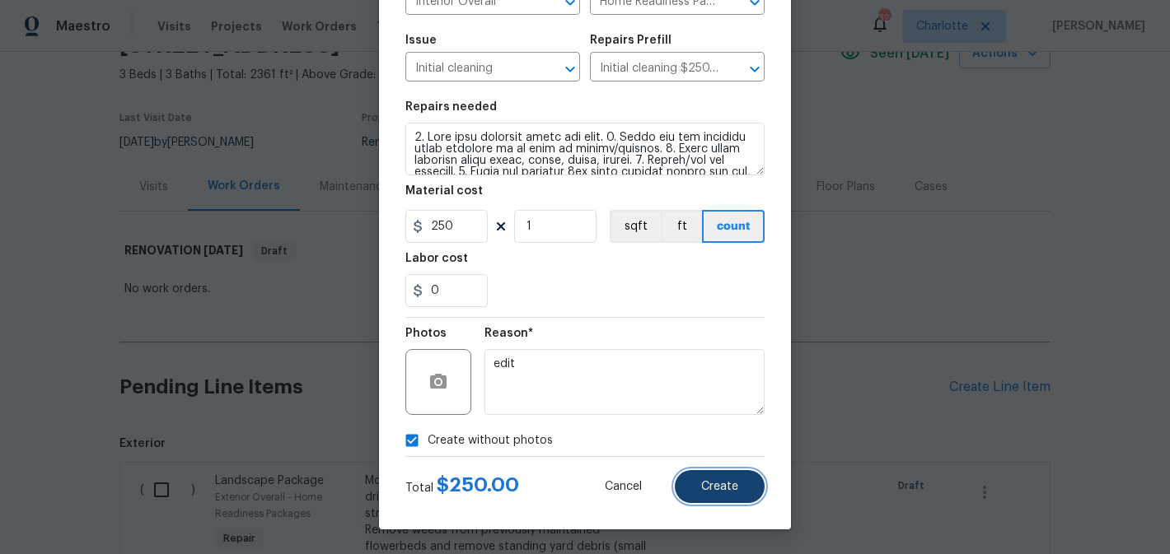
click at [716, 481] on span "Create" at bounding box center [719, 487] width 37 height 12
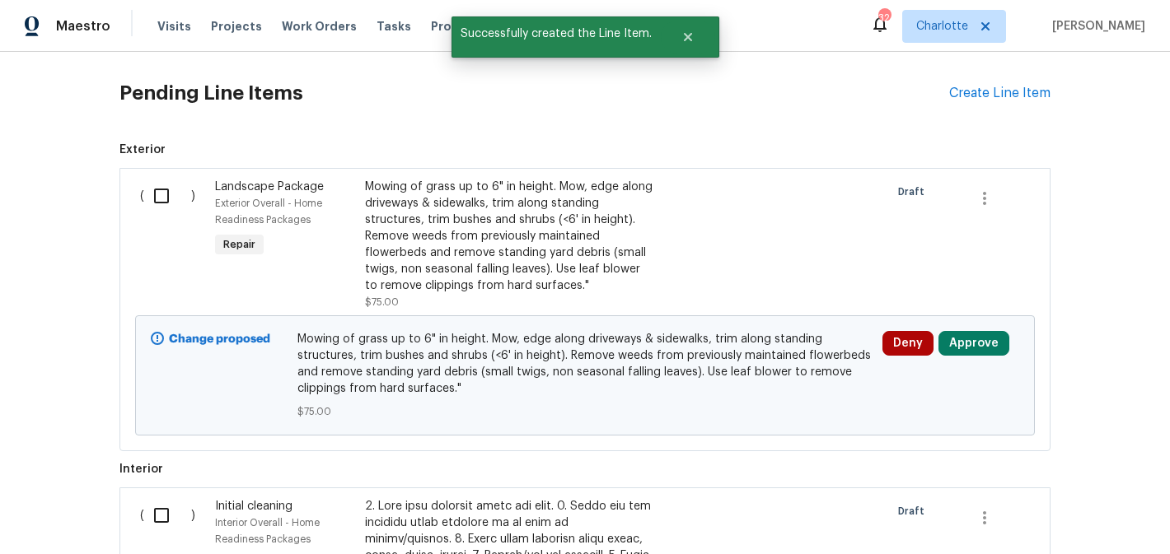
scroll to position [382, 0]
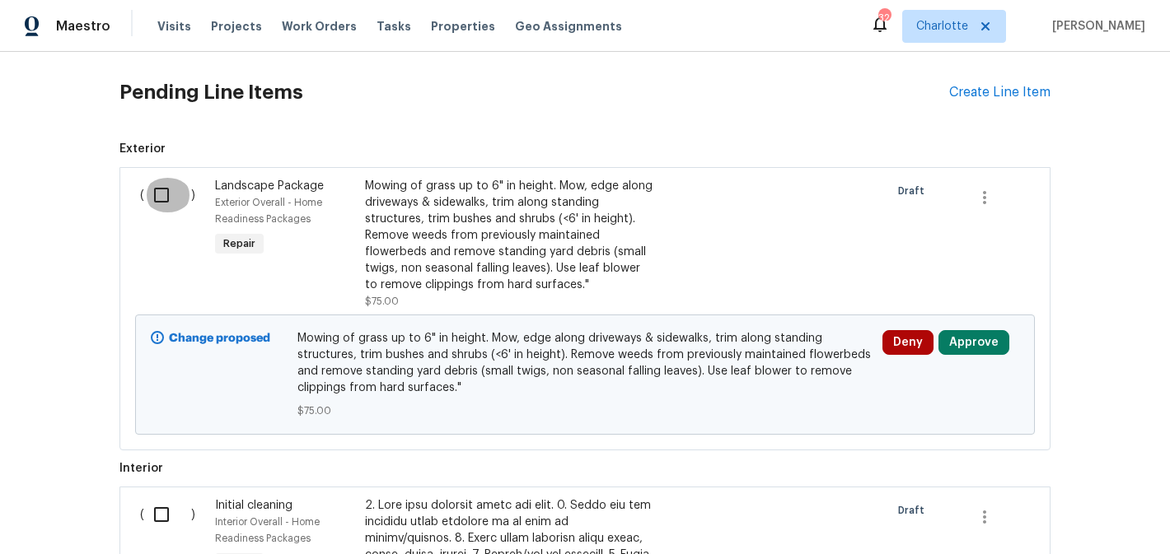
click at [160, 187] on input "checkbox" at bounding box center [167, 195] width 47 height 35
checkbox input "true"
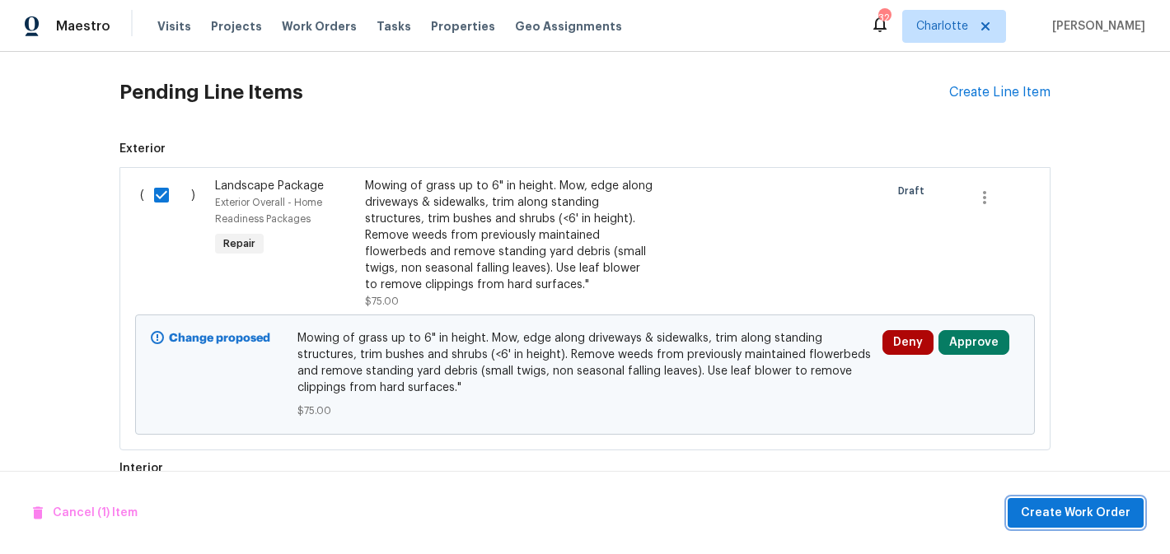
click at [1030, 506] on span "Create Work Order" at bounding box center [1076, 513] width 110 height 21
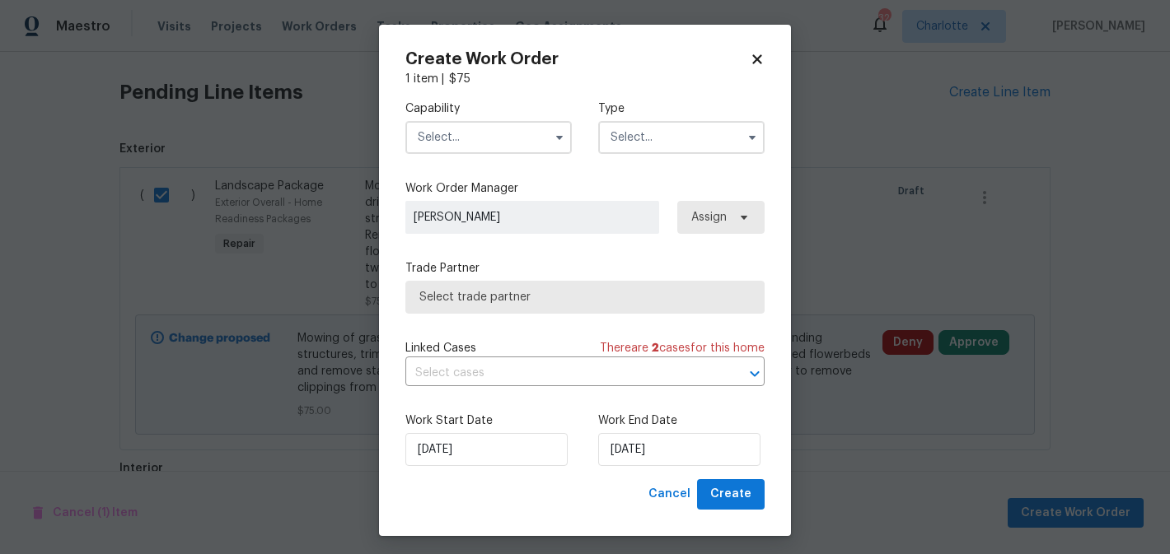
click at [518, 139] on input "text" at bounding box center [488, 137] width 166 height 33
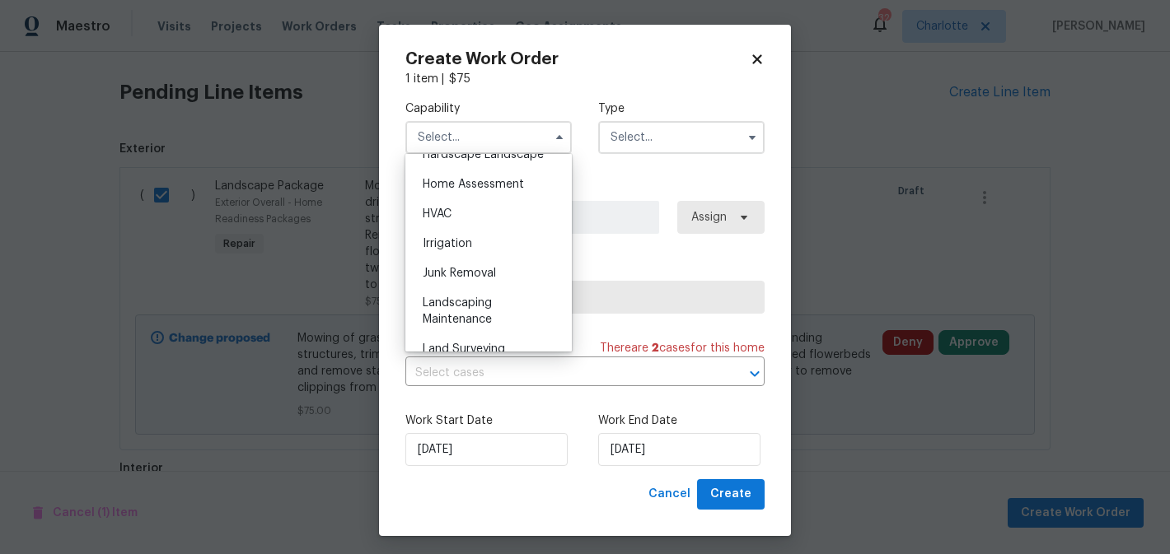
scroll to position [957, 0]
click at [521, 297] on div "Landscaping Maintenance" at bounding box center [488, 309] width 158 height 46
type input "Landscaping Maintenance"
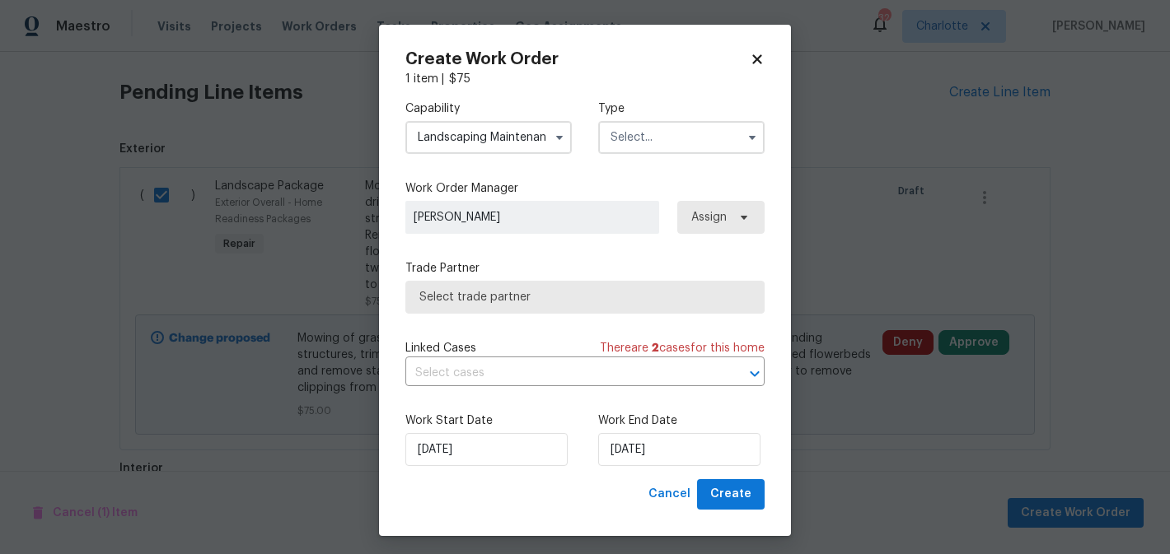
click at [681, 143] on input "text" at bounding box center [681, 137] width 166 height 33
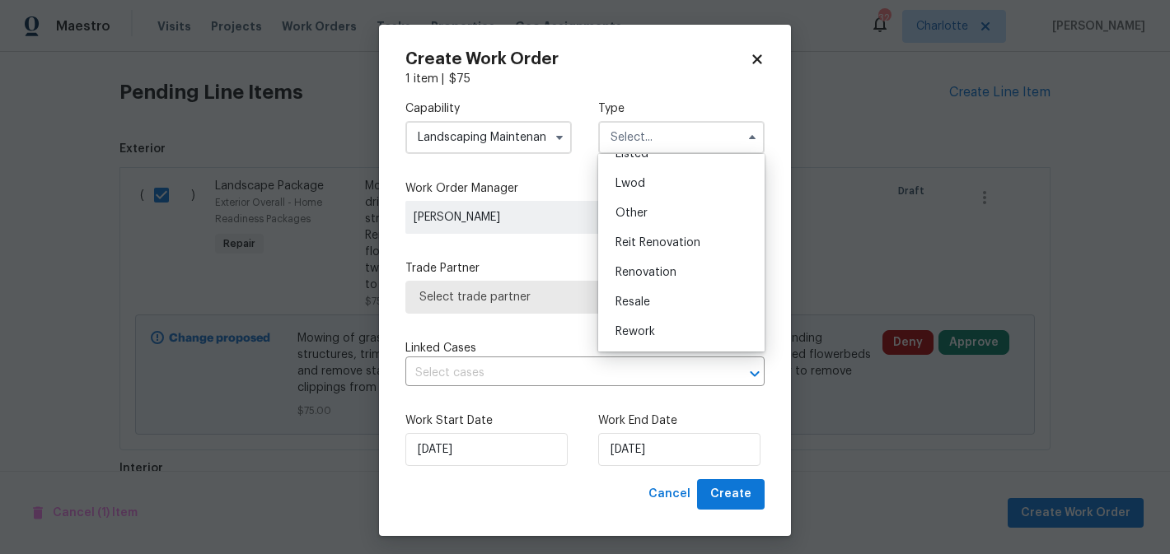
scroll to position [196, 0]
click at [672, 243] on span "Renovation" at bounding box center [645, 244] width 61 height 12
type input "Renovation"
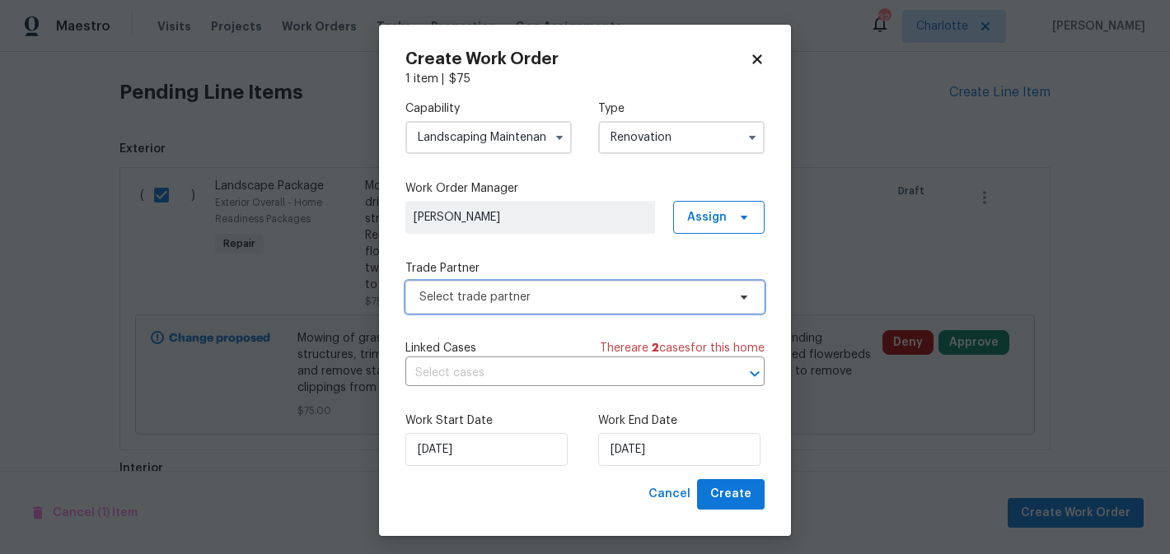
click at [627, 292] on span "Select trade partner" at bounding box center [572, 297] width 307 height 16
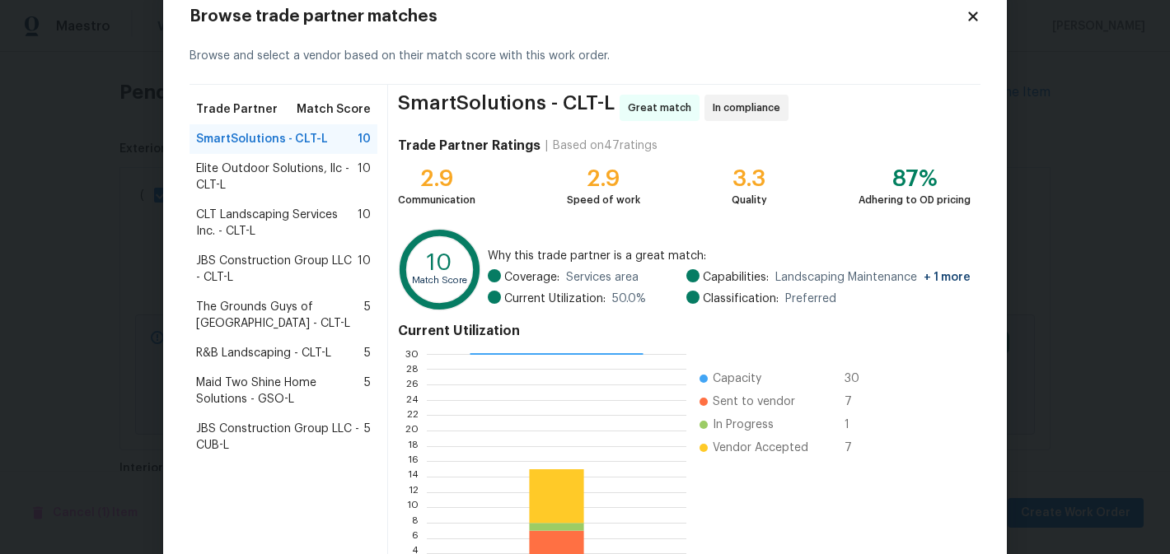
scroll to position [172, 0]
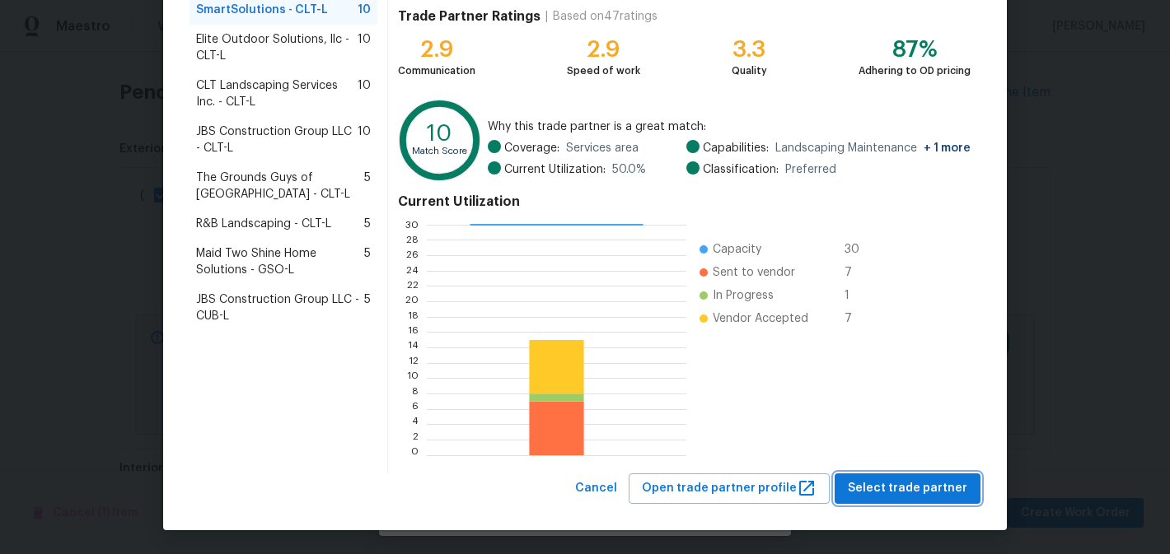
click at [932, 484] on span "Select trade partner" at bounding box center [907, 489] width 119 height 21
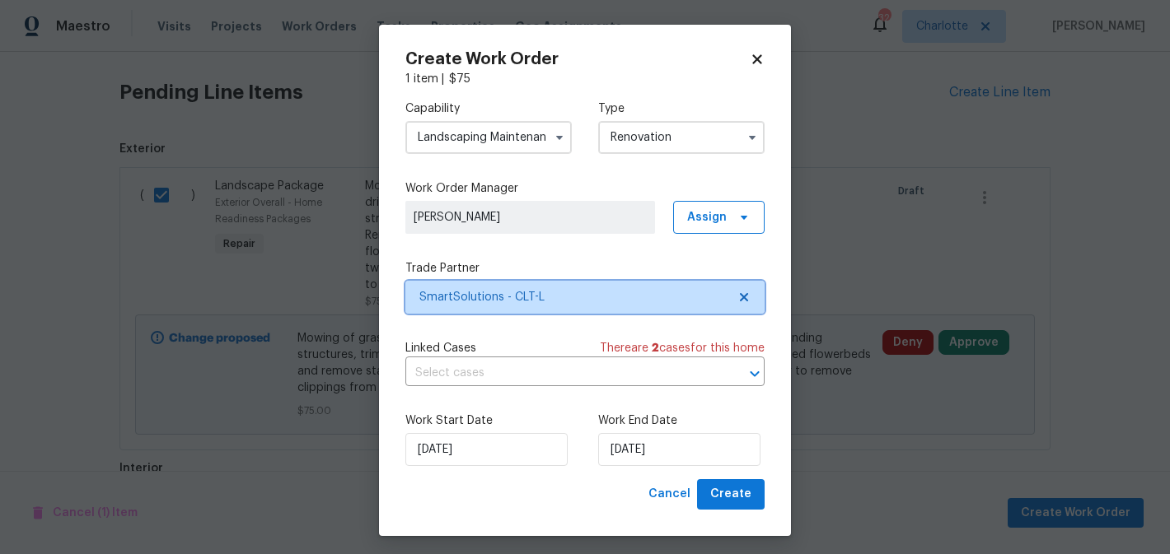
scroll to position [0, 0]
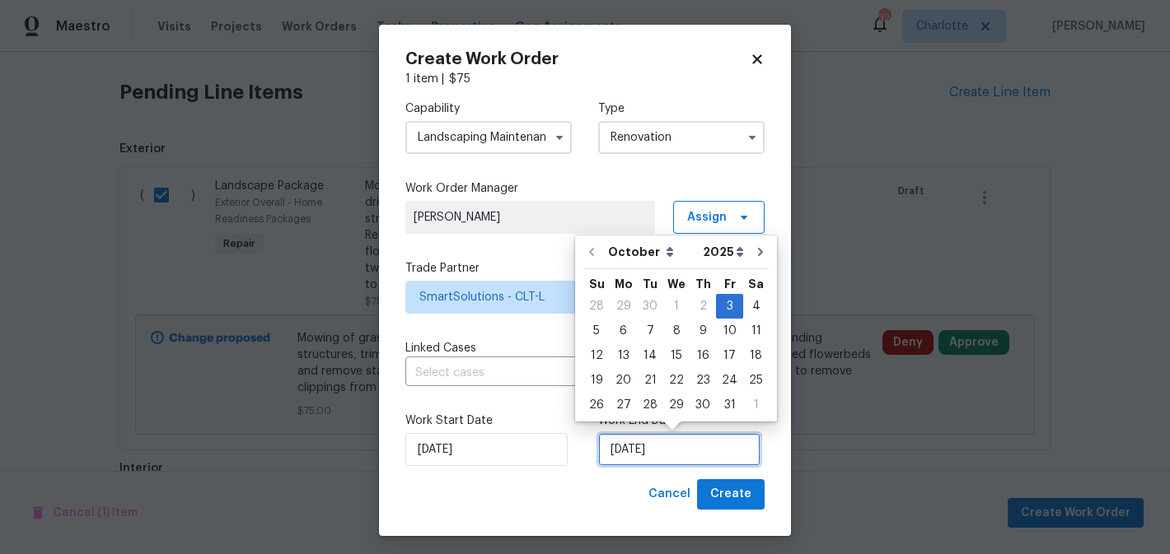
click at [674, 456] on input "10/3/2025" at bounding box center [679, 449] width 162 height 33
click at [624, 335] on div "6" at bounding box center [623, 331] width 27 height 23
type input "10/6/2025"
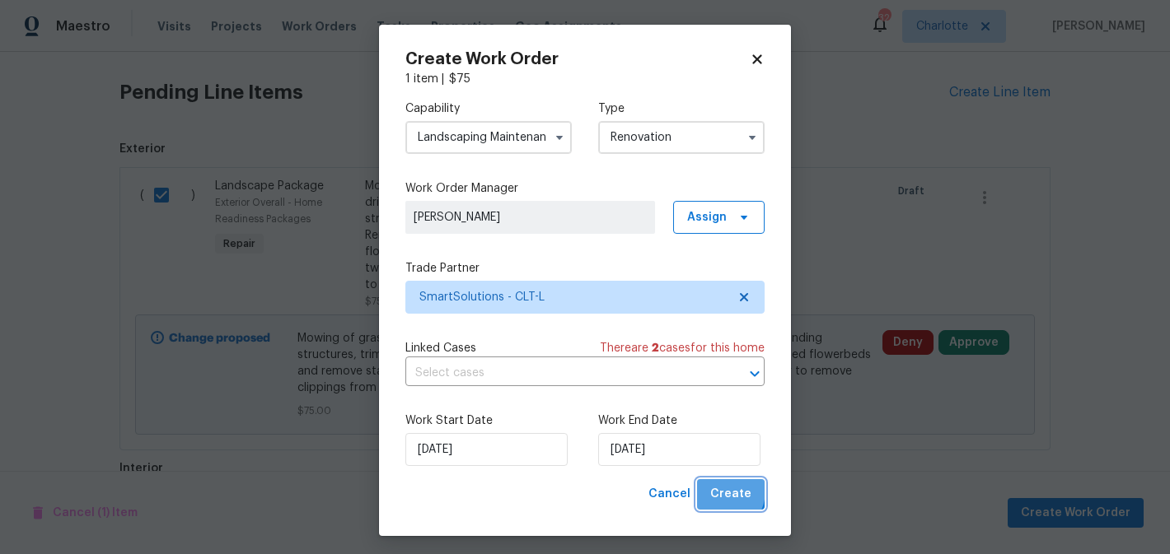
click at [722, 492] on span "Create" at bounding box center [730, 494] width 41 height 21
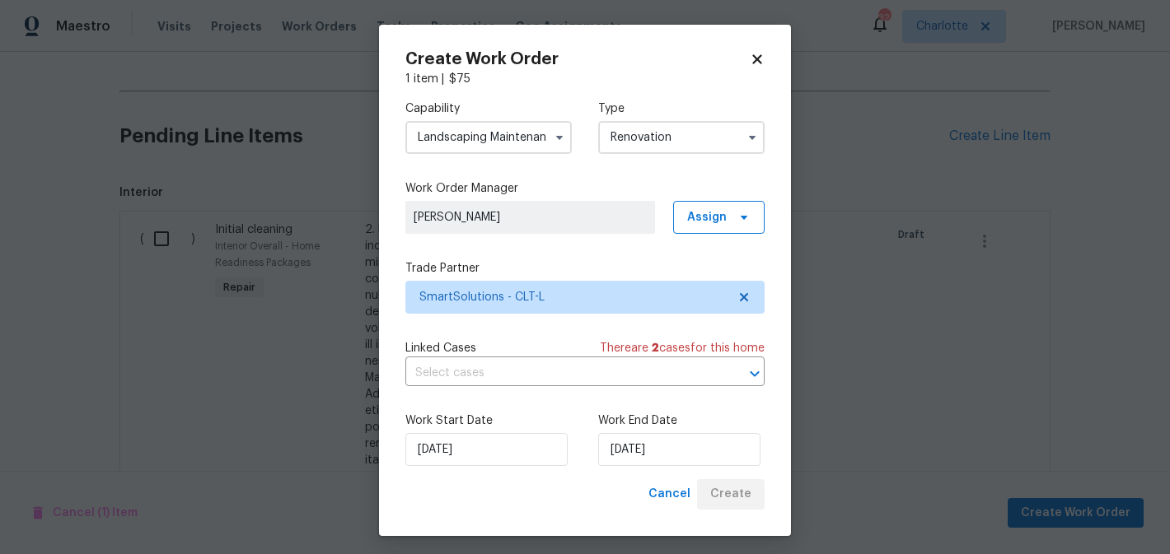
scroll to position [426, 0]
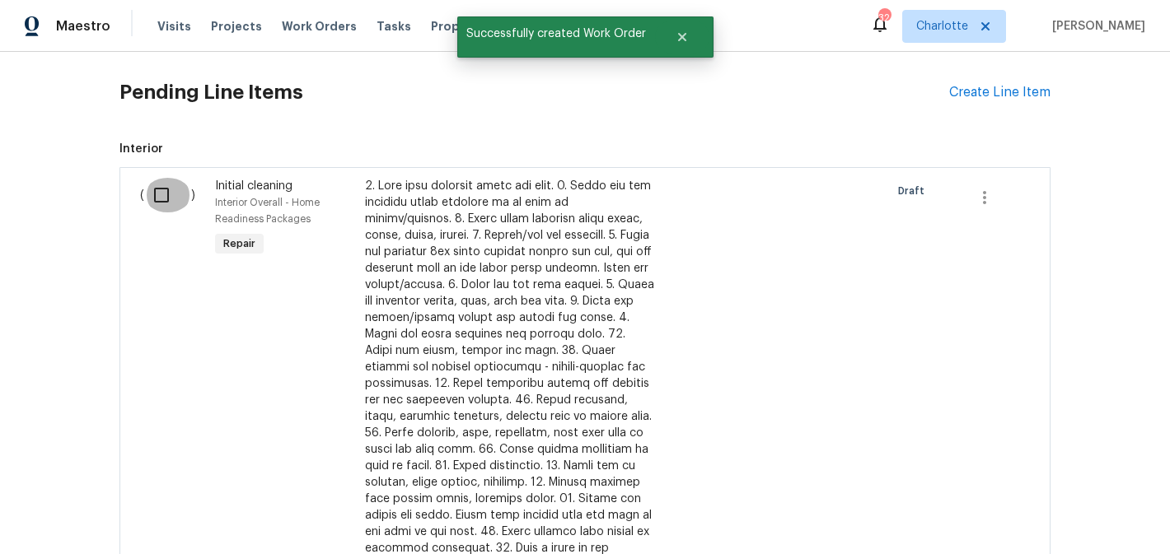
click at [167, 181] on input "checkbox" at bounding box center [167, 195] width 47 height 35
checkbox input "true"
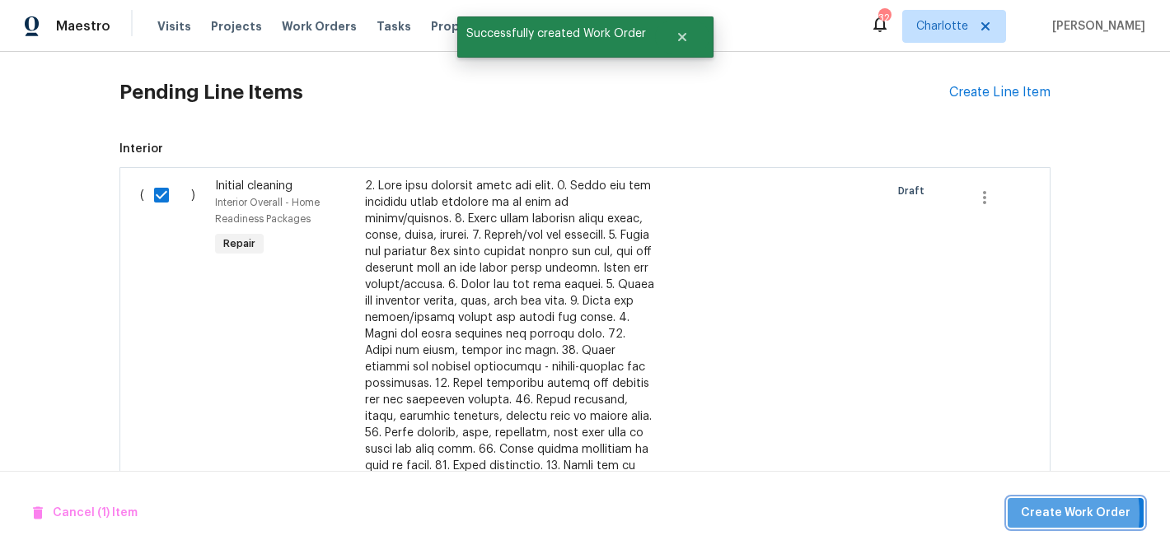
click at [1026, 514] on button "Create Work Order" at bounding box center [1076, 513] width 136 height 30
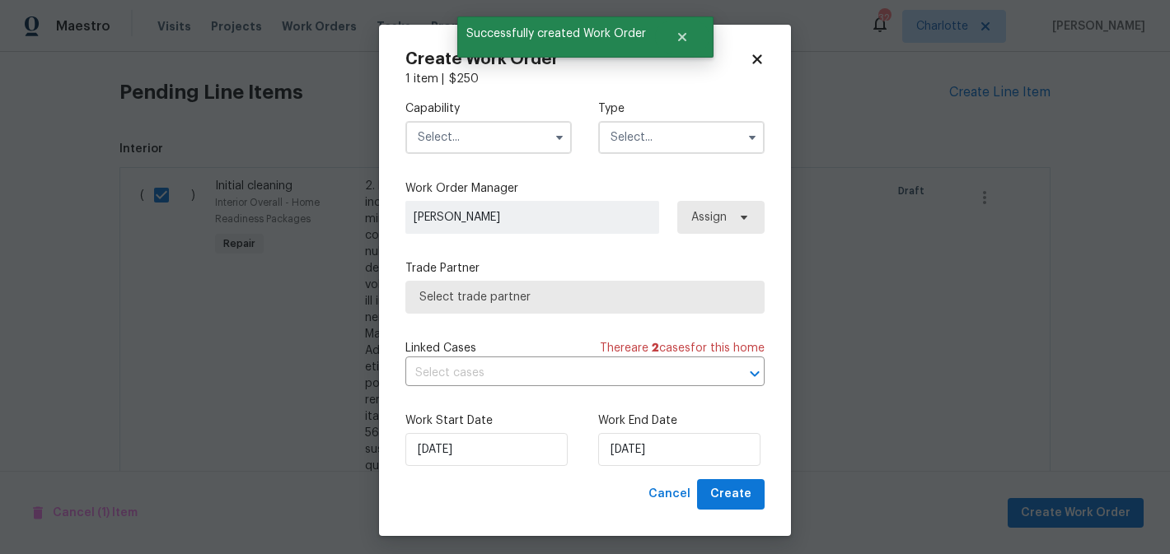
click at [498, 144] on input "text" at bounding box center [488, 137] width 166 height 33
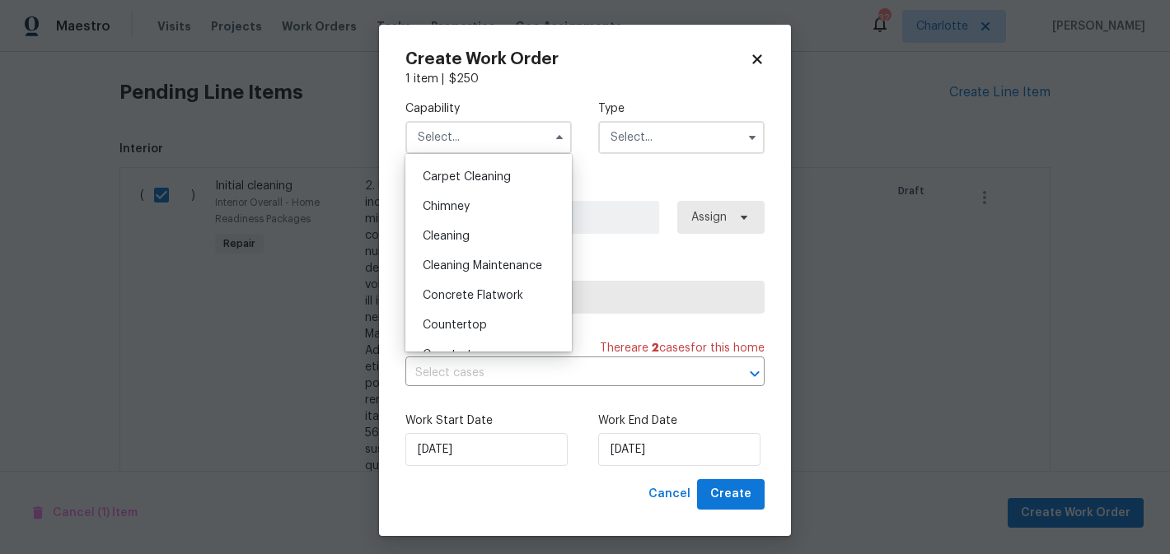
scroll to position [171, 0]
click at [511, 244] on div "Cleaning" at bounding box center [488, 239] width 158 height 30
type input "Cleaning"
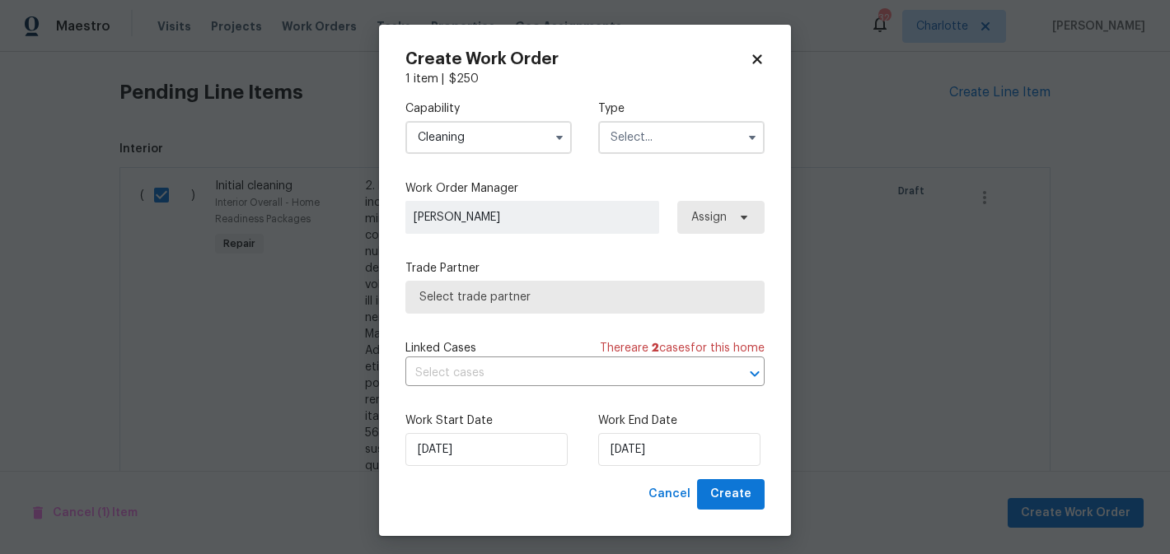
click at [690, 145] on input "text" at bounding box center [681, 137] width 166 height 33
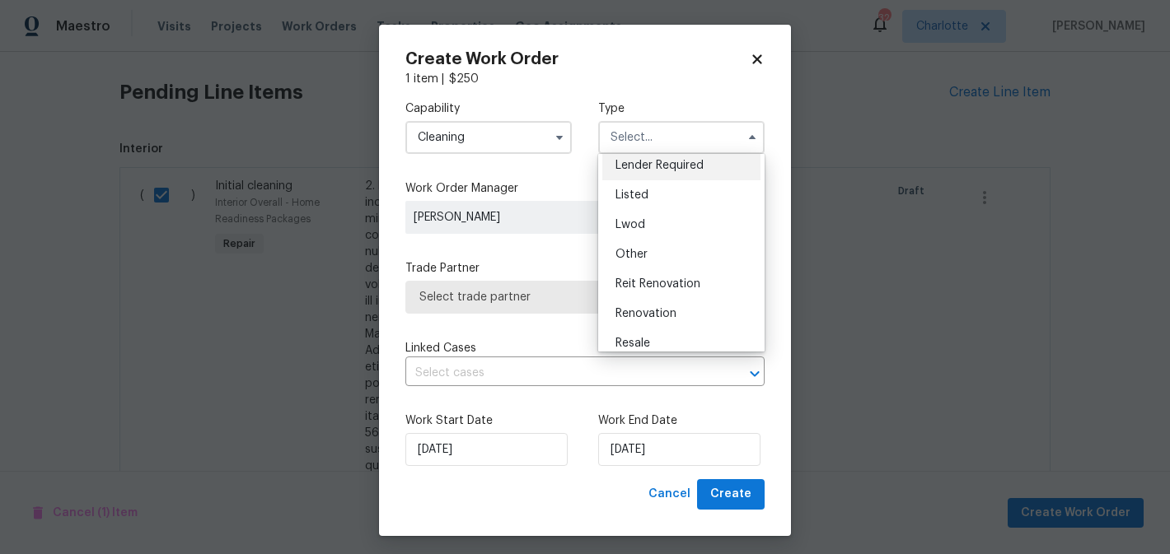
scroll to position [196, 0]
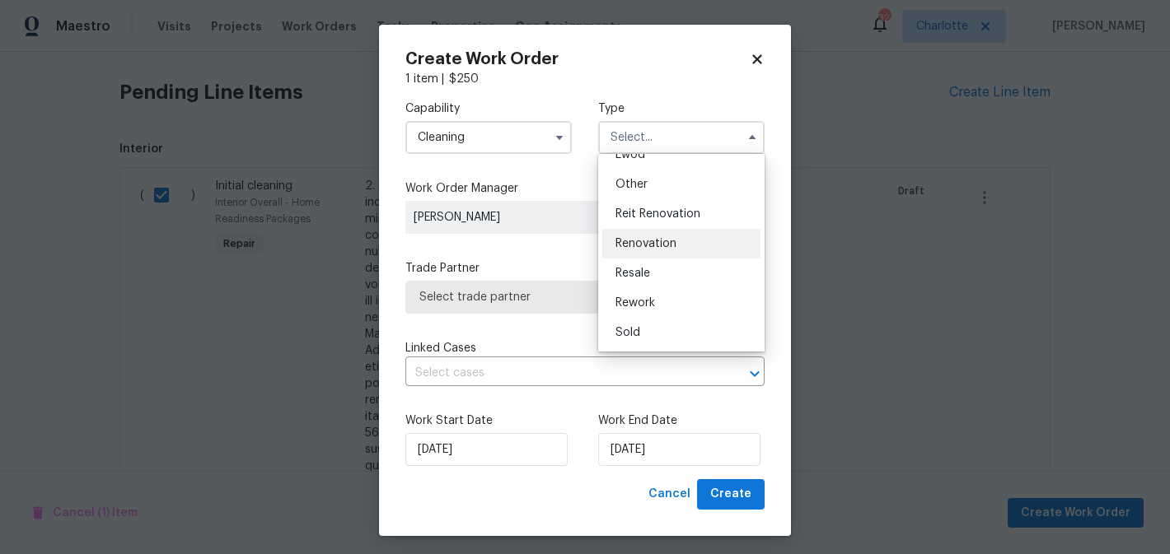
click at [668, 255] on div "Renovation" at bounding box center [681, 244] width 158 height 30
type input "Renovation"
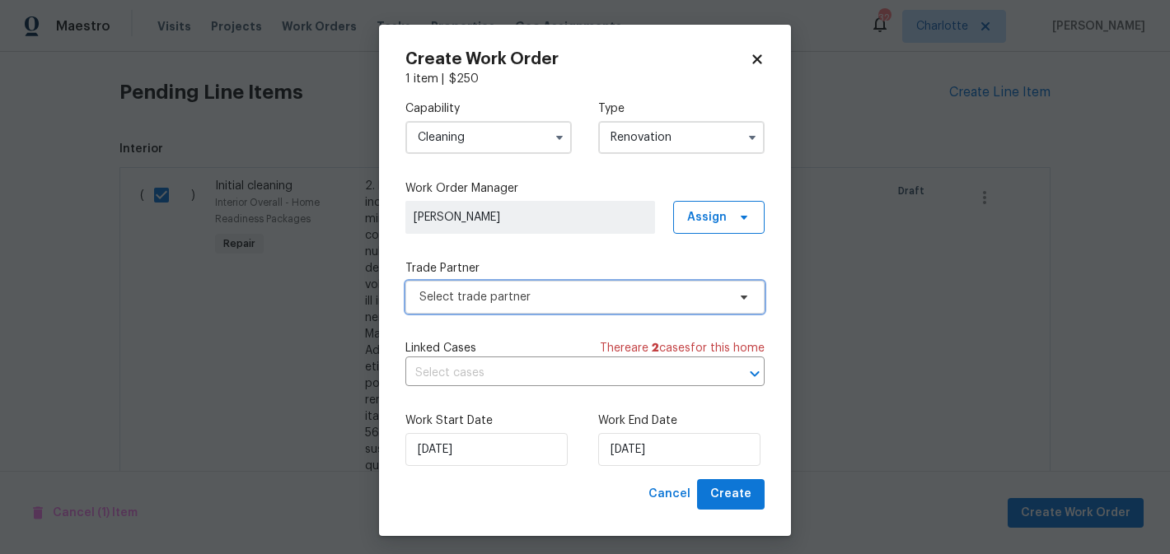
click at [612, 299] on span "Select trade partner" at bounding box center [572, 297] width 307 height 16
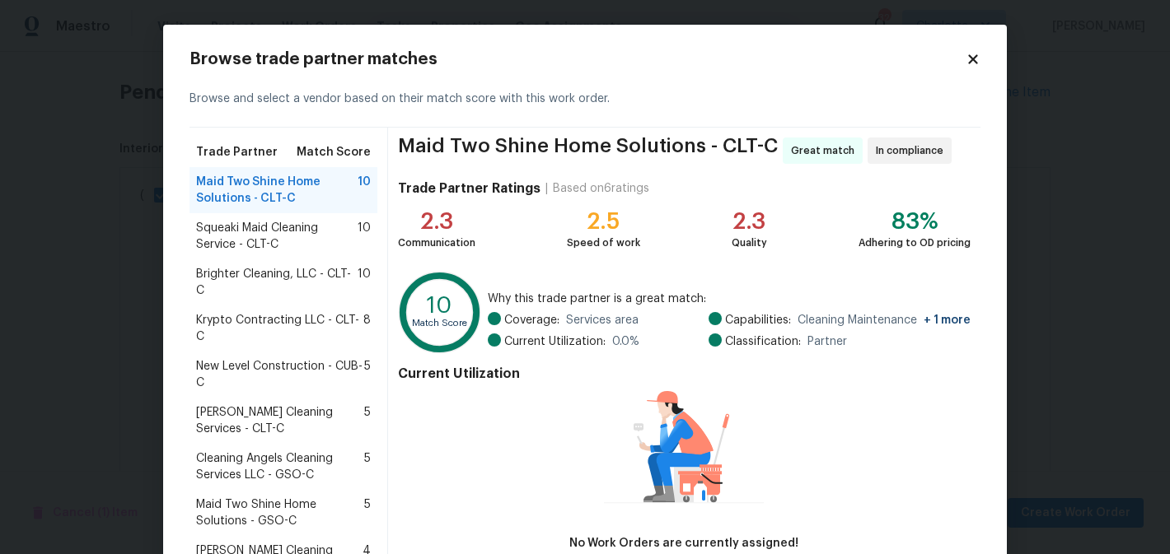
click at [278, 284] on span "Brighter Cleaning, LLC - CLT-C" at bounding box center [276, 282] width 161 height 33
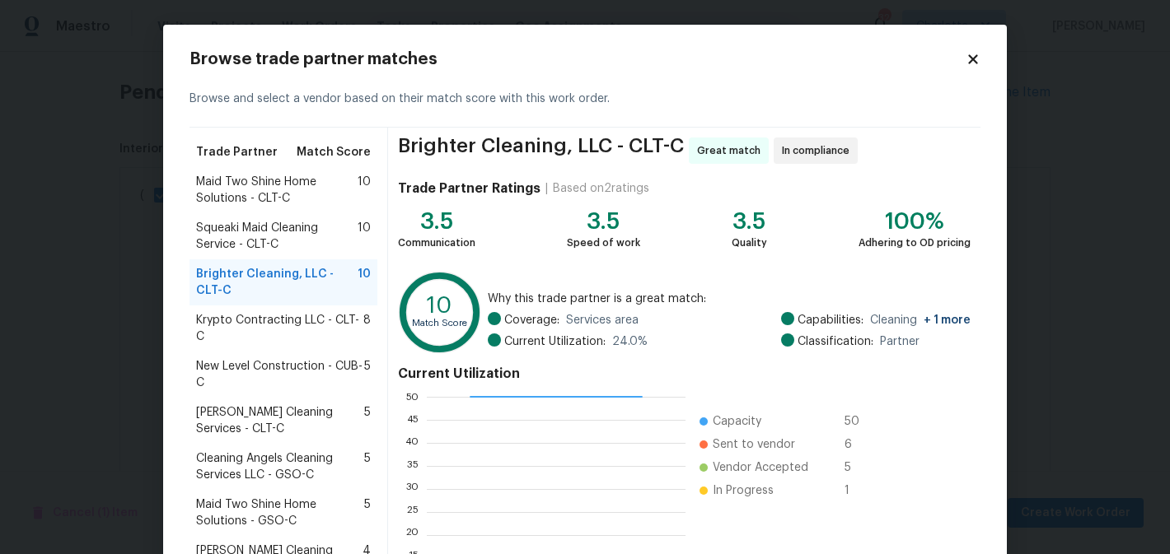
scroll to position [178, 0]
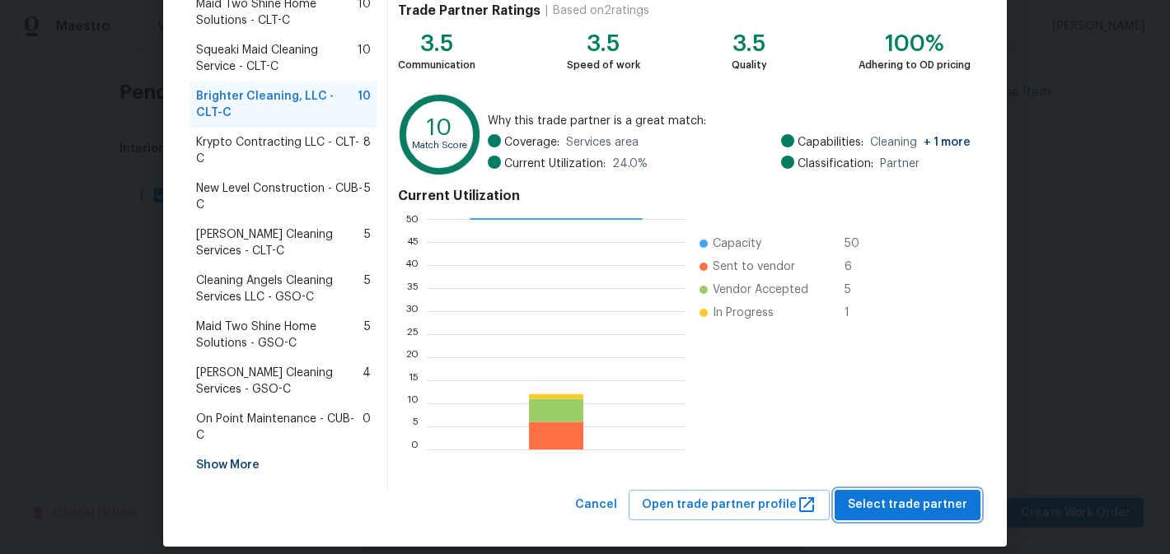
click at [919, 495] on span "Select trade partner" at bounding box center [907, 505] width 119 height 21
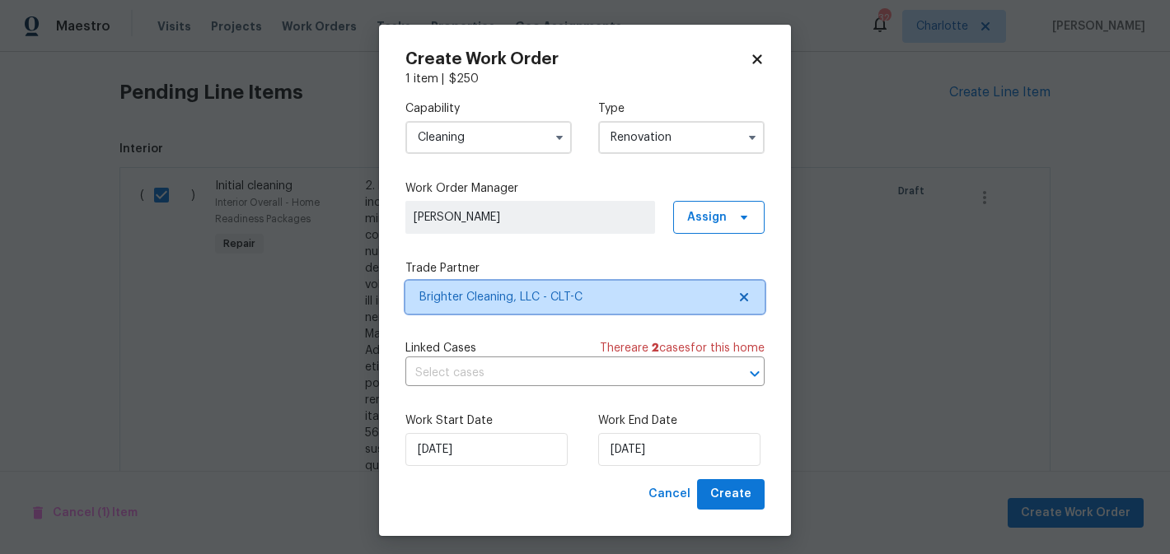
scroll to position [0, 0]
click at [711, 433] on div "Work End Date 10/3/2025" at bounding box center [681, 440] width 166 height 54
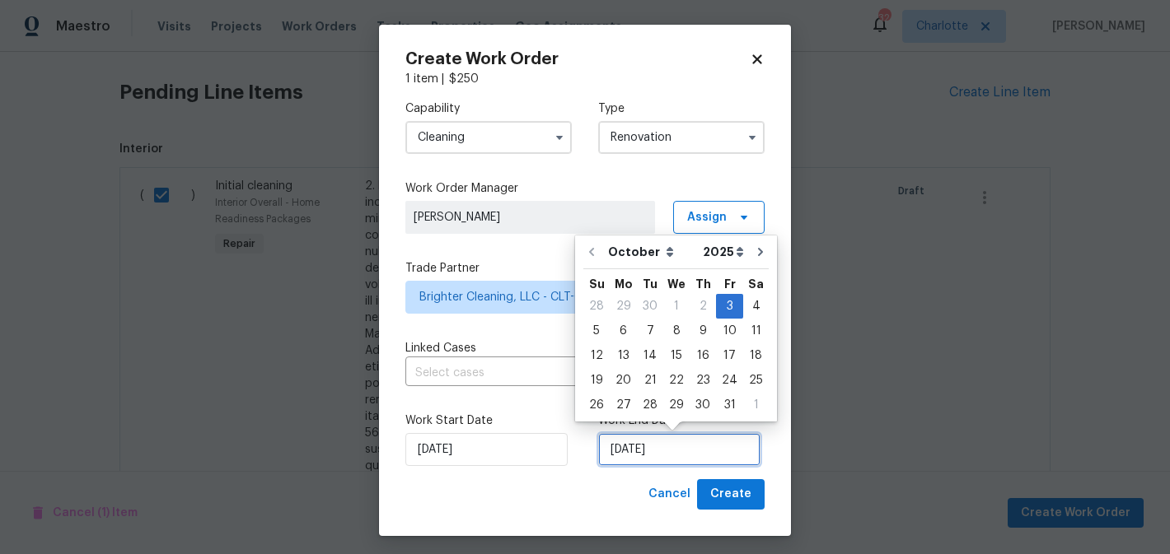
click at [714, 447] on input "10/3/2025" at bounding box center [679, 449] width 162 height 33
click at [628, 325] on div "6" at bounding box center [623, 331] width 27 height 23
type input "10/6/2025"
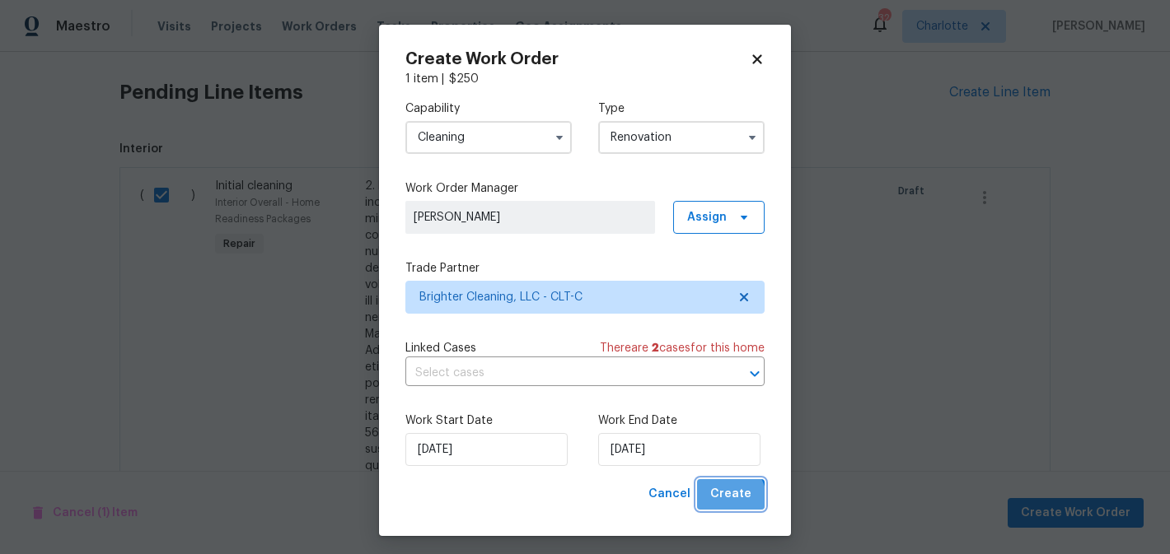
click at [730, 499] on span "Create" at bounding box center [730, 494] width 41 height 21
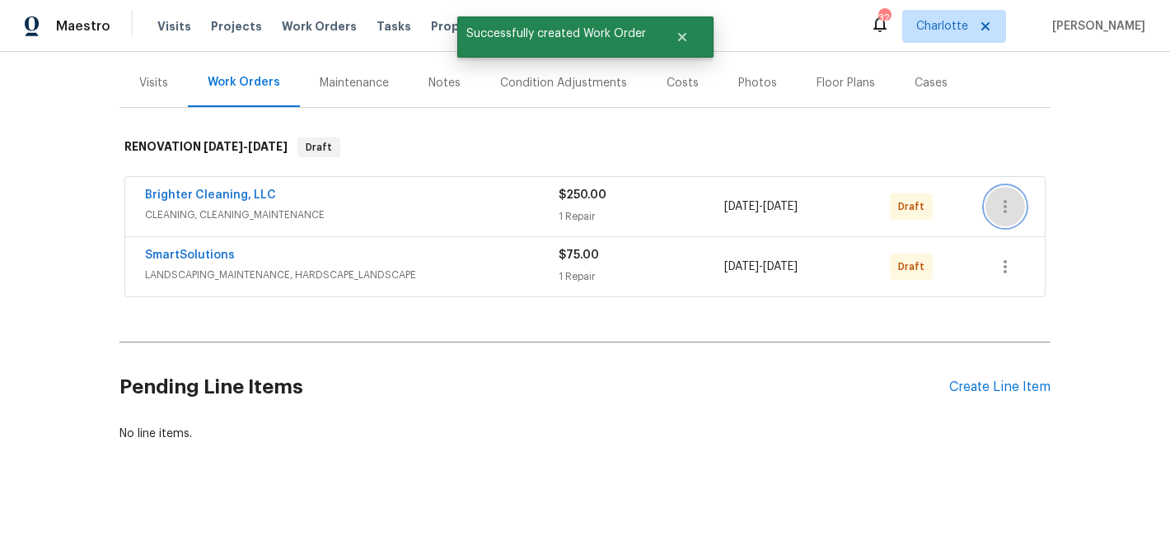
click at [1009, 191] on button "button" at bounding box center [1005, 207] width 40 height 40
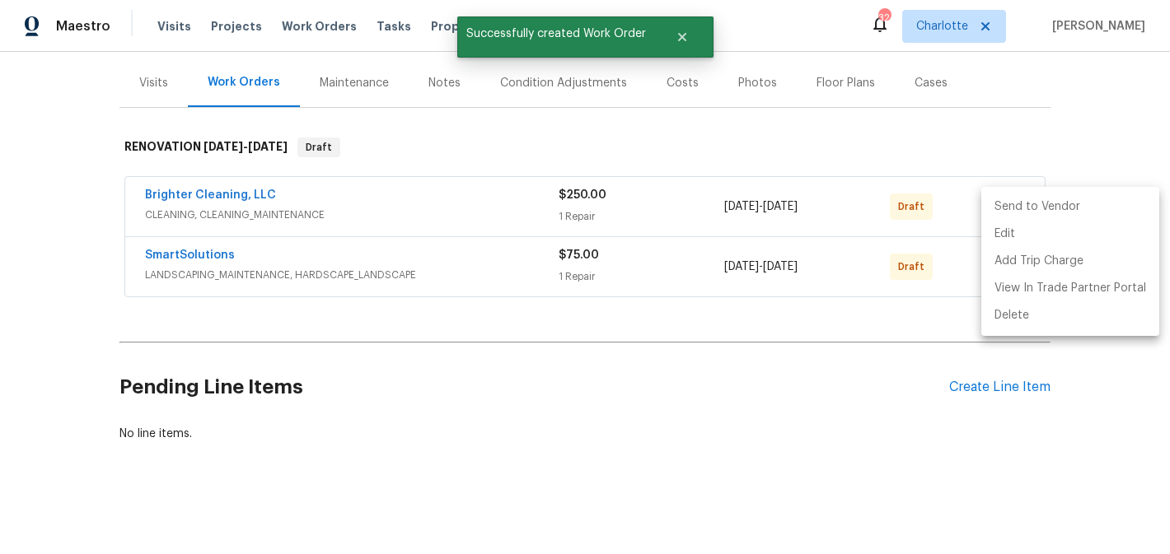
click at [1009, 208] on li "Send to Vendor" at bounding box center [1070, 207] width 178 height 27
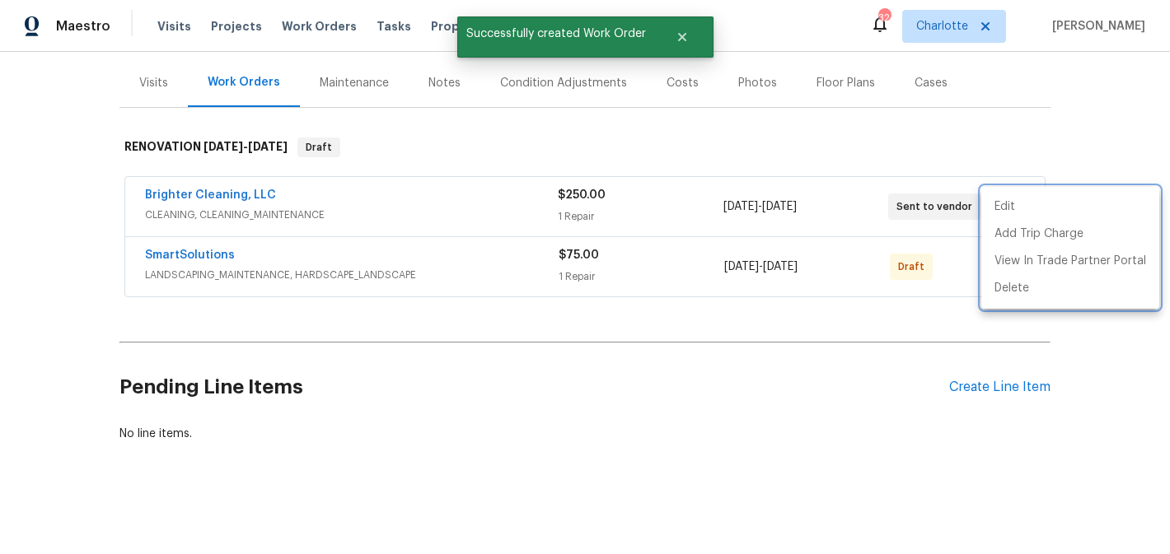
click at [959, 278] on div at bounding box center [585, 277] width 1170 height 554
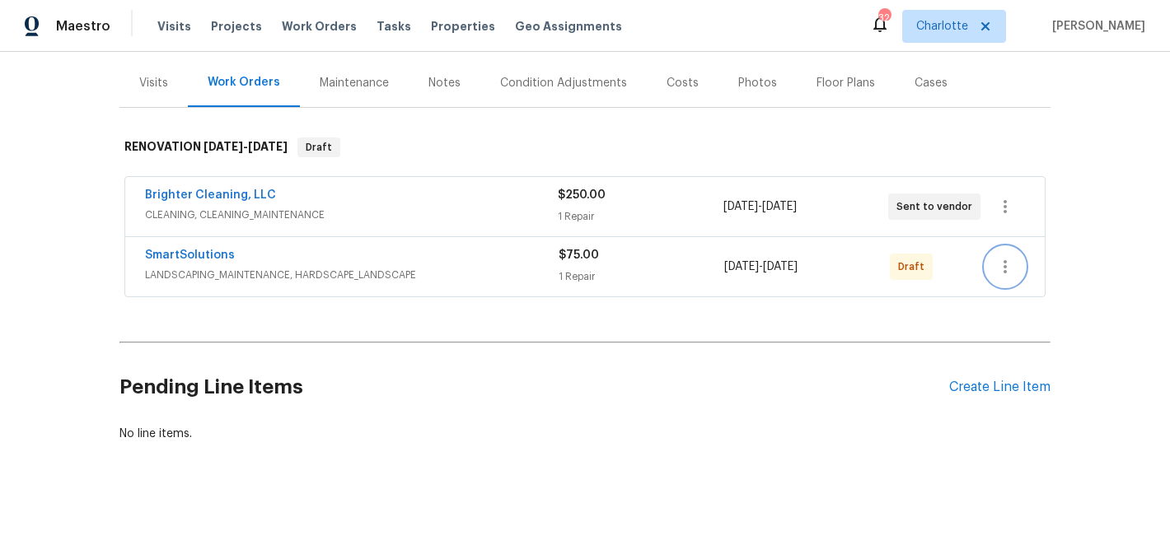
click at [999, 273] on icon "button" at bounding box center [1005, 267] width 20 height 20
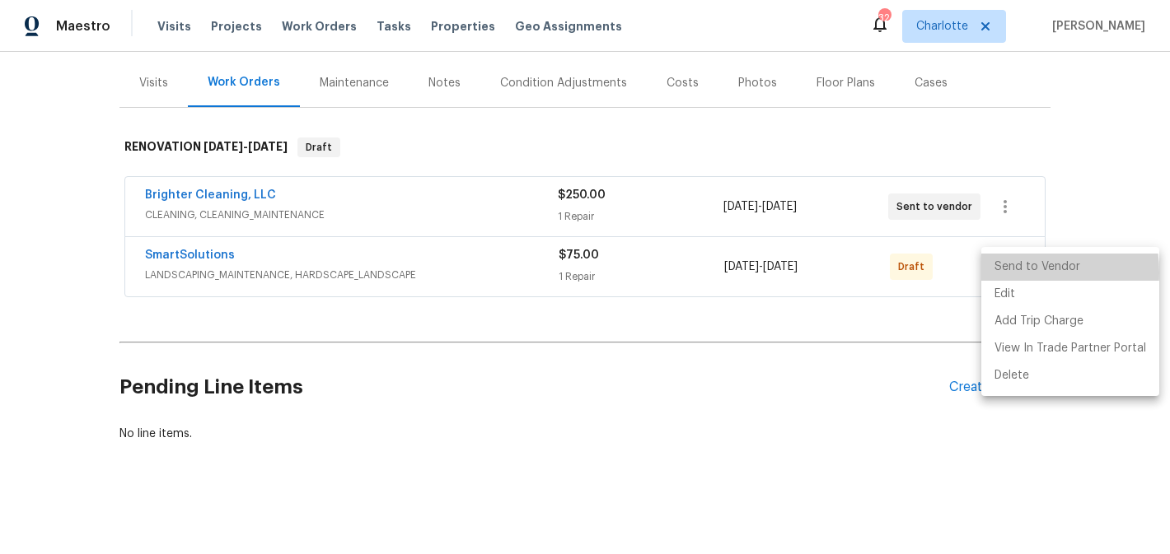
click at [1014, 273] on li "Send to Vendor" at bounding box center [1070, 267] width 178 height 27
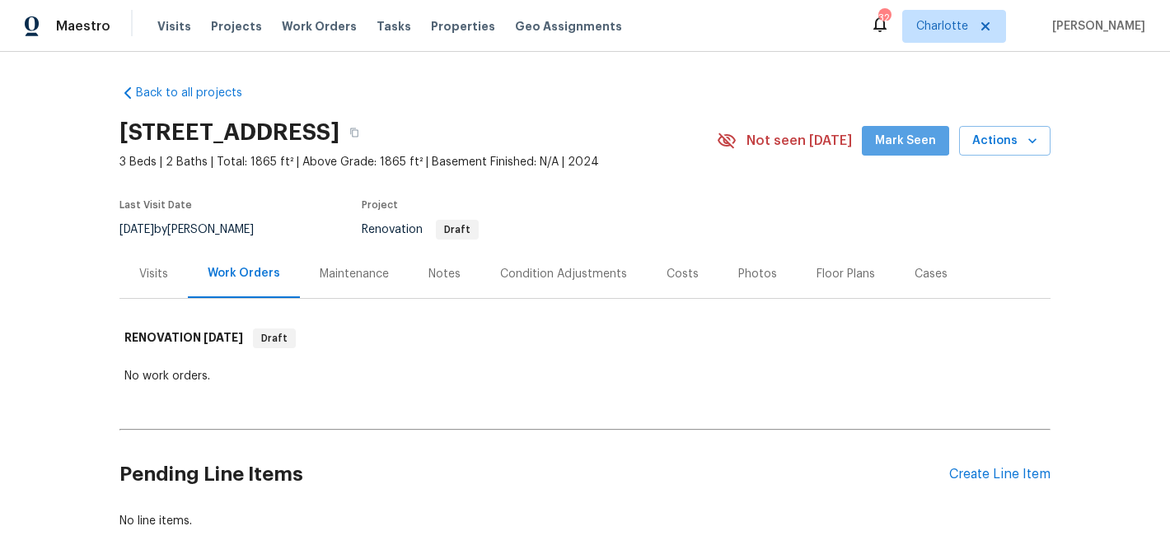
click at [898, 127] on button "Mark Seen" at bounding box center [905, 141] width 87 height 30
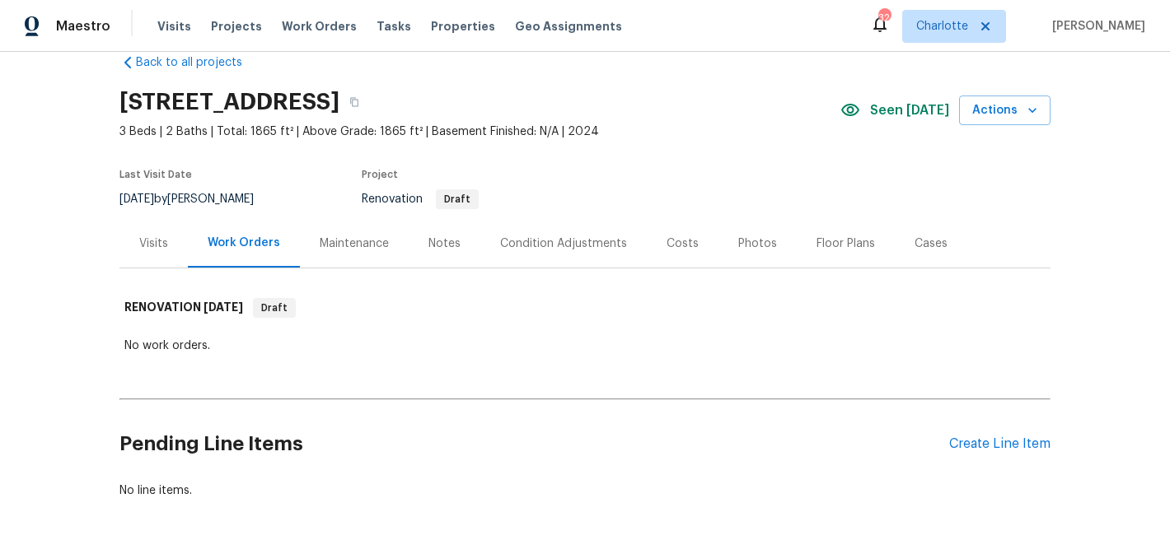
scroll to position [87, 0]
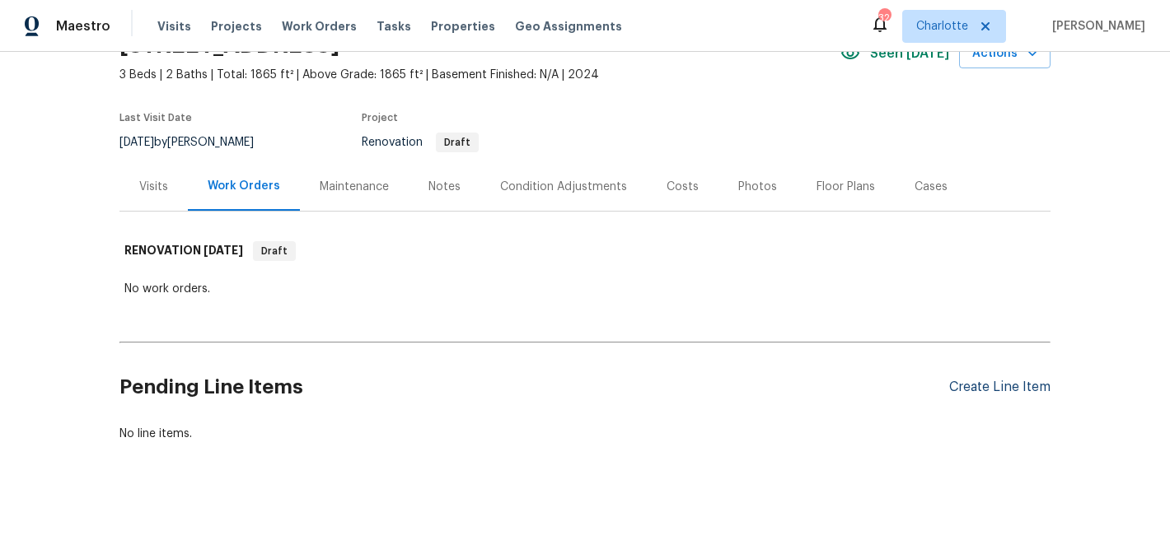
click at [964, 380] on div "Create Line Item" at bounding box center [999, 388] width 101 height 16
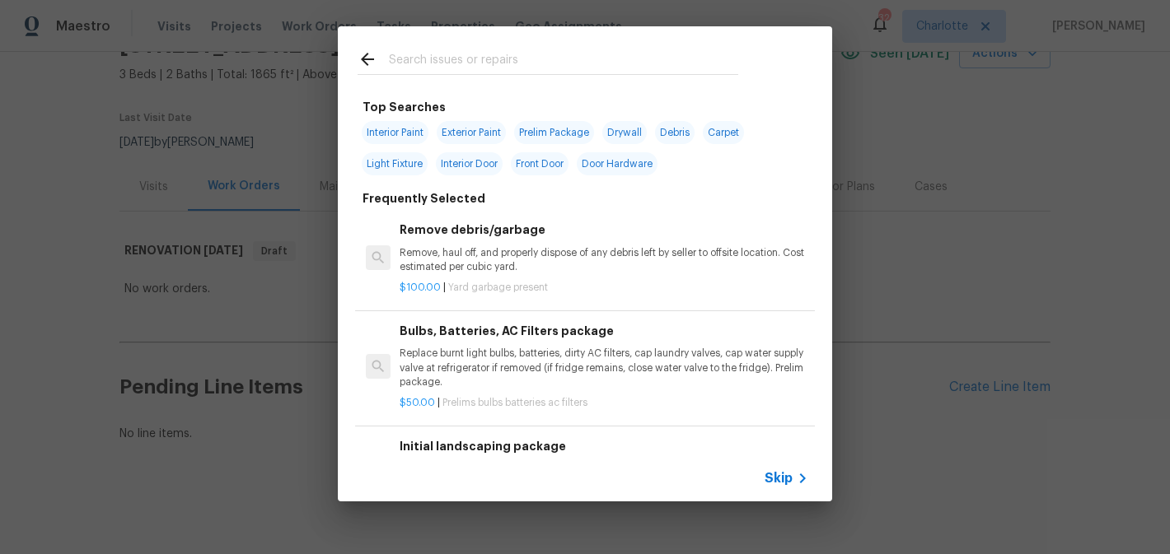
click at [484, 69] on input "text" at bounding box center [563, 61] width 349 height 25
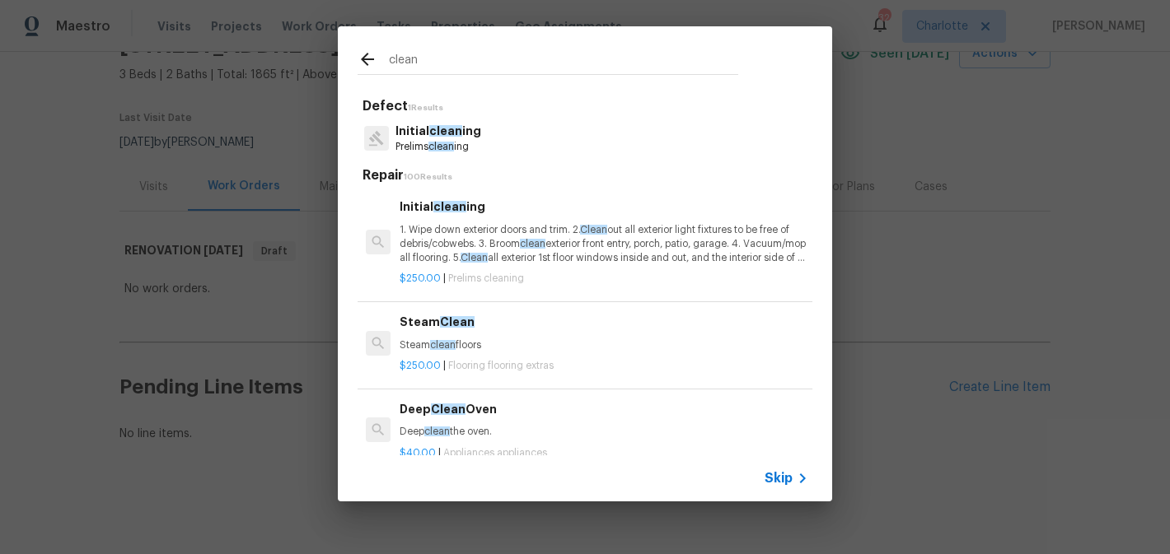
type input "clean"
click at [480, 236] on p "1. Wipe down exterior doors and trim. 2. Clean out all exterior light fixtures …" at bounding box center [604, 244] width 409 height 42
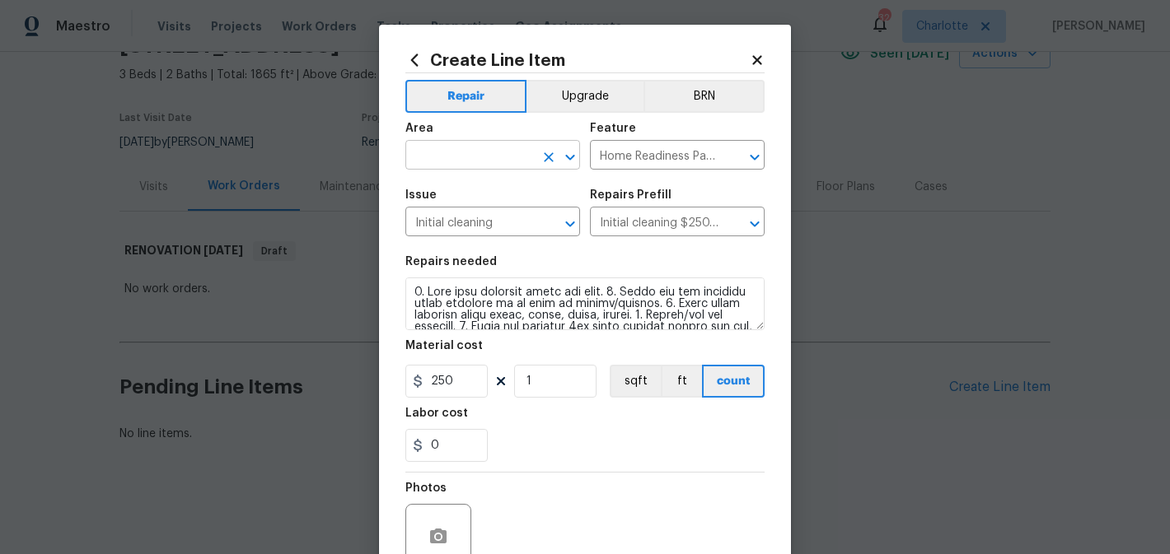
click at [491, 152] on input "text" at bounding box center [469, 157] width 129 height 26
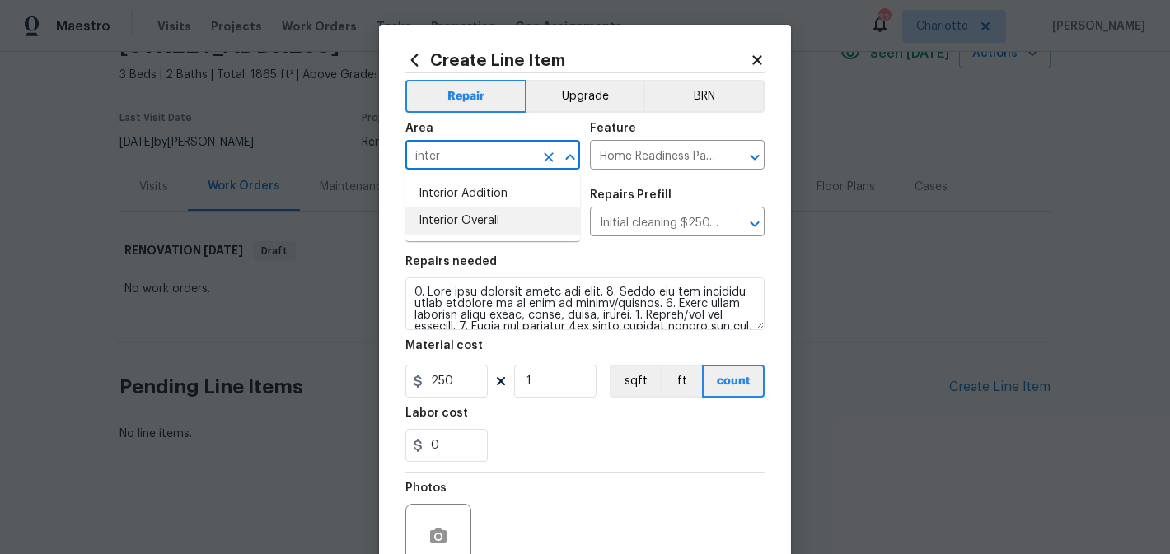
click at [484, 214] on li "Interior Overall" at bounding box center [492, 221] width 175 height 27
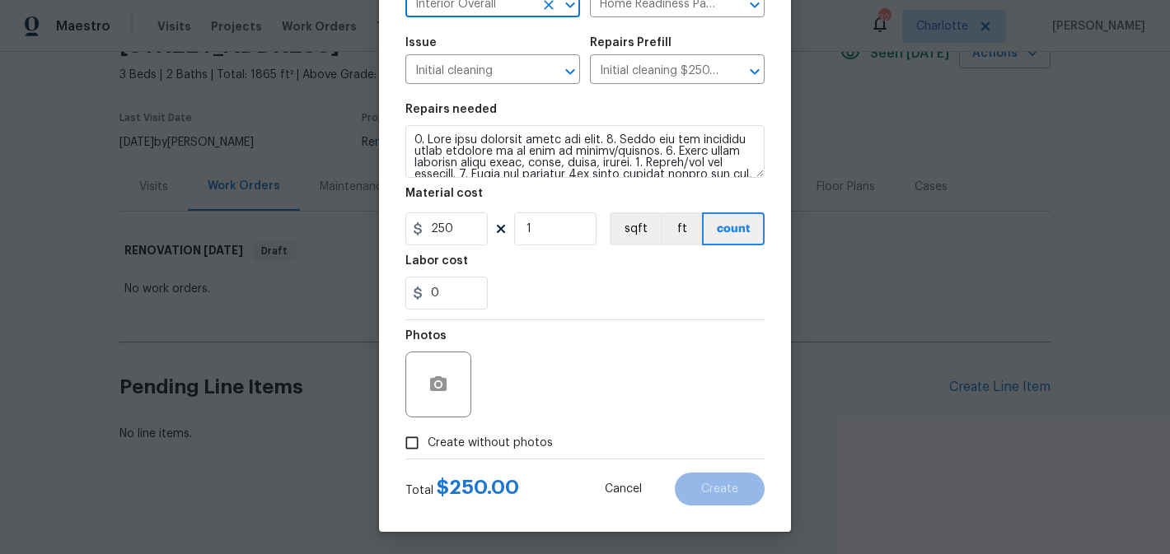
scroll to position [156, 0]
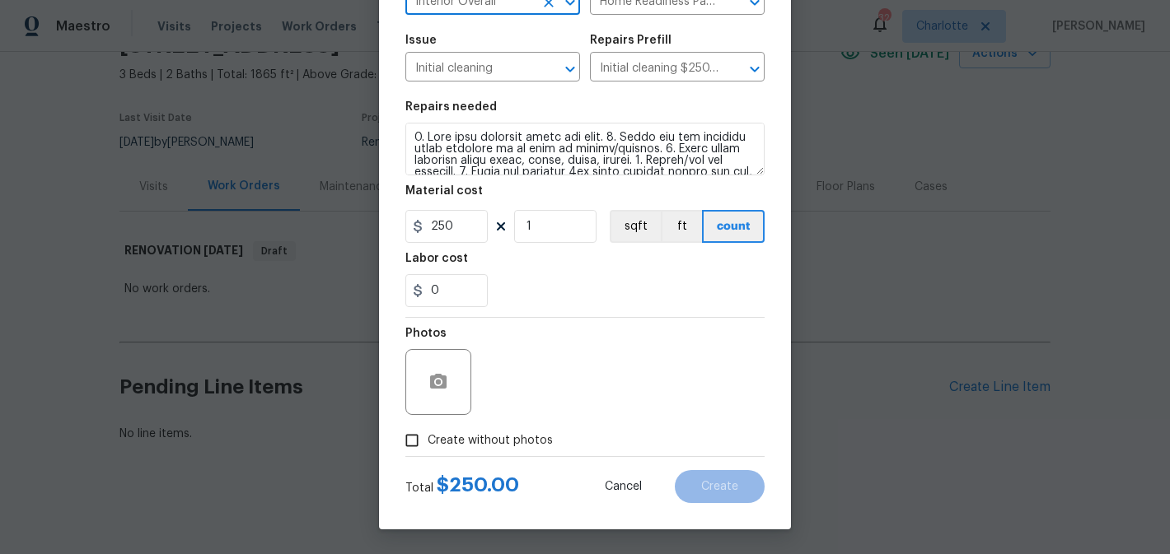
type input "Interior Overall"
click at [500, 434] on span "Create without photos" at bounding box center [490, 441] width 125 height 17
click at [428, 434] on input "Create without photos" at bounding box center [411, 440] width 31 height 31
checkbox input "true"
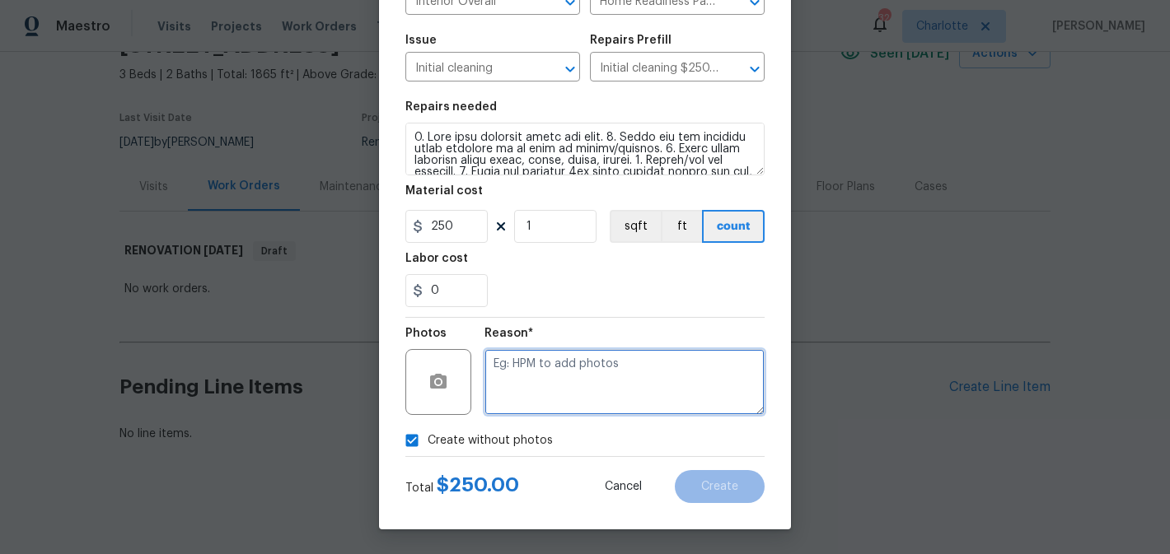
click at [563, 360] on textarea at bounding box center [624, 382] width 280 height 66
type textarea "edit"
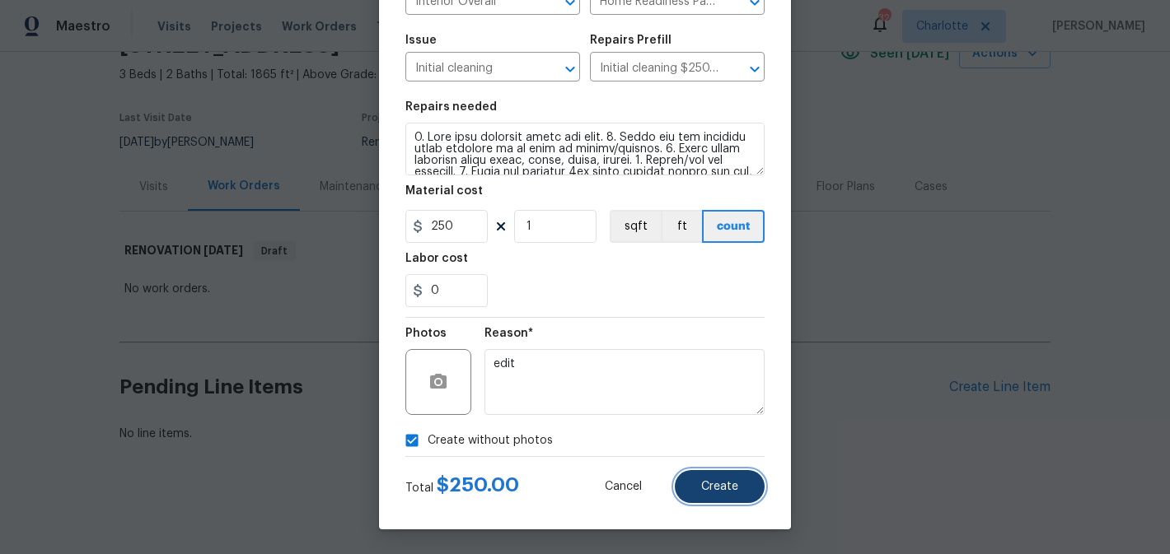
click at [723, 479] on button "Create" at bounding box center [720, 486] width 90 height 33
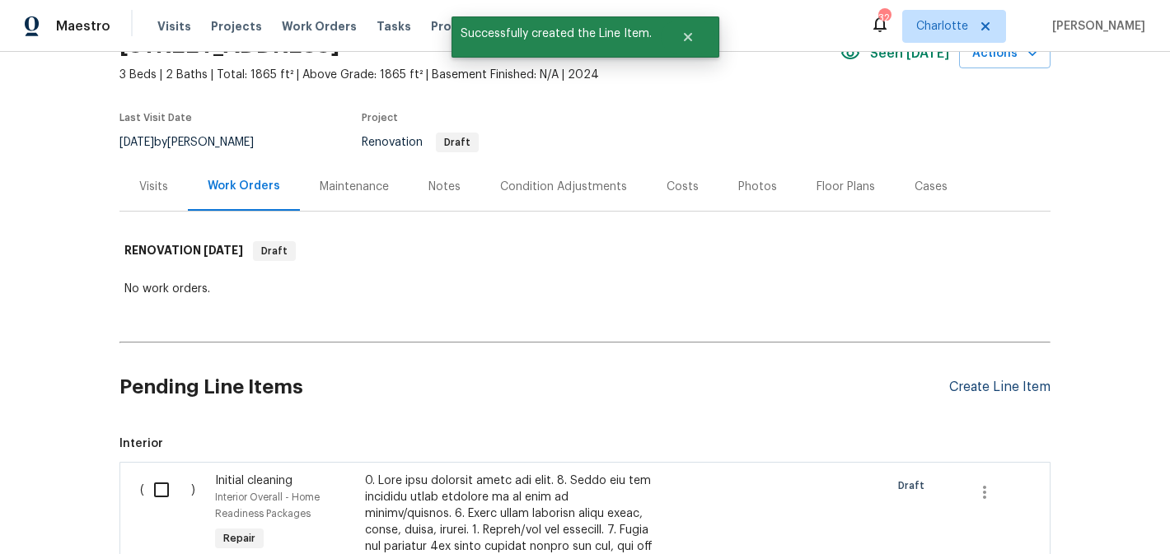
click at [982, 386] on div "Create Line Item" at bounding box center [999, 388] width 101 height 16
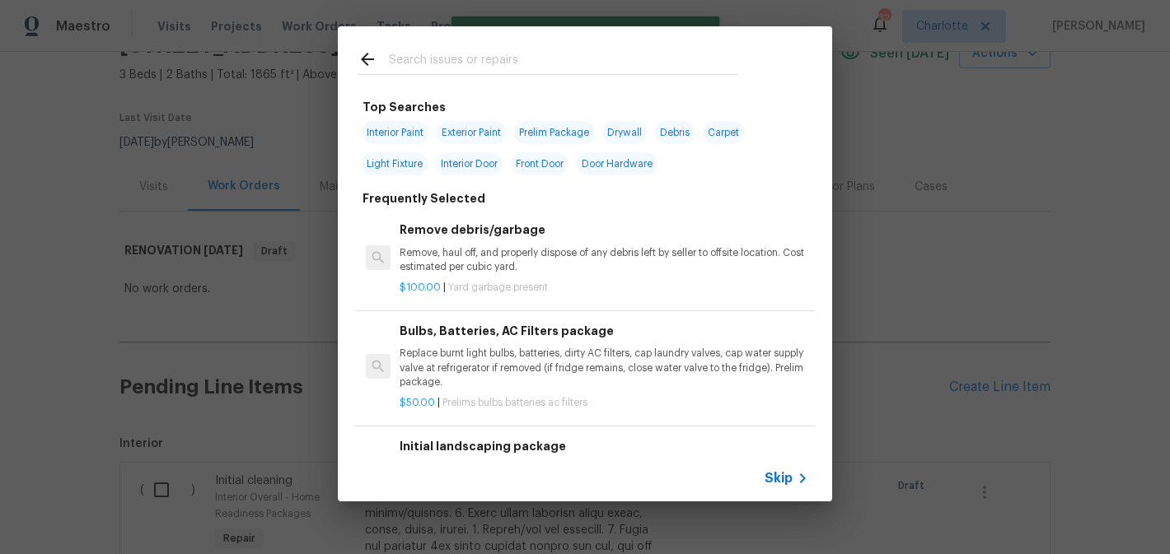
click at [485, 65] on input "text" at bounding box center [563, 61] width 349 height 25
click at [480, 438] on h6 "Initial landscaping package" at bounding box center [604, 446] width 409 height 18
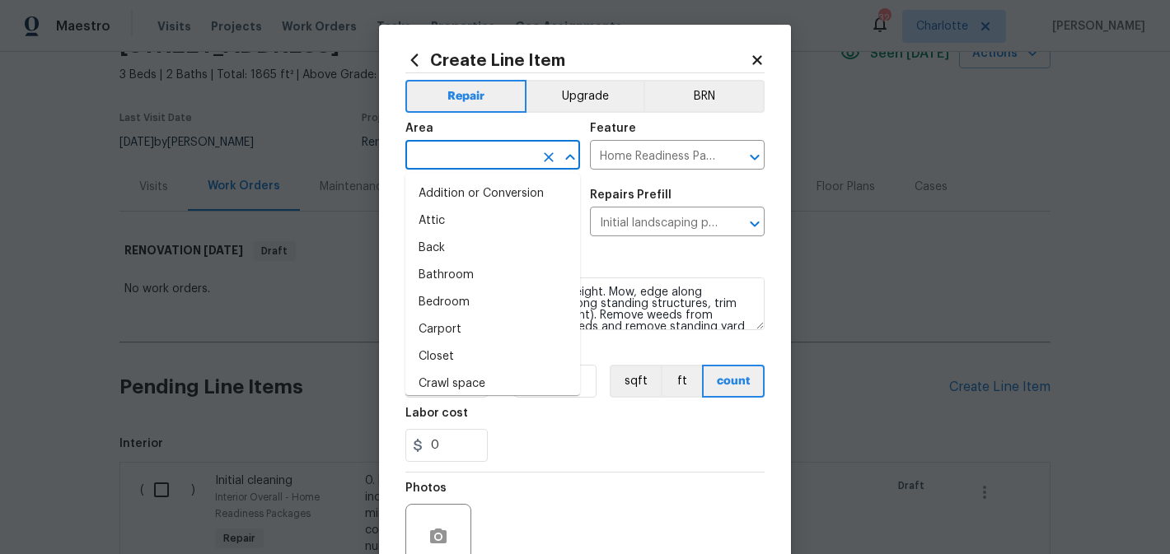
click at [503, 149] on input "text" at bounding box center [469, 157] width 129 height 26
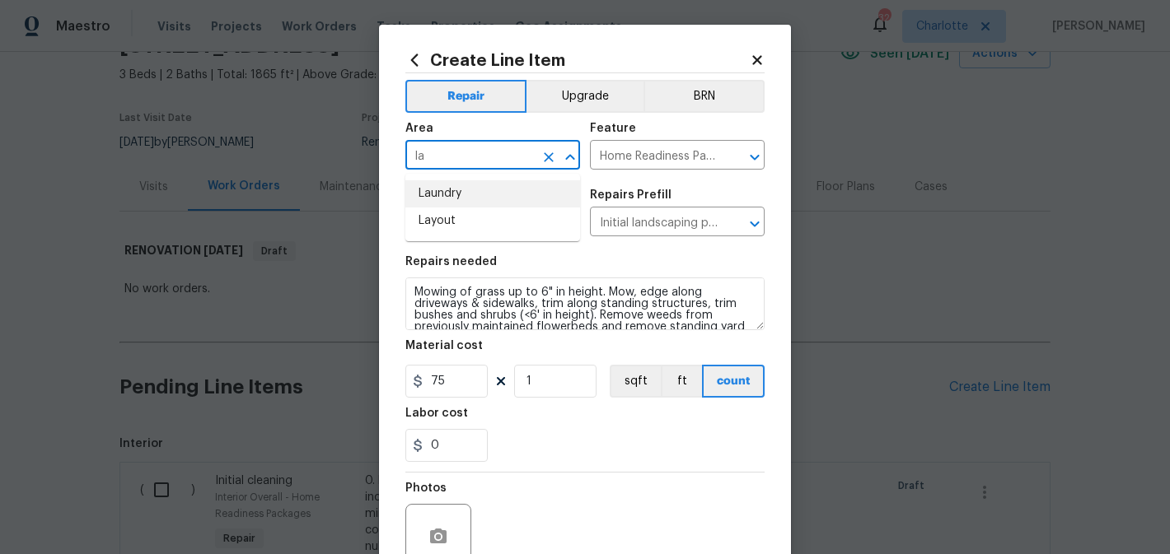
type input "l"
click at [508, 230] on li "Exterior Overall" at bounding box center [492, 221] width 175 height 27
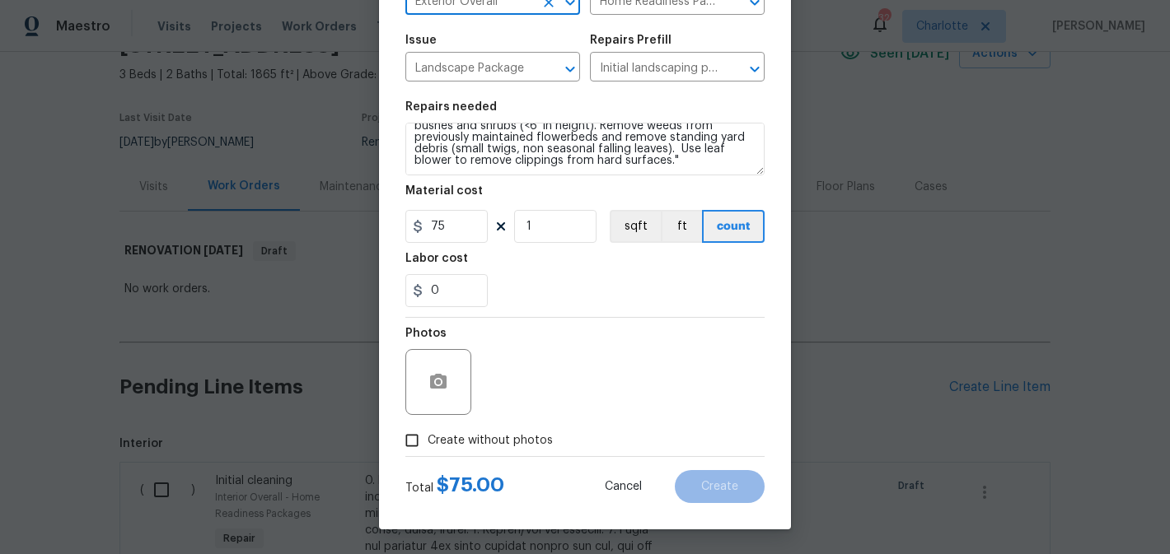
type input "Exterior Overall"
click at [463, 440] on span "Create without photos" at bounding box center [490, 441] width 125 height 17
click at [428, 440] on input "Create without photos" at bounding box center [411, 440] width 31 height 31
checkbox input "true"
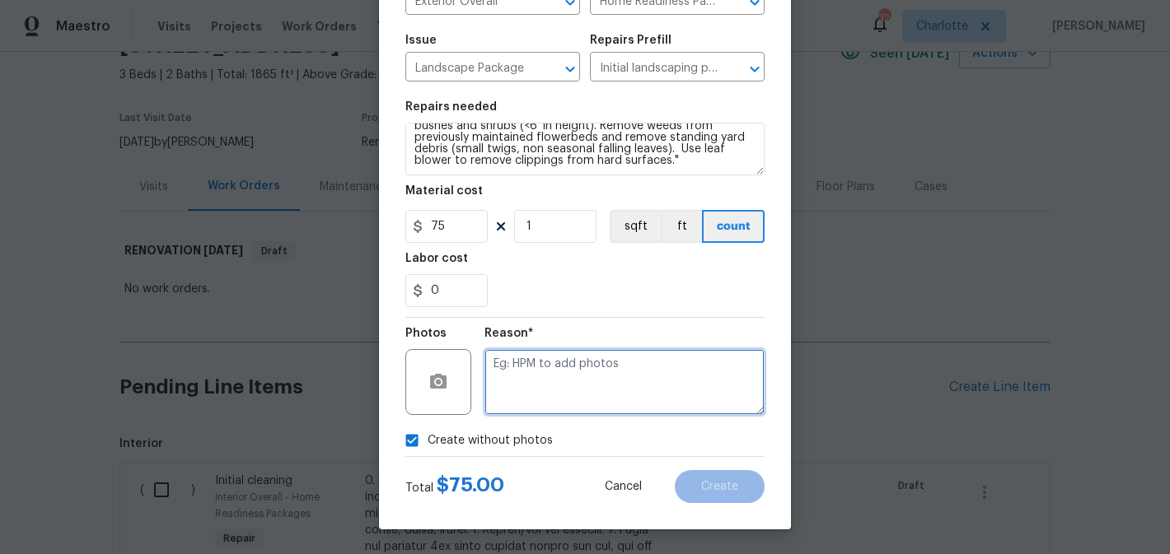
click at [547, 382] on textarea at bounding box center [624, 382] width 280 height 66
type textarea "edit"
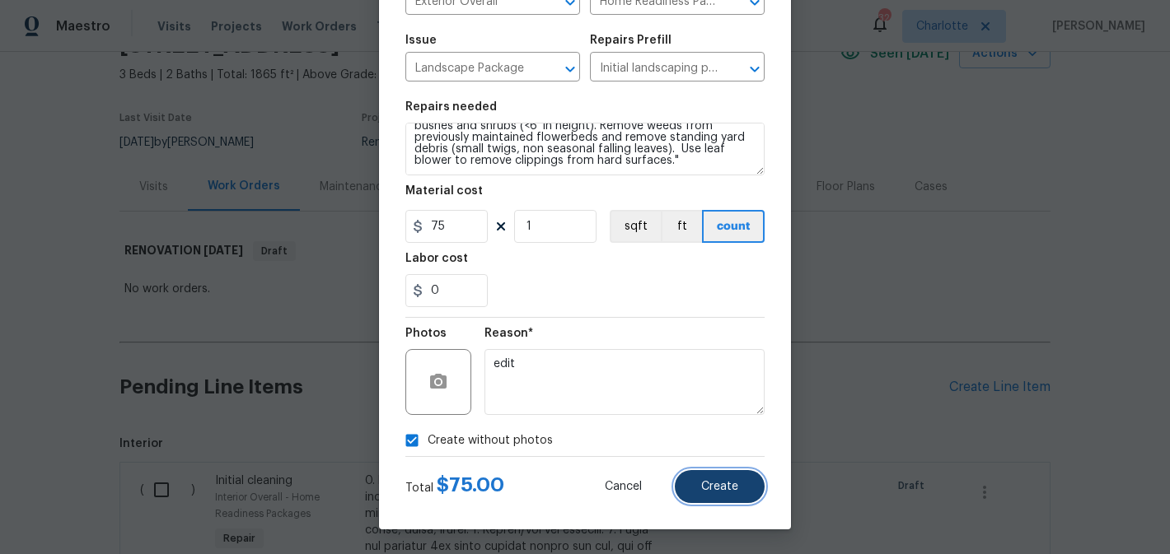
click at [693, 494] on button "Create" at bounding box center [720, 486] width 90 height 33
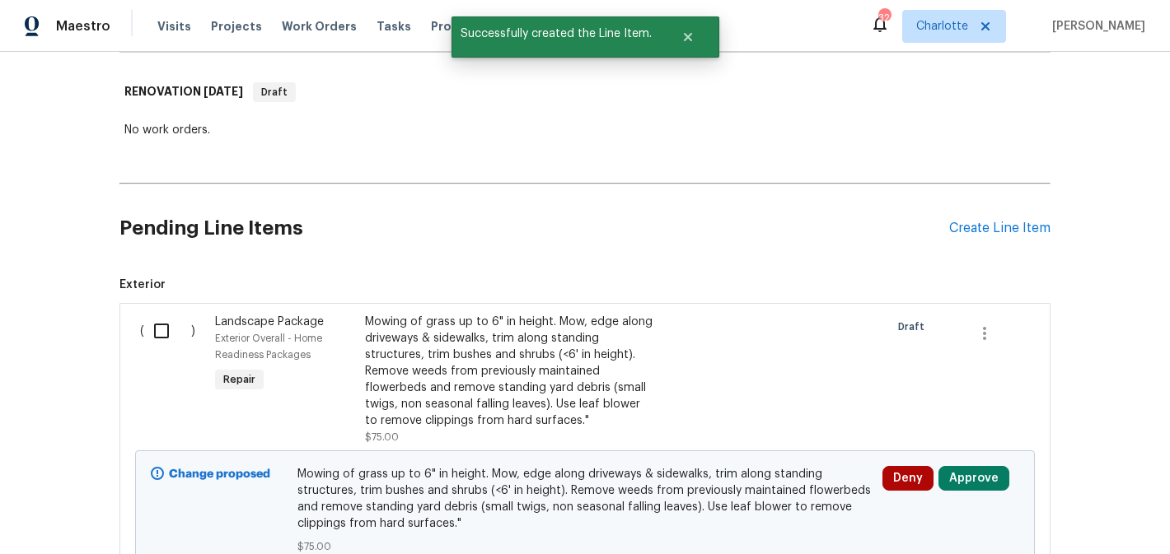
scroll to position [400, 0]
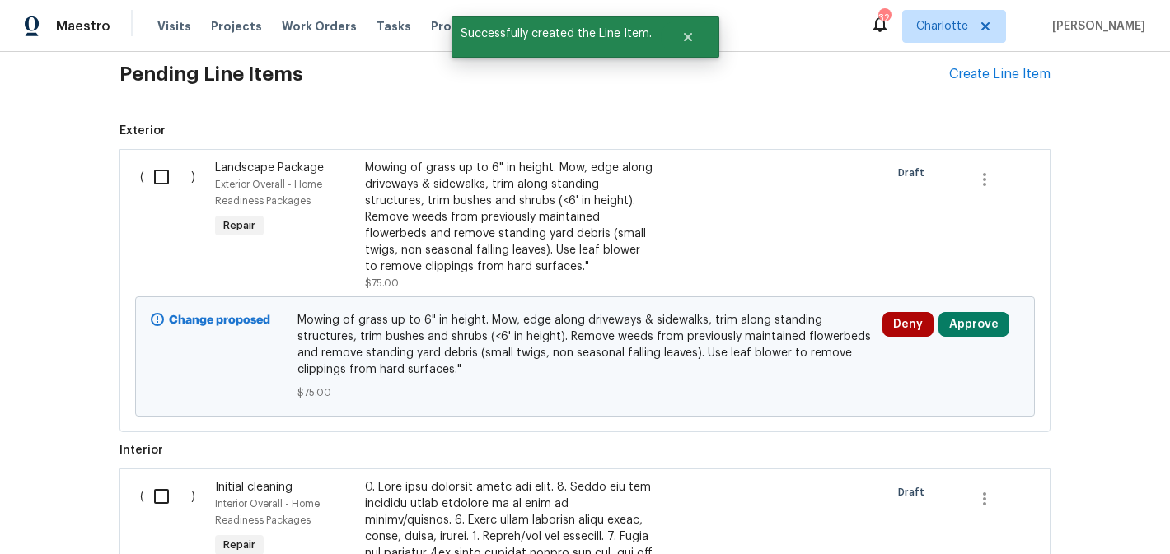
click at [155, 172] on input "checkbox" at bounding box center [167, 177] width 47 height 35
checkbox input "true"
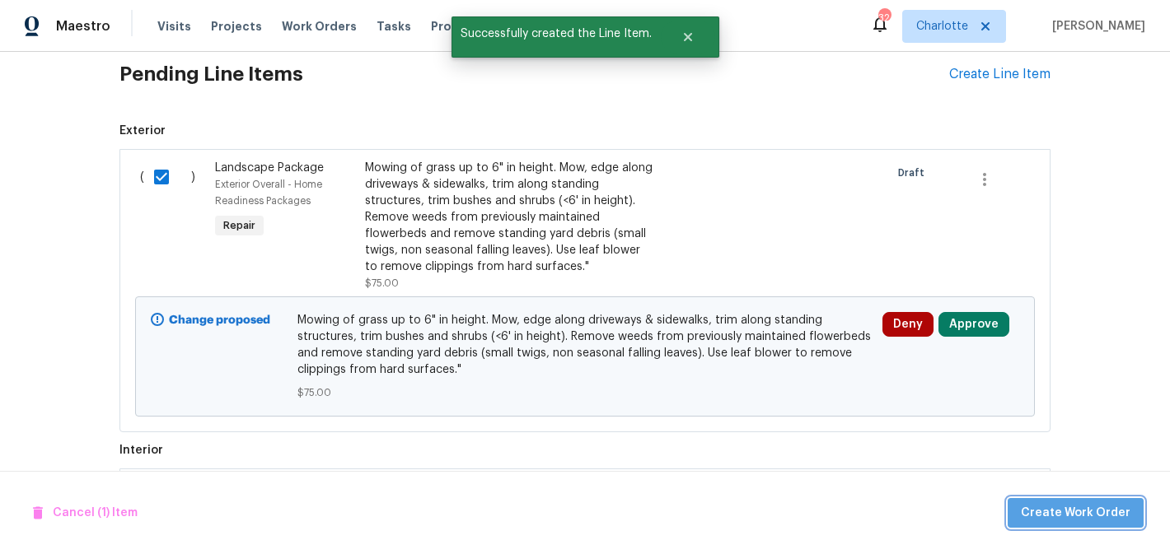
click at [1103, 519] on span "Create Work Order" at bounding box center [1076, 513] width 110 height 21
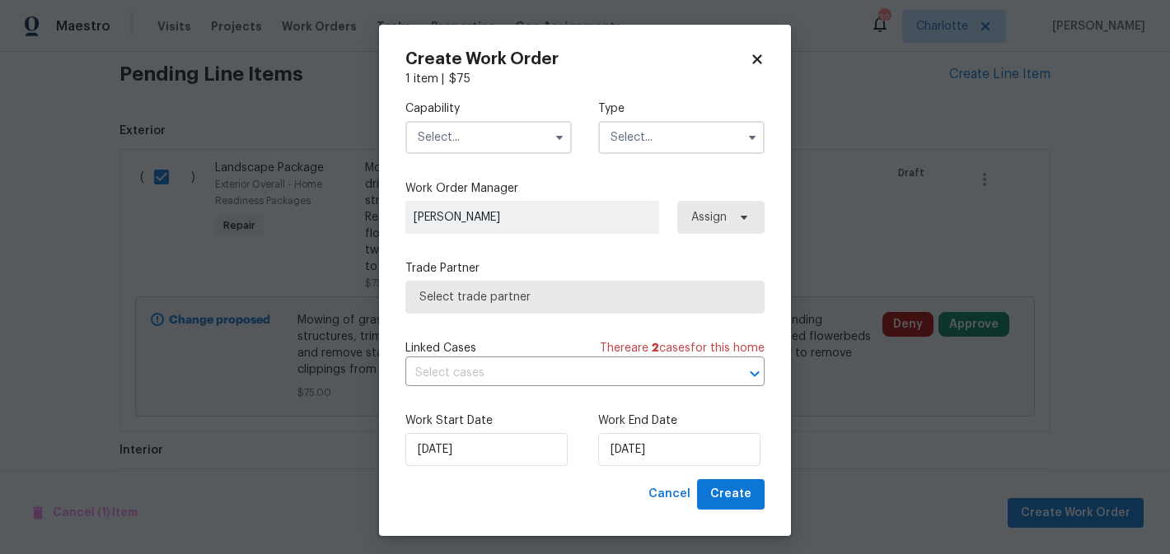
click at [506, 142] on input "text" at bounding box center [488, 137] width 166 height 33
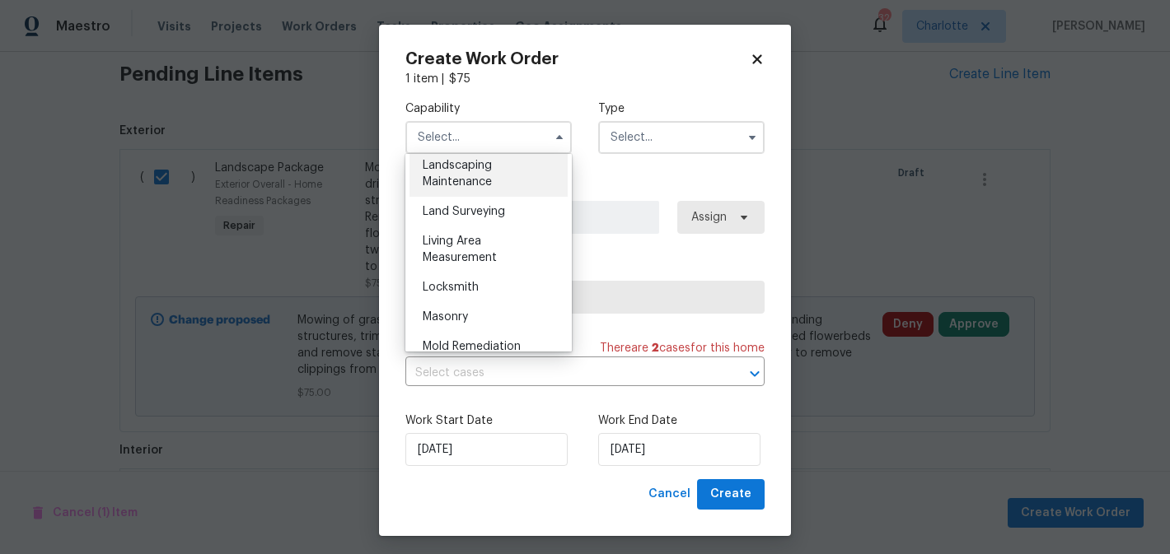
click at [487, 187] on span "Landscaping Maintenance" at bounding box center [457, 174] width 69 height 28
type input "Landscaping Maintenance"
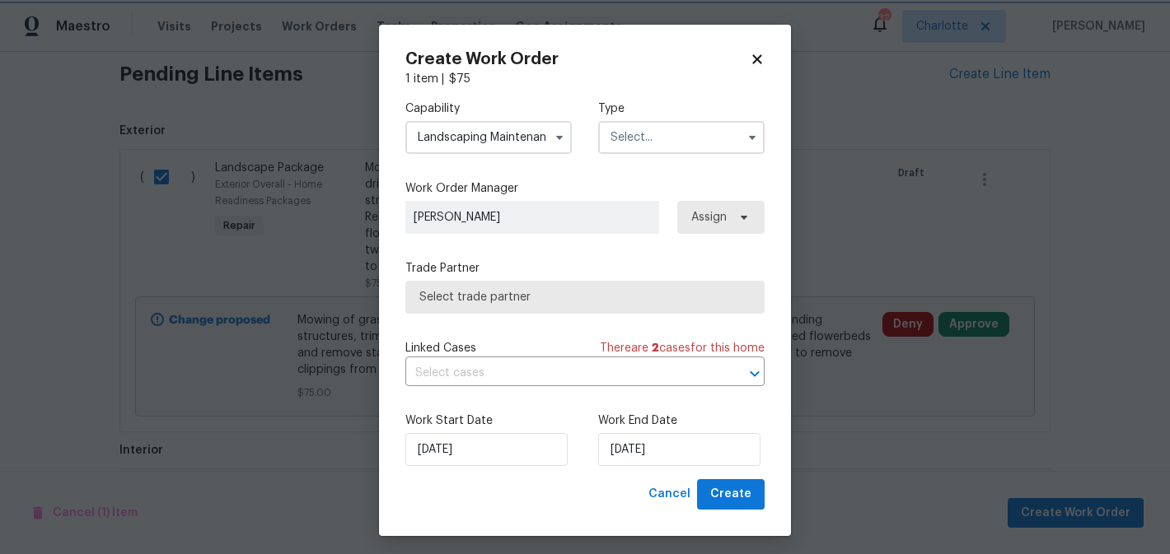
scroll to position [1038, 0]
click at [671, 129] on input "text" at bounding box center [681, 137] width 166 height 33
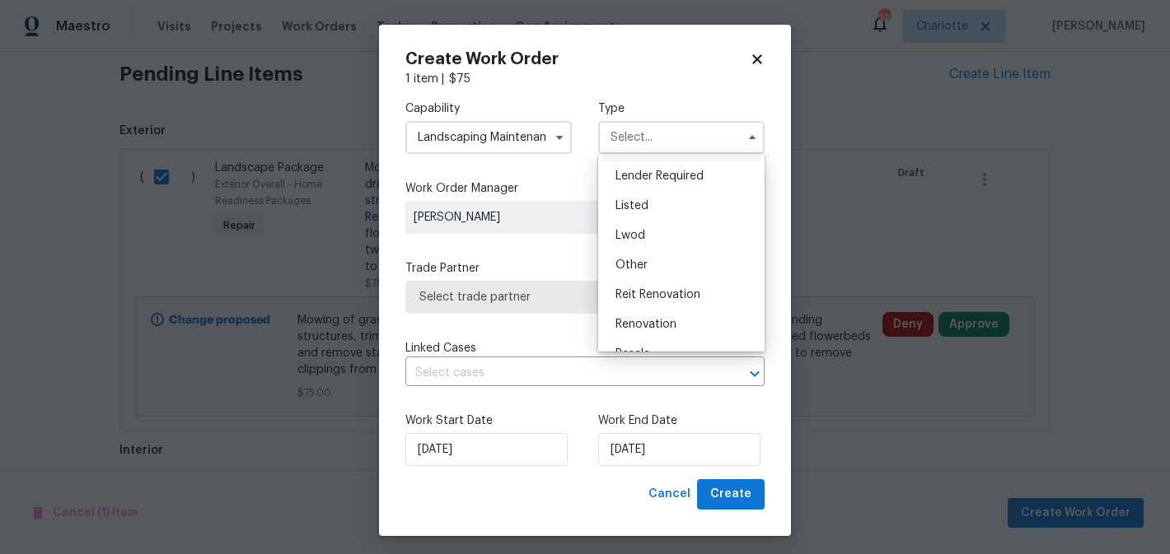
scroll to position [196, 0]
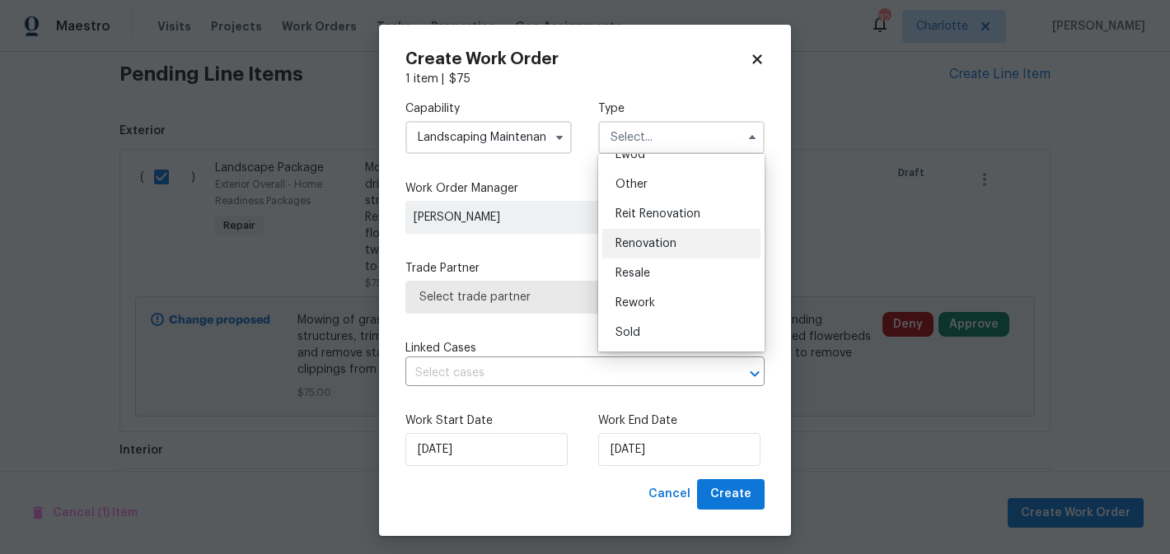
click at [677, 241] on div "Renovation" at bounding box center [681, 244] width 158 height 30
type input "Renovation"
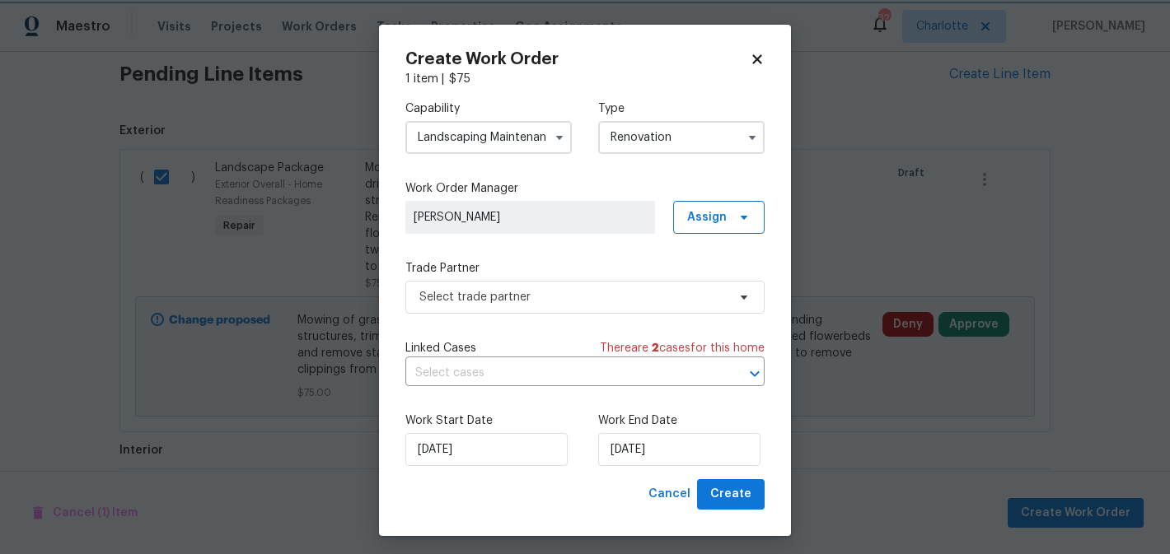
scroll to position [0, 0]
click at [665, 297] on span "Select trade partner" at bounding box center [572, 297] width 307 height 16
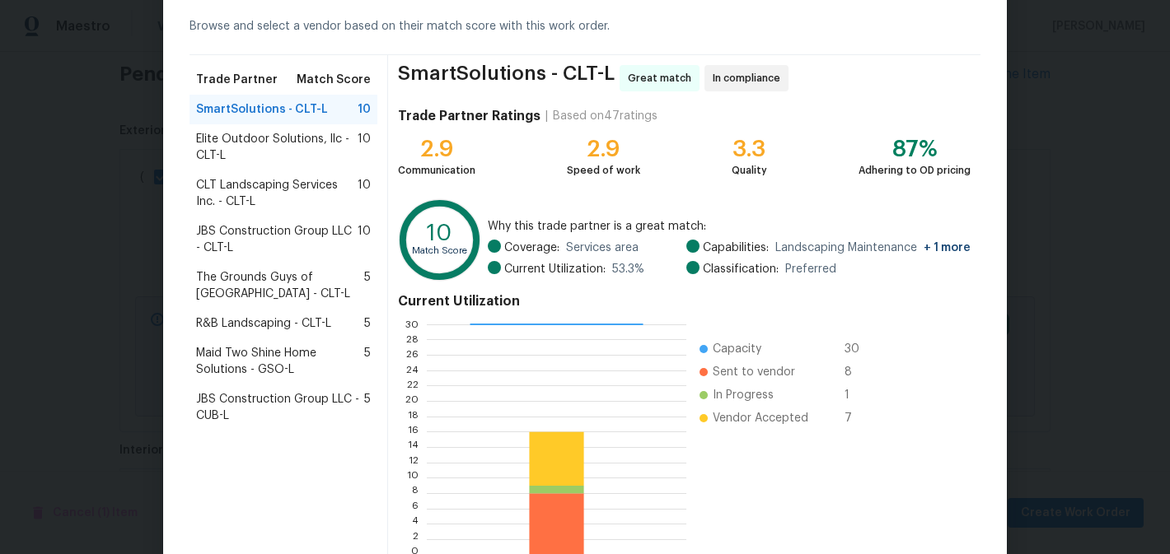
scroll to position [172, 0]
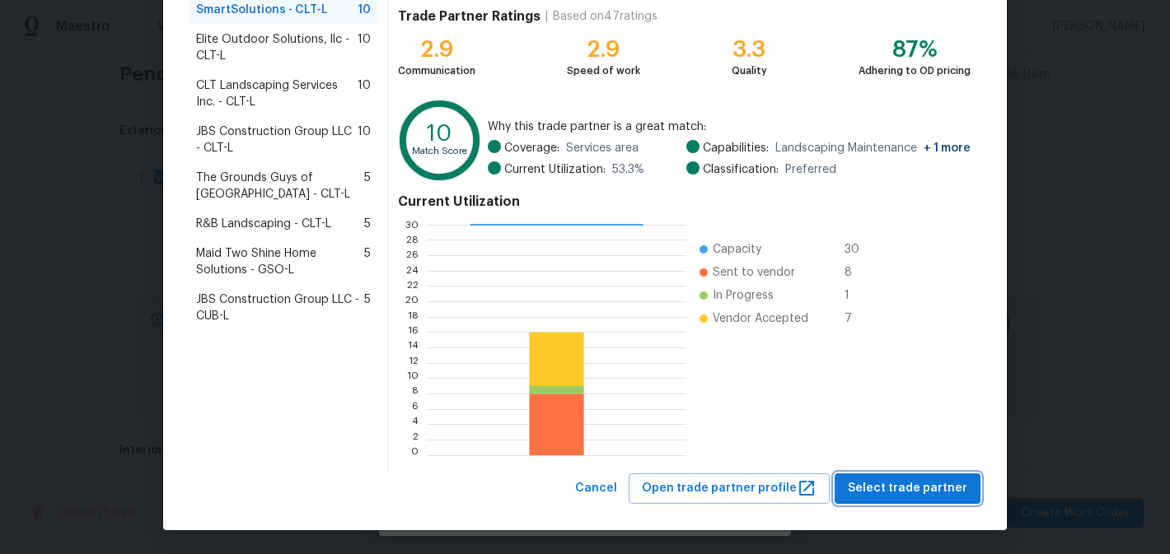
click at [899, 483] on span "Select trade partner" at bounding box center [907, 489] width 119 height 21
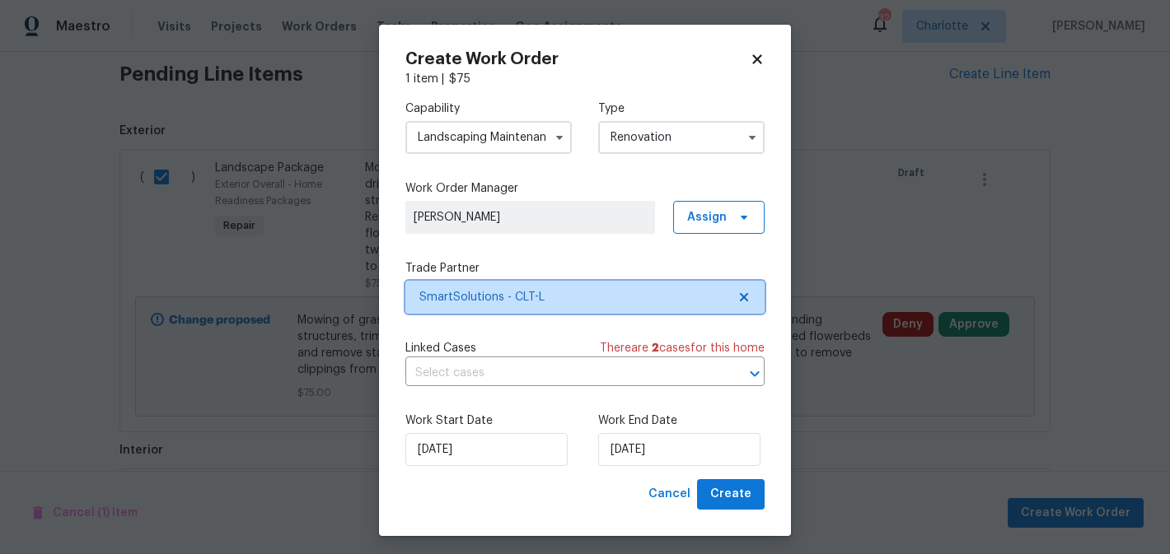
scroll to position [0, 0]
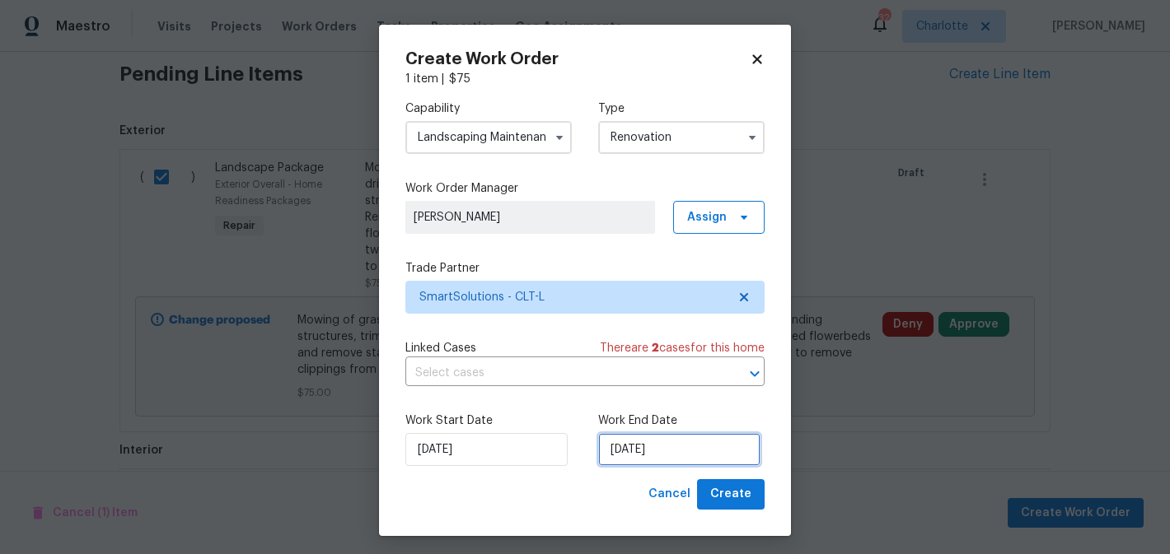
click at [690, 461] on input "[DATE]" at bounding box center [679, 449] width 162 height 33
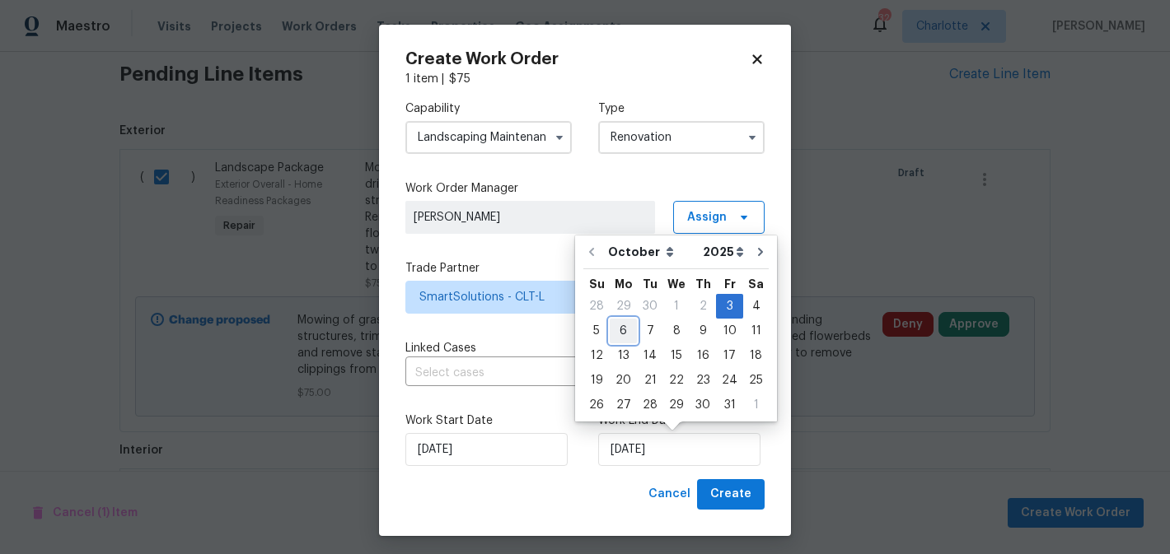
click at [628, 333] on div "6" at bounding box center [623, 331] width 27 height 23
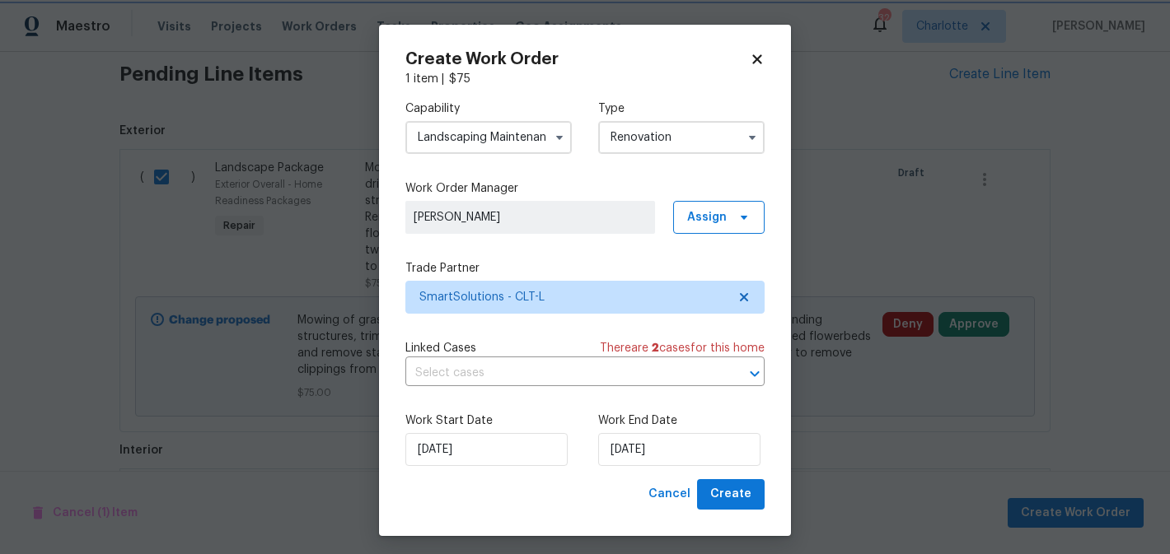
type input "[DATE]"
click at [740, 504] on span "Create" at bounding box center [730, 494] width 41 height 21
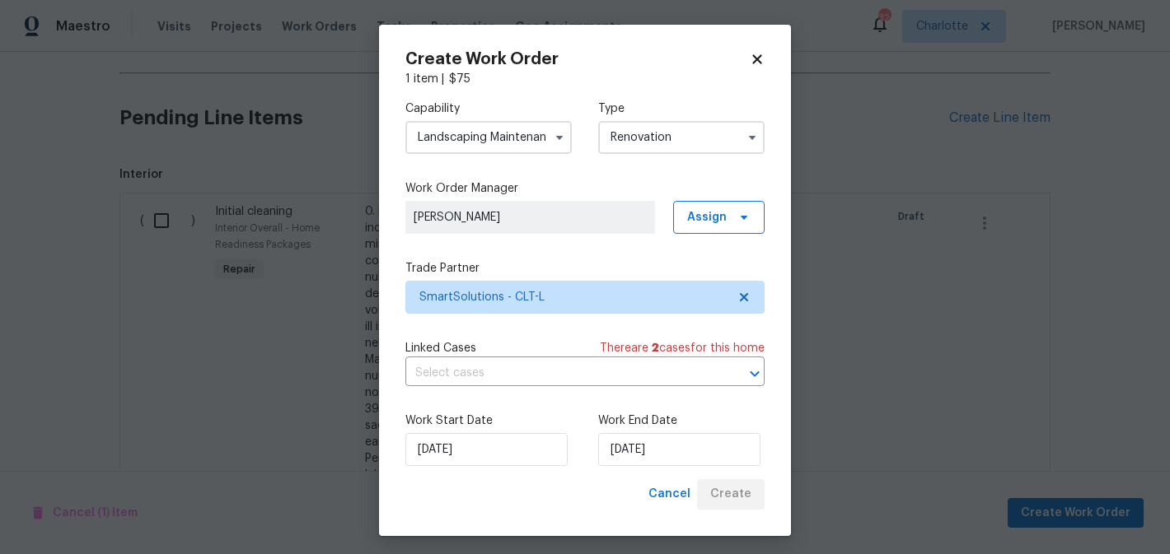
scroll to position [444, 0]
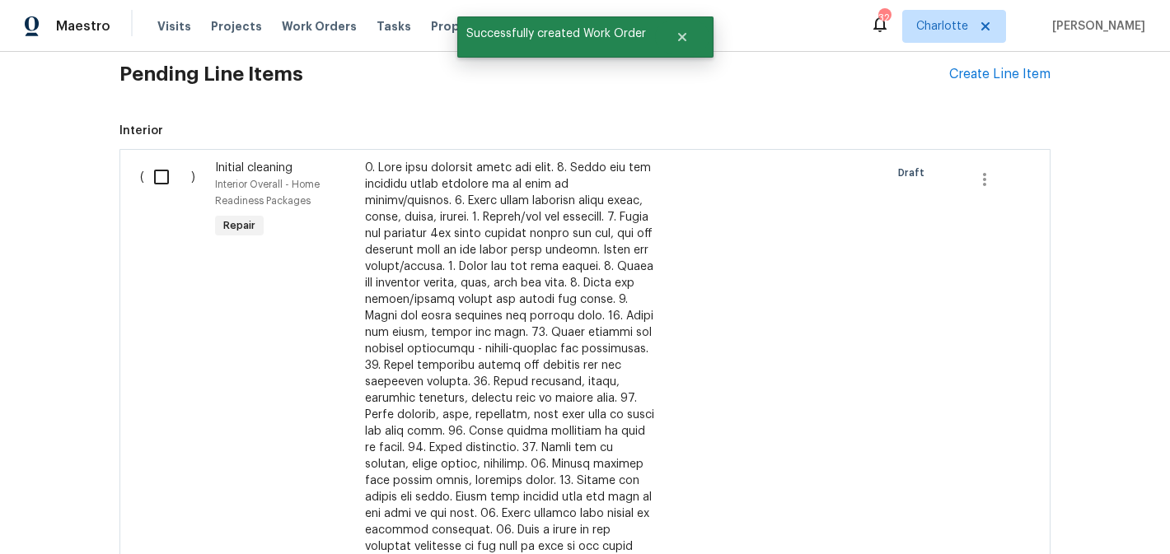
click at [167, 185] on input "checkbox" at bounding box center [167, 177] width 47 height 35
checkbox input "true"
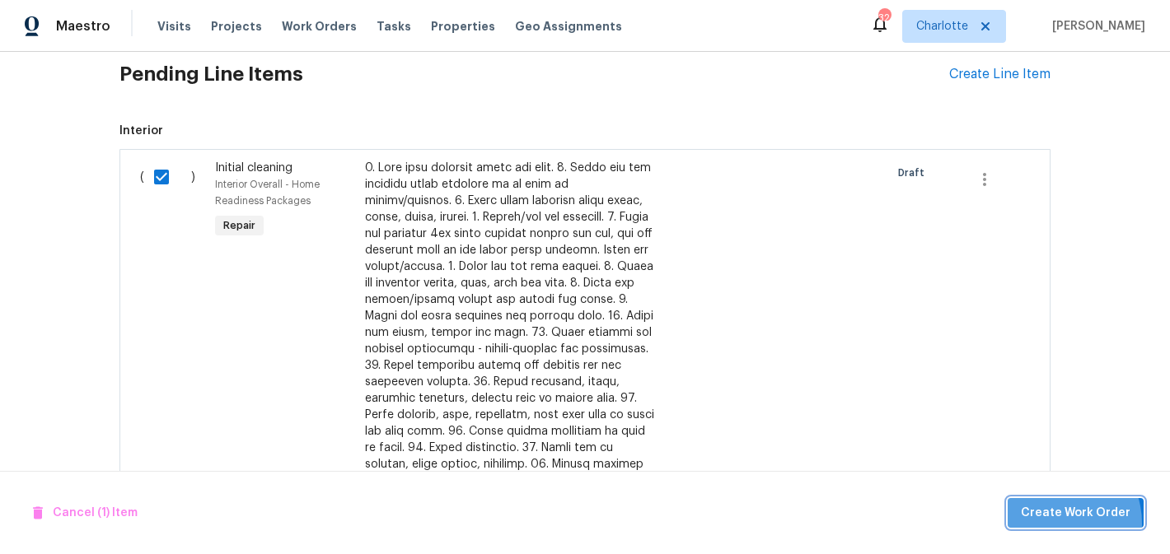
click at [1057, 523] on button "Create Work Order" at bounding box center [1076, 513] width 136 height 30
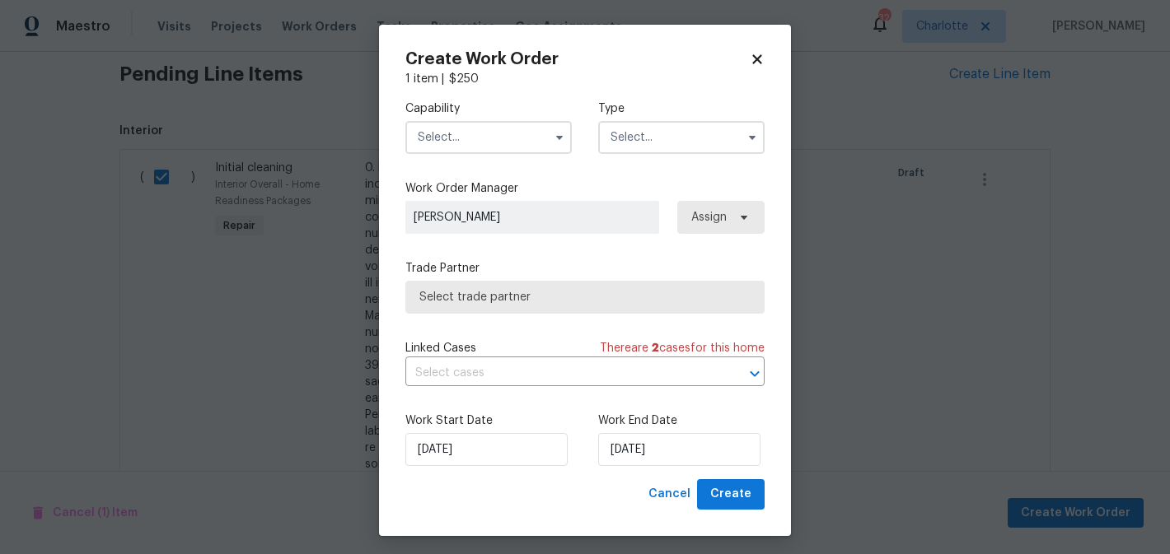
click at [498, 134] on input "text" at bounding box center [488, 137] width 166 height 33
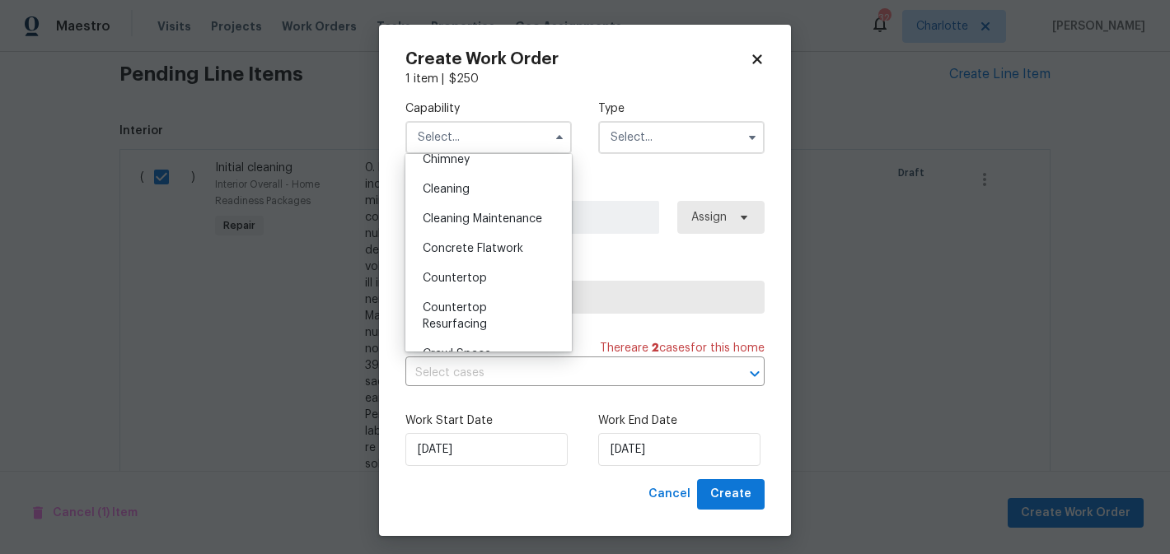
scroll to position [226, 0]
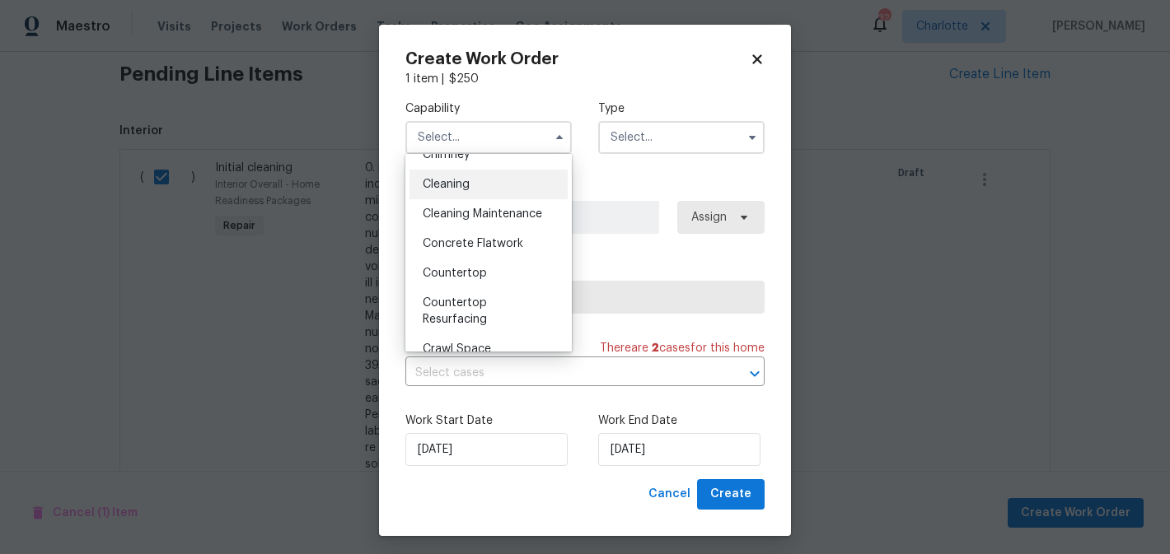
click at [511, 187] on div "Cleaning" at bounding box center [488, 185] width 158 height 30
type input "Cleaning"
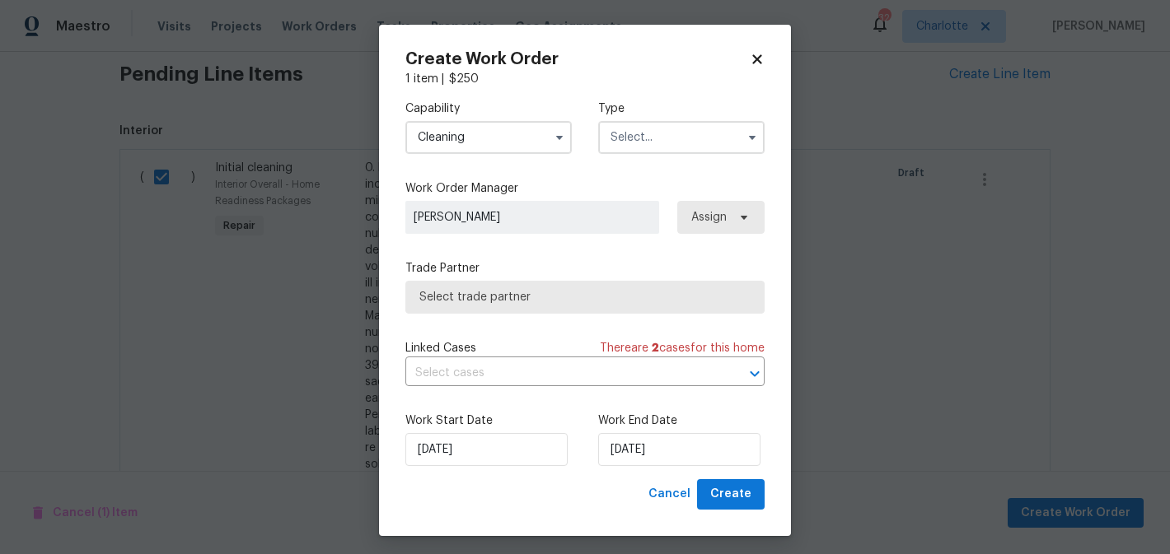
click at [661, 150] on input "text" at bounding box center [681, 137] width 166 height 33
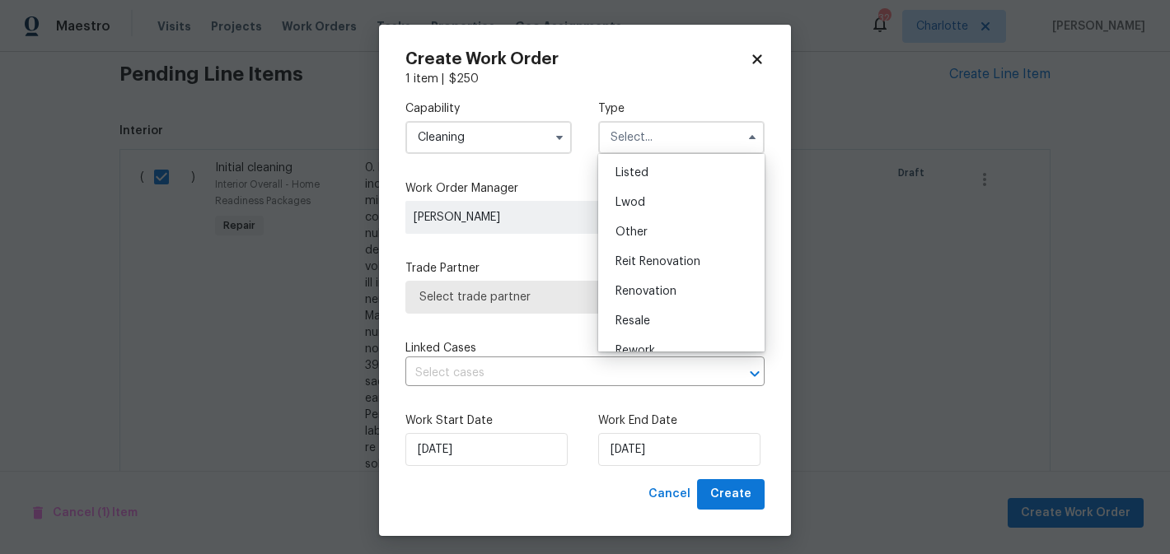
scroll to position [196, 0]
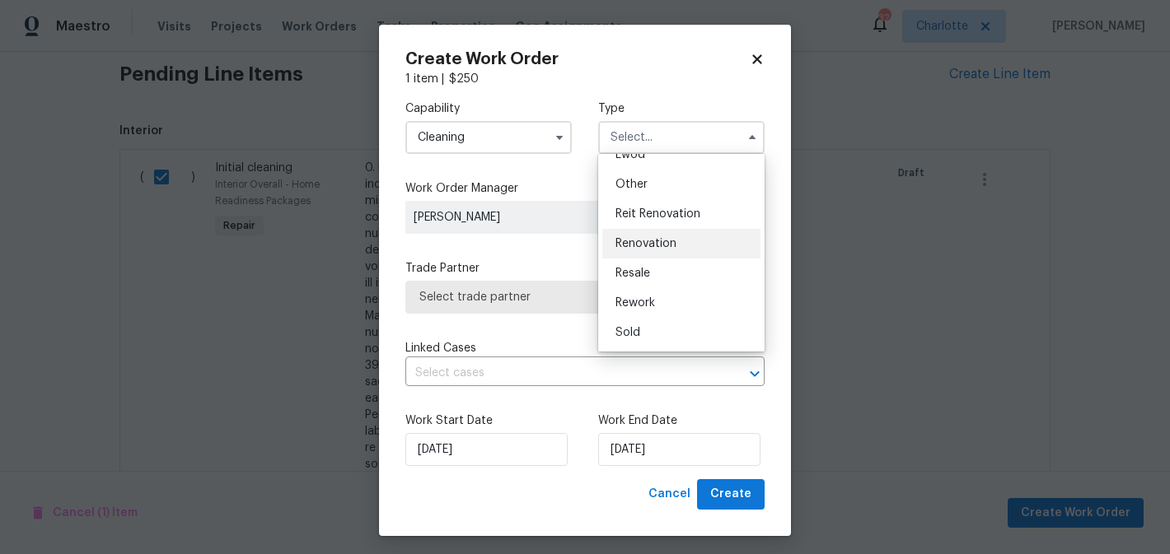
click at [681, 251] on div "Renovation" at bounding box center [681, 244] width 158 height 30
type input "Renovation"
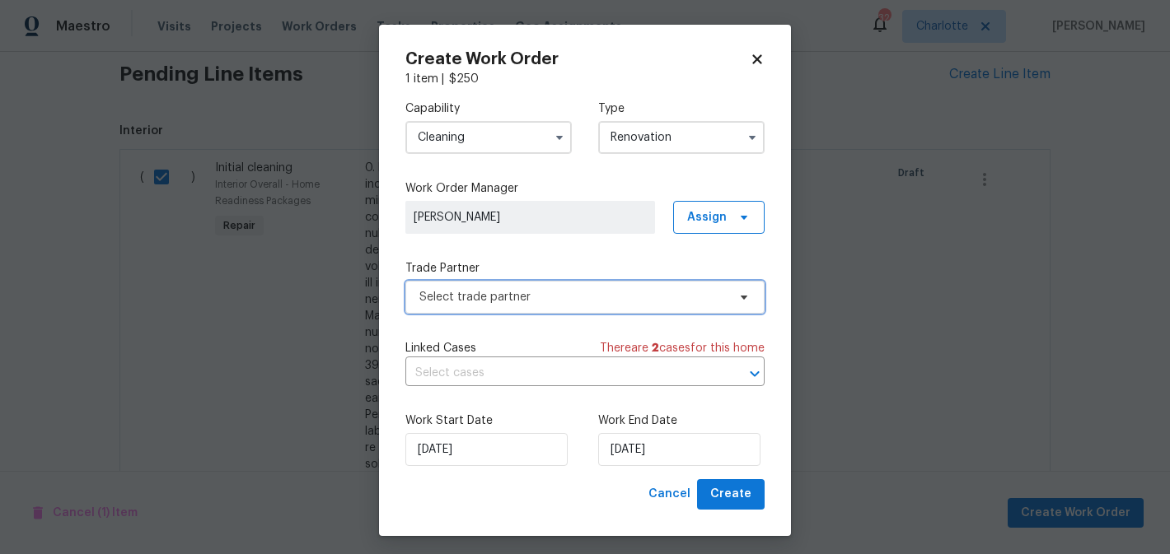
click at [618, 310] on span "Select trade partner" at bounding box center [584, 297] width 359 height 33
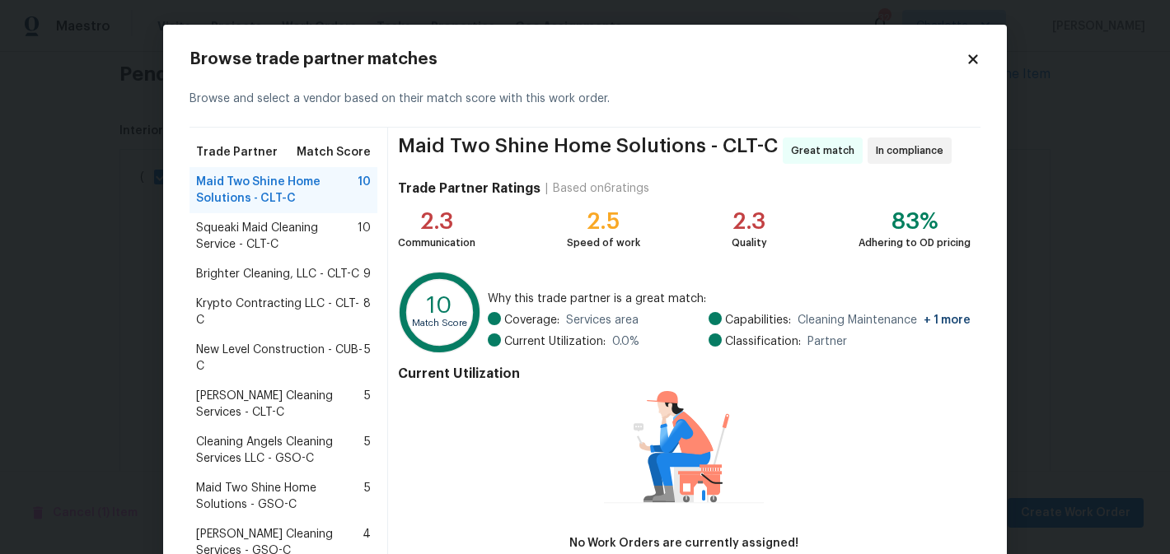
click at [232, 275] on span "Brighter Cleaning, LLC - CLT-C" at bounding box center [277, 274] width 163 height 16
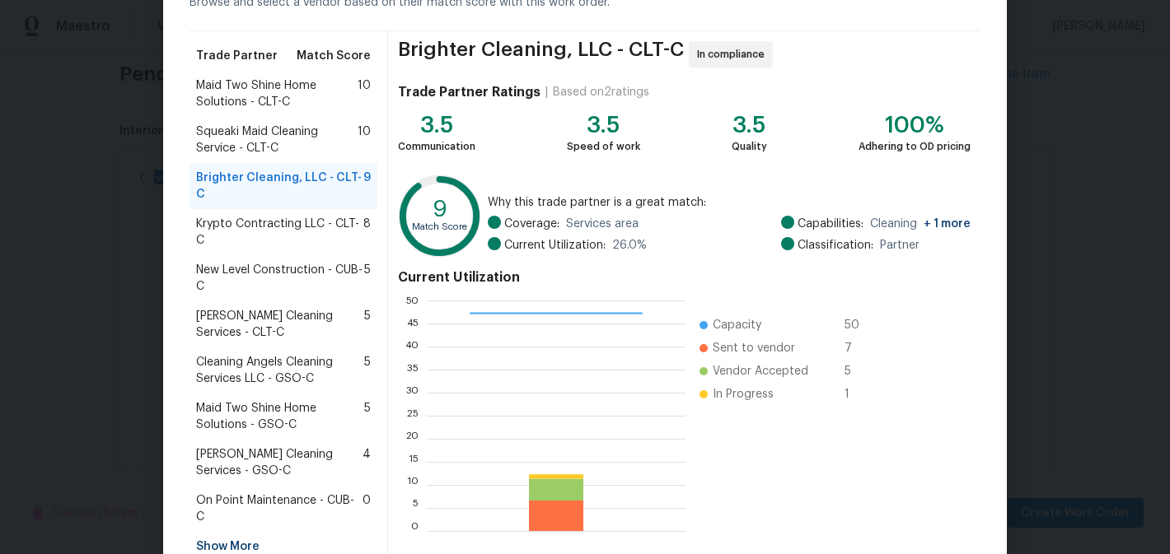
scroll to position [172, 0]
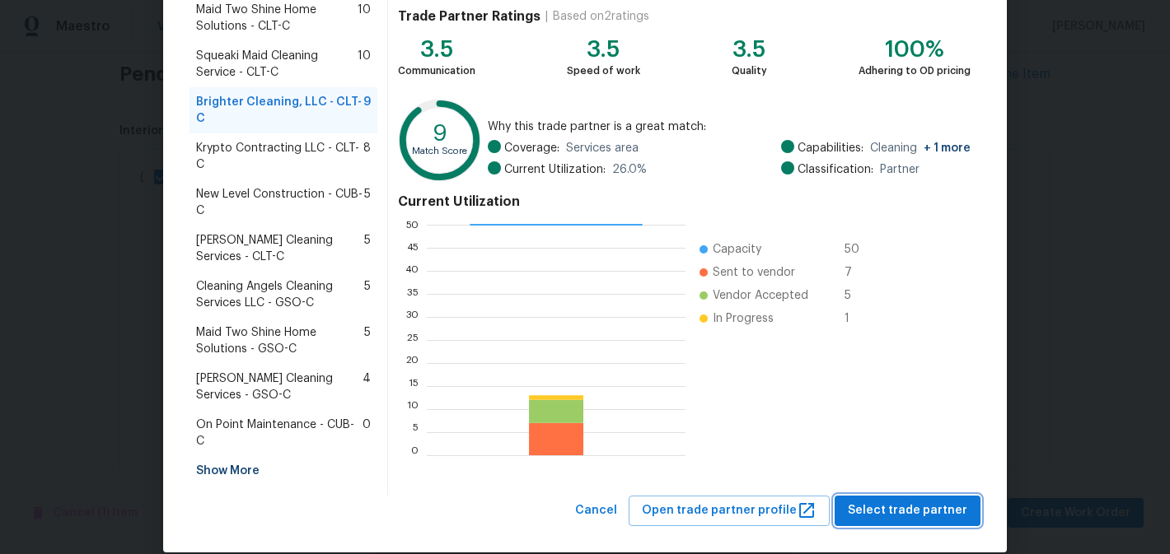
click at [908, 501] on span "Select trade partner" at bounding box center [907, 511] width 119 height 21
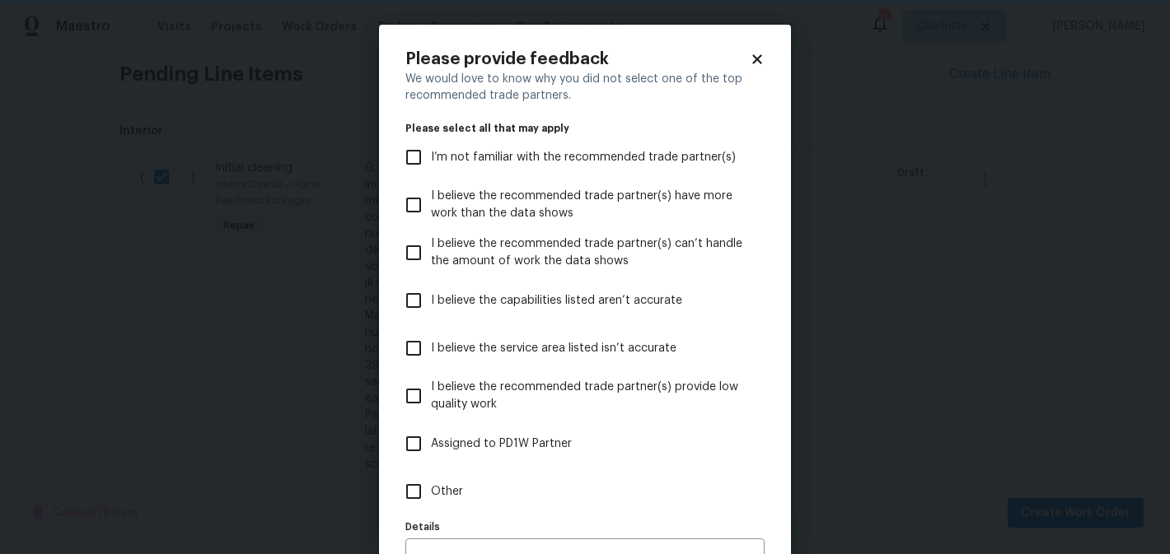
scroll to position [0, 0]
click at [433, 489] on span "Other" at bounding box center [447, 492] width 32 height 17
click at [431, 489] on input "Other" at bounding box center [413, 492] width 35 height 35
checkbox input "true"
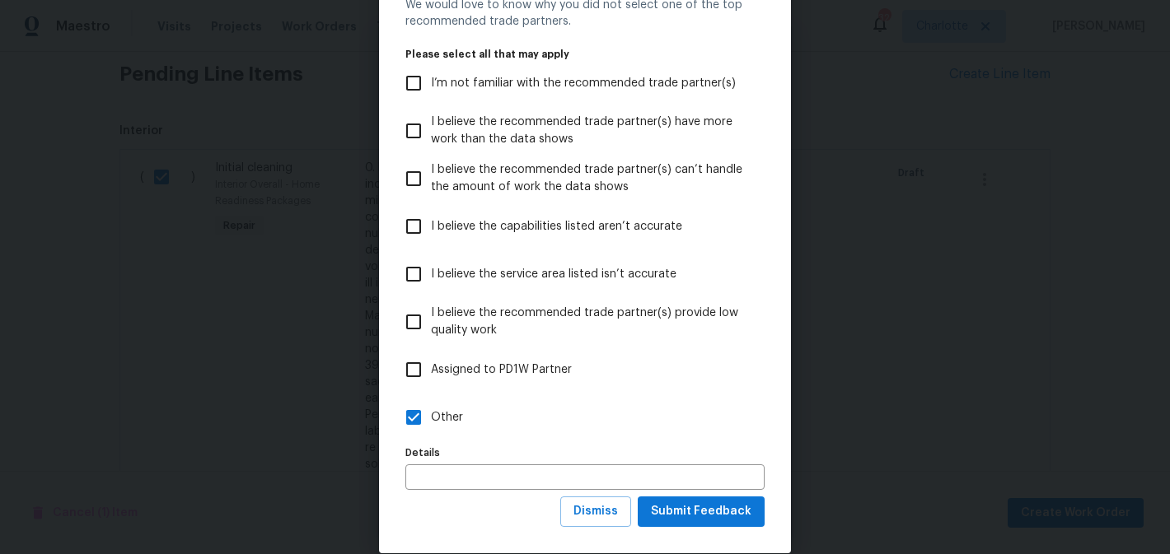
scroll to position [98, 0]
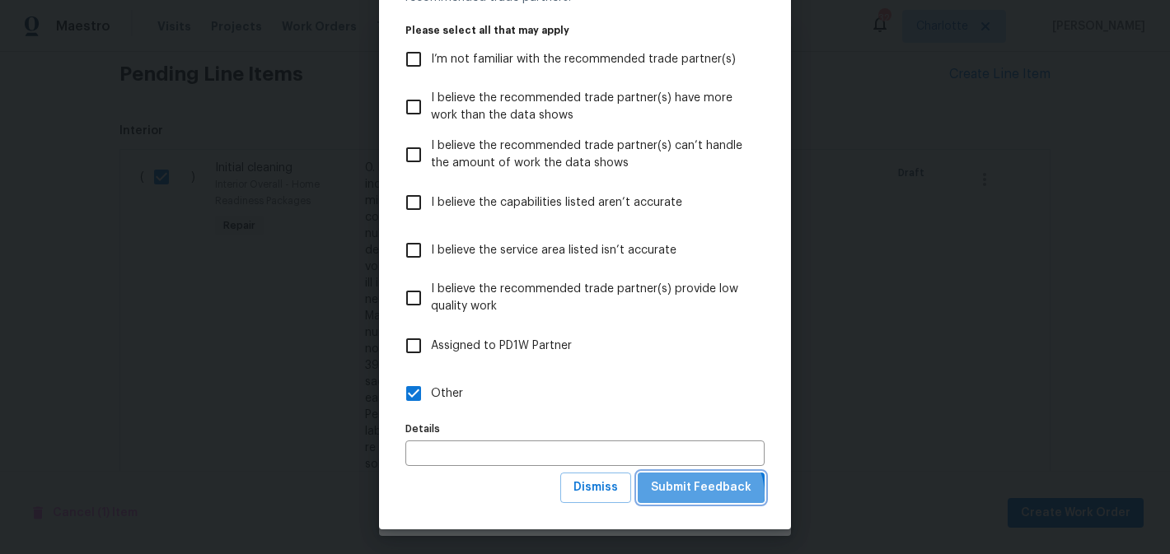
click at [703, 495] on span "Submit Feedback" at bounding box center [701, 488] width 101 height 21
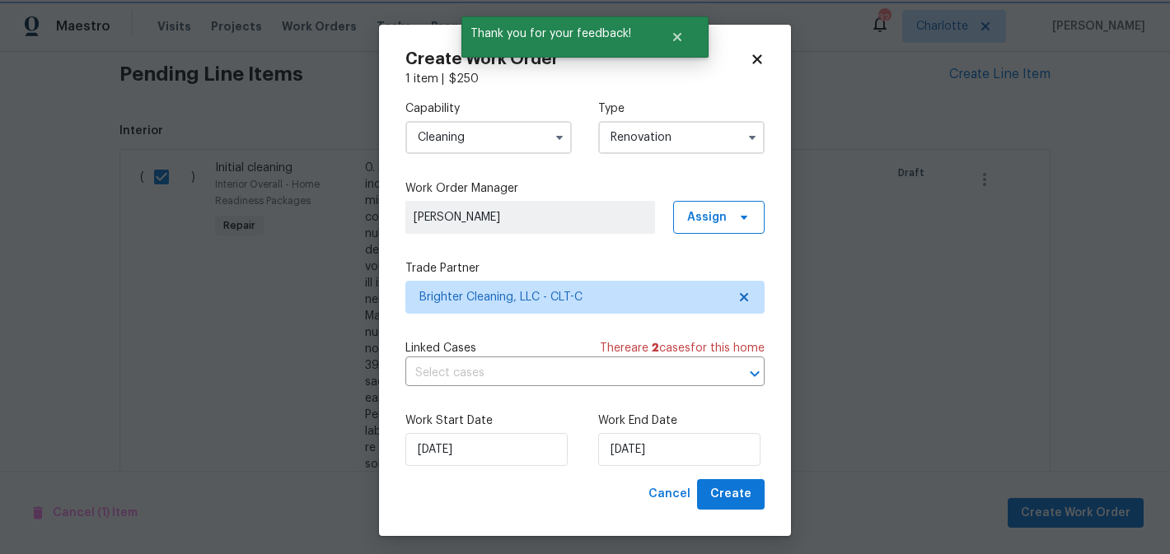
scroll to position [0, 0]
click at [702, 453] on input "[DATE]" at bounding box center [679, 449] width 162 height 33
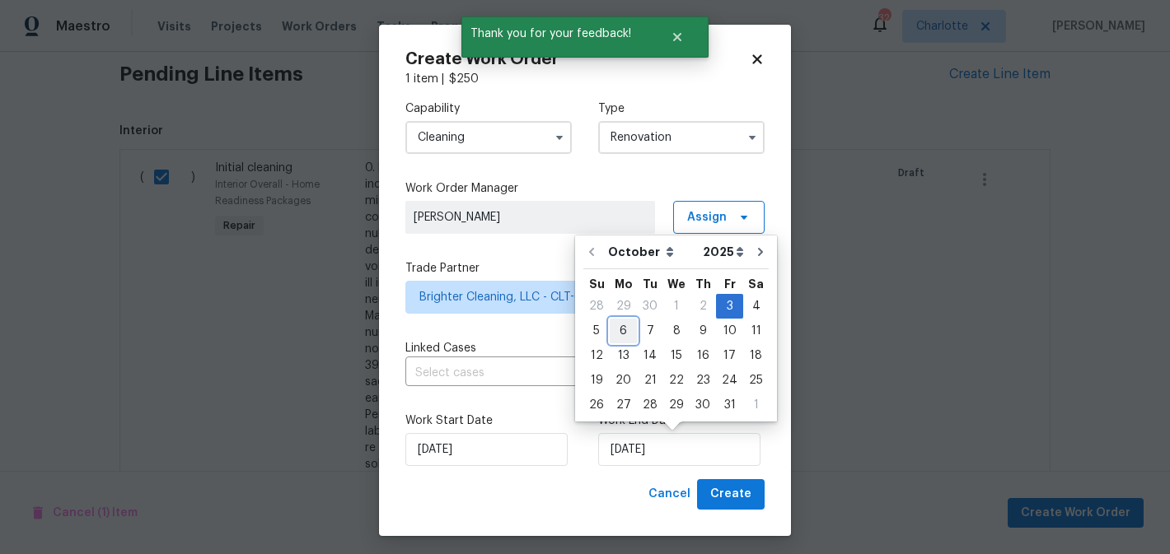
click at [625, 324] on div "6" at bounding box center [623, 331] width 27 height 23
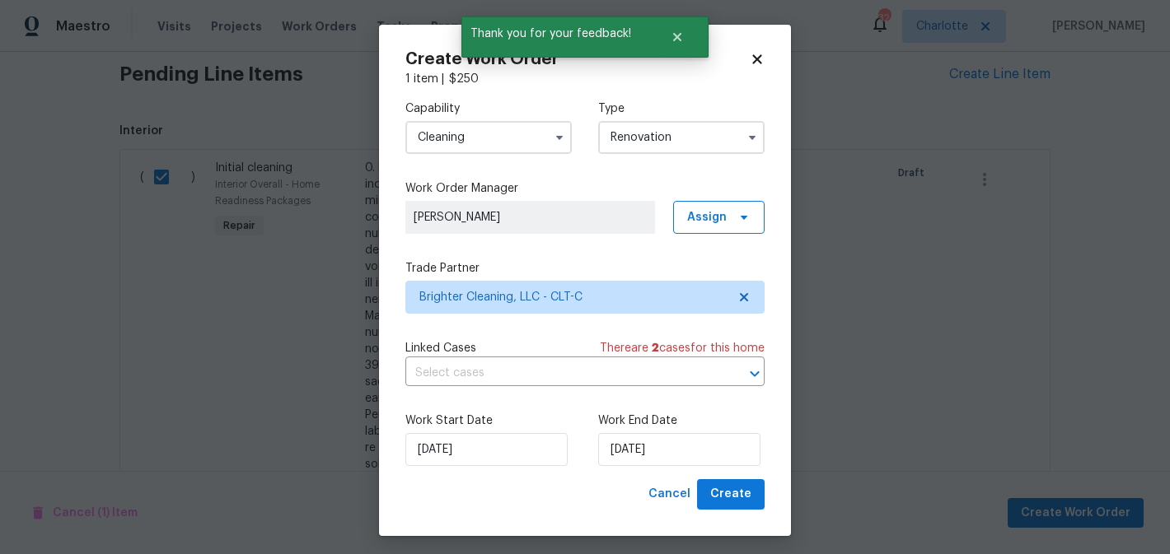
type input "[DATE]"
click at [741, 498] on span "Create" at bounding box center [730, 494] width 41 height 21
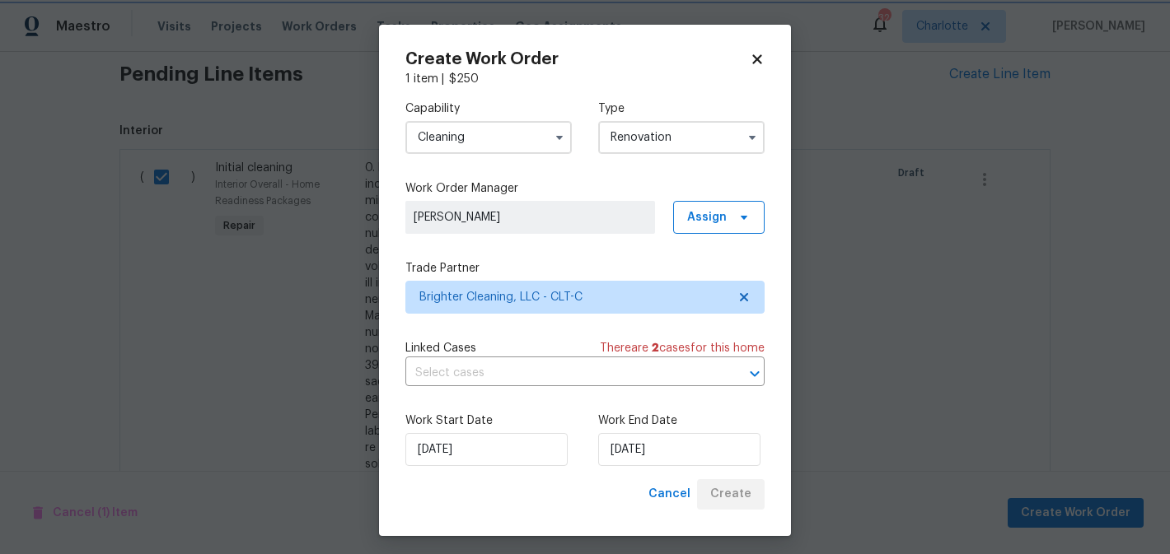
scroll to position [191, 0]
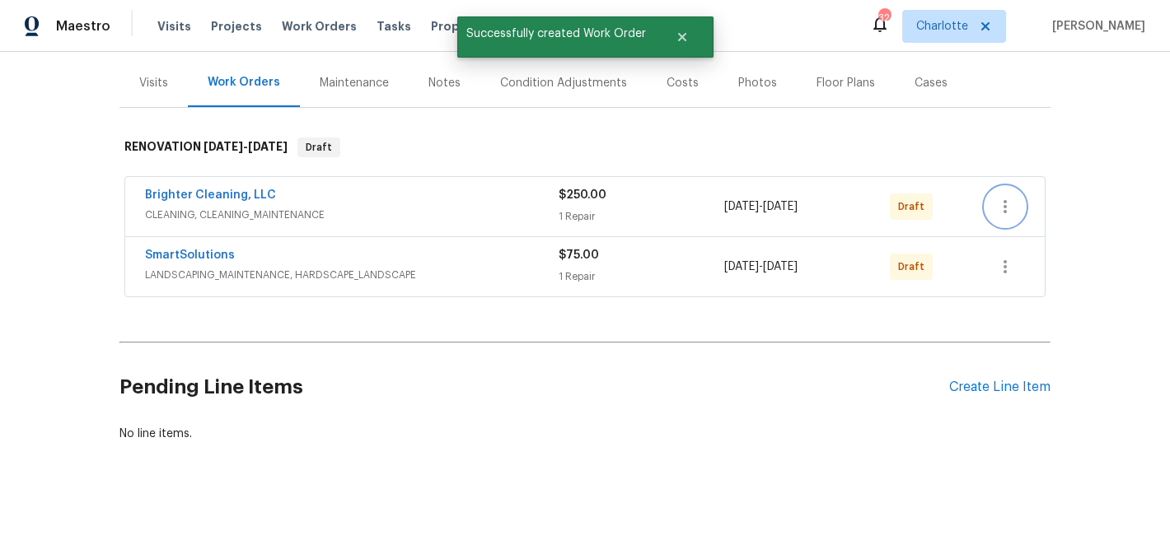
click at [1002, 204] on icon "button" at bounding box center [1005, 207] width 20 height 20
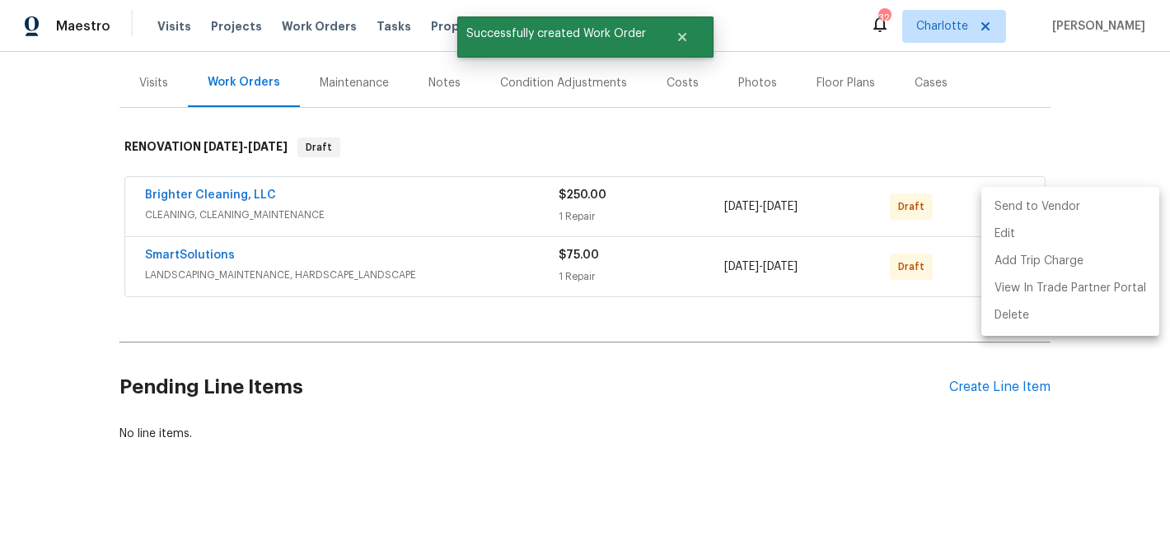
click at [1005, 217] on li "Send to Vendor" at bounding box center [1070, 207] width 178 height 27
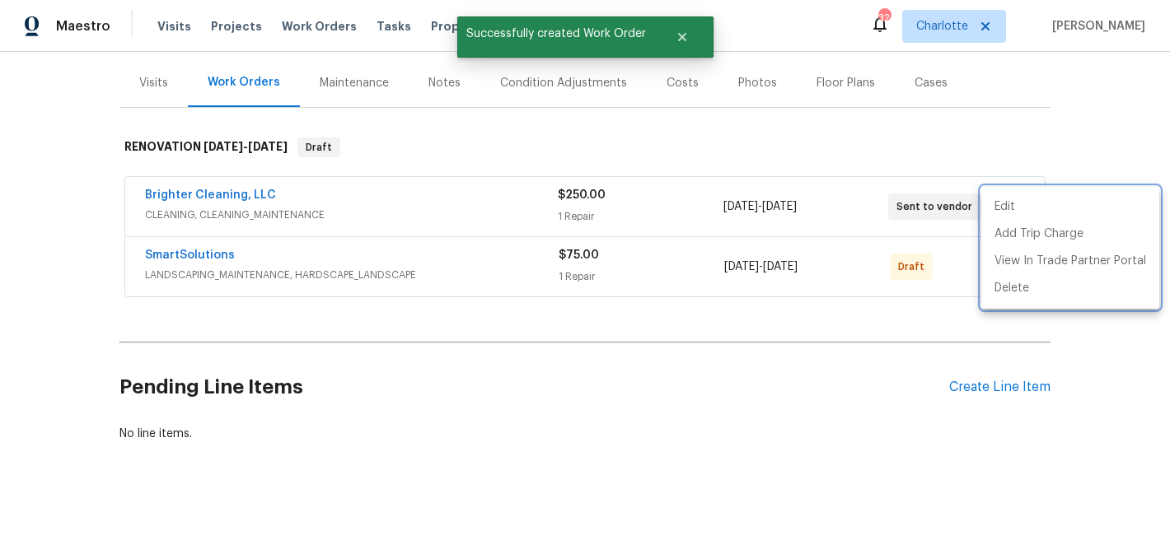
click at [963, 280] on div at bounding box center [585, 277] width 1170 height 554
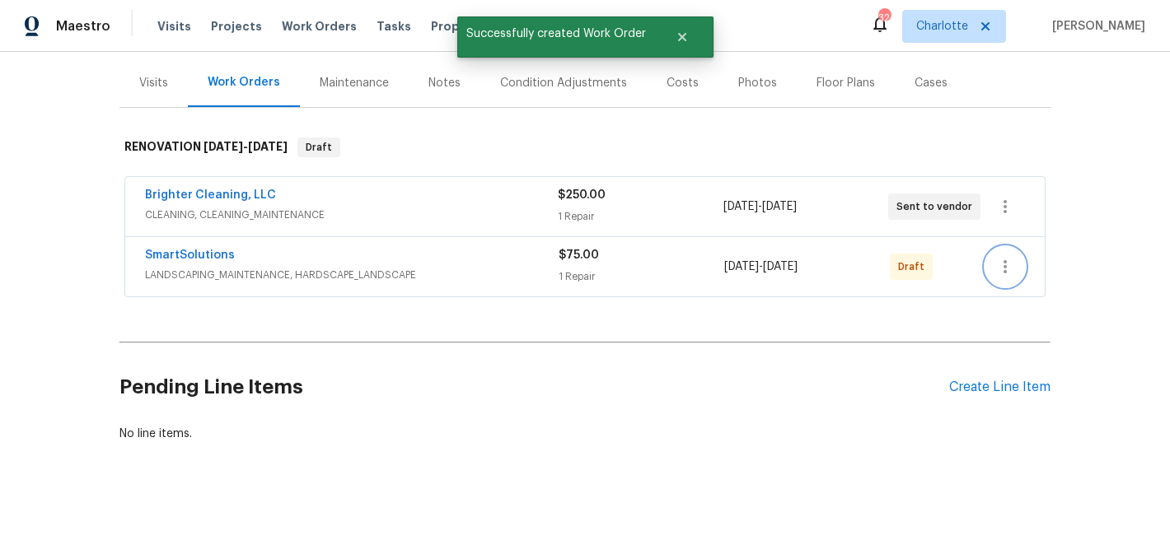
click at [1007, 262] on icon "button" at bounding box center [1005, 267] width 20 height 20
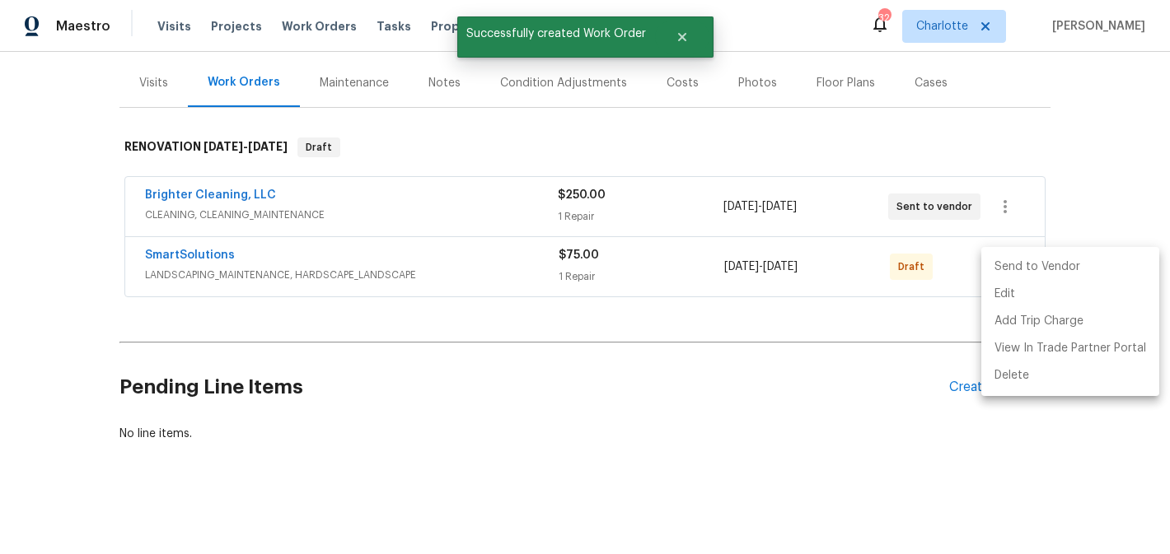
click at [1006, 272] on li "Send to Vendor" at bounding box center [1070, 267] width 178 height 27
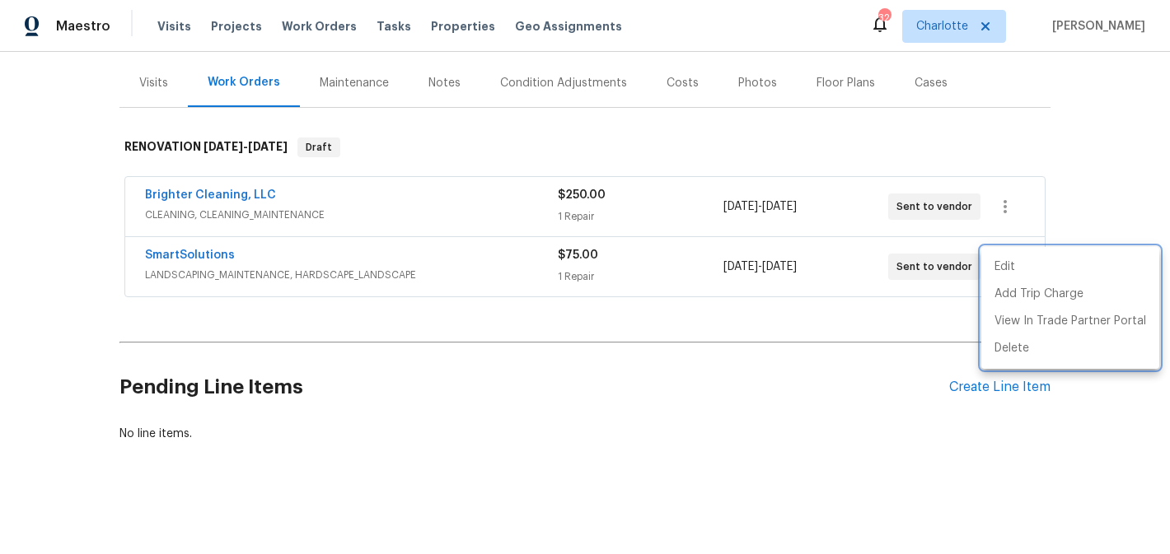
click at [1033, 152] on div at bounding box center [585, 277] width 1170 height 554
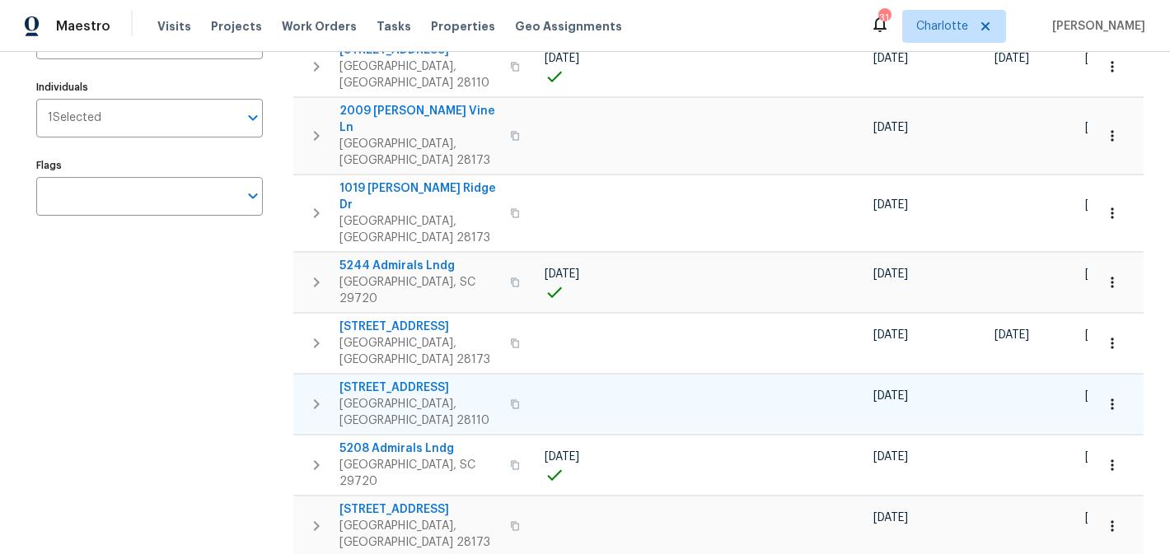
scroll to position [244, 0]
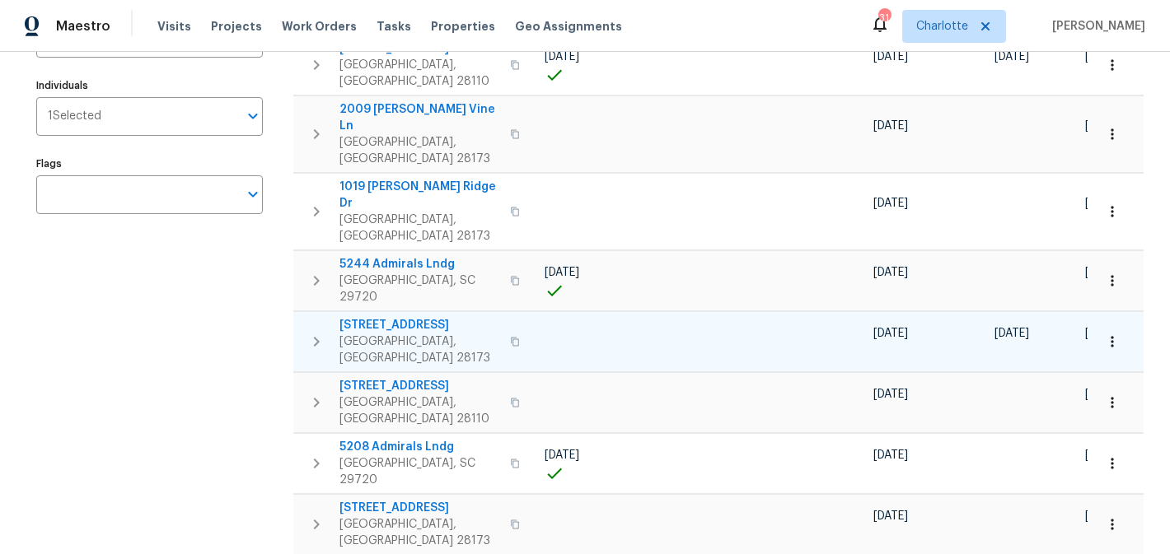
click at [400, 317] on span "[STREET_ADDRESS]" at bounding box center [419, 325] width 161 height 16
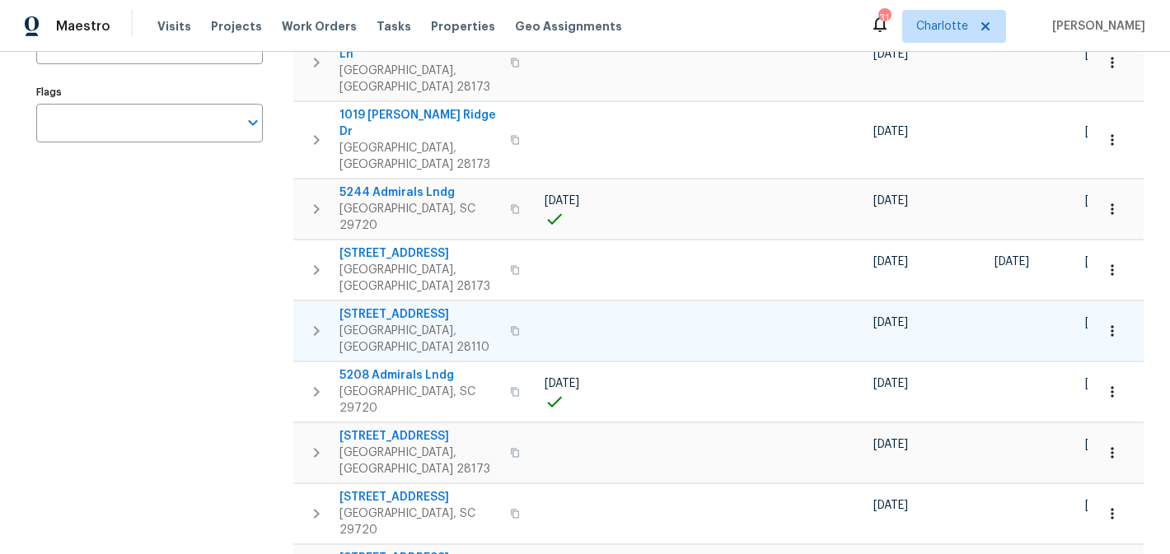
scroll to position [0, 0]
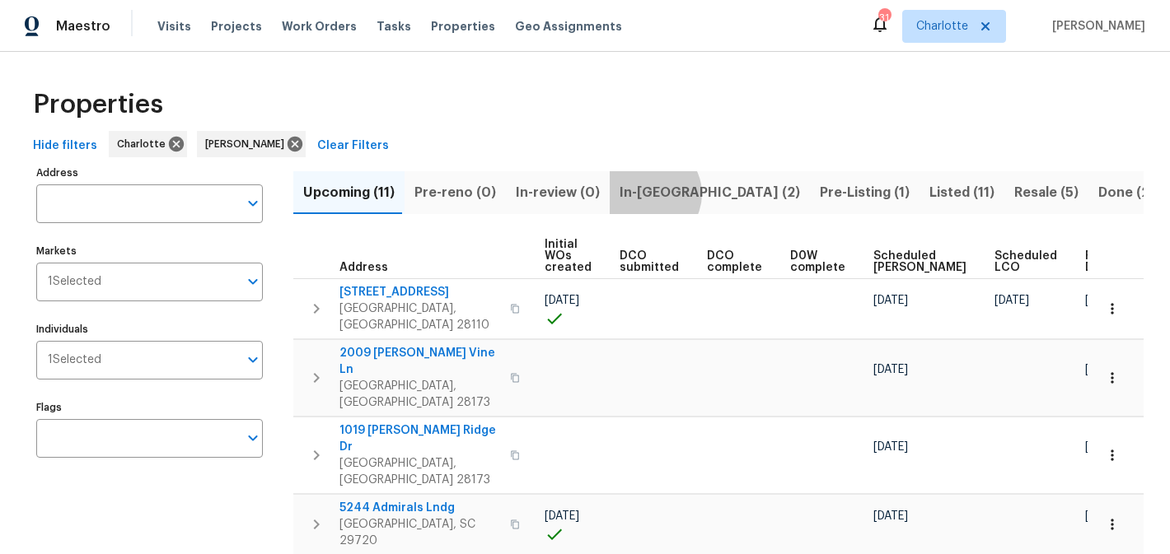
click at [638, 194] on span "In-[GEOGRAPHIC_DATA] (2)" at bounding box center [710, 192] width 180 height 23
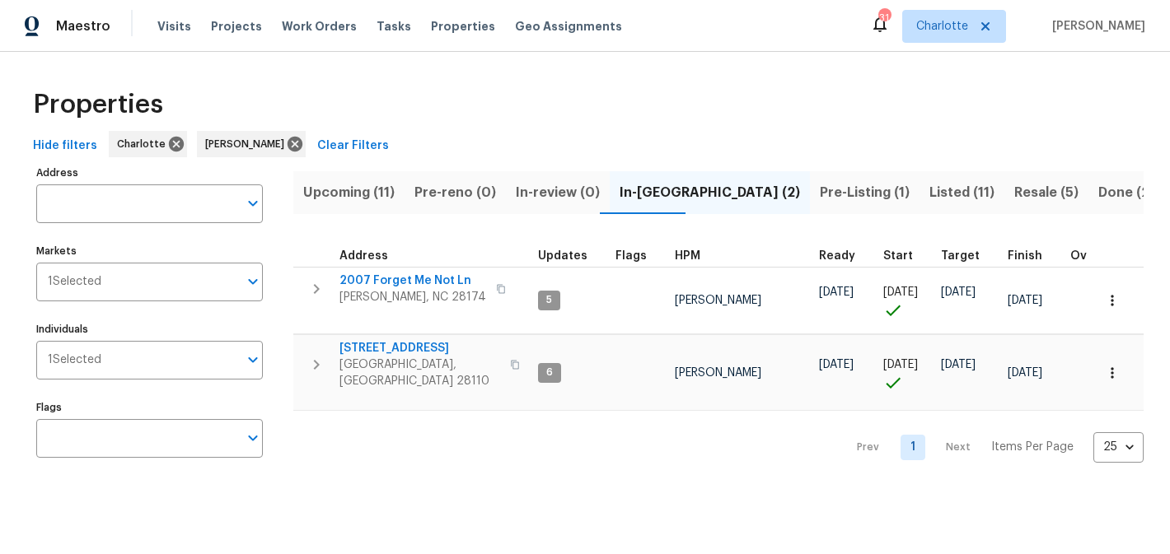
click at [820, 182] on span "Pre-Listing (1)" at bounding box center [865, 192] width 90 height 23
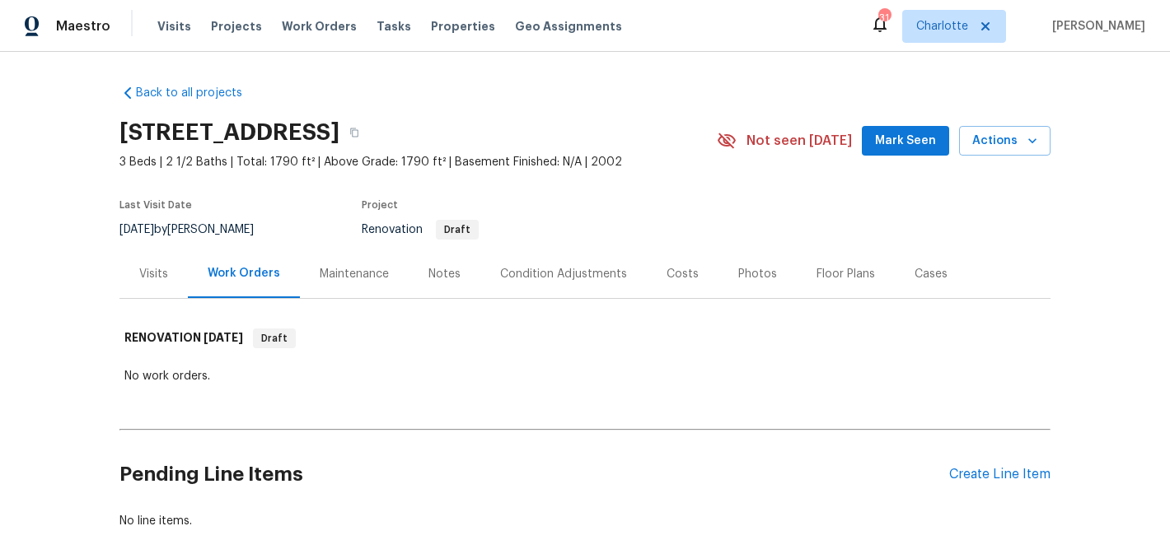
click at [901, 149] on span "Mark Seen" at bounding box center [905, 141] width 61 height 21
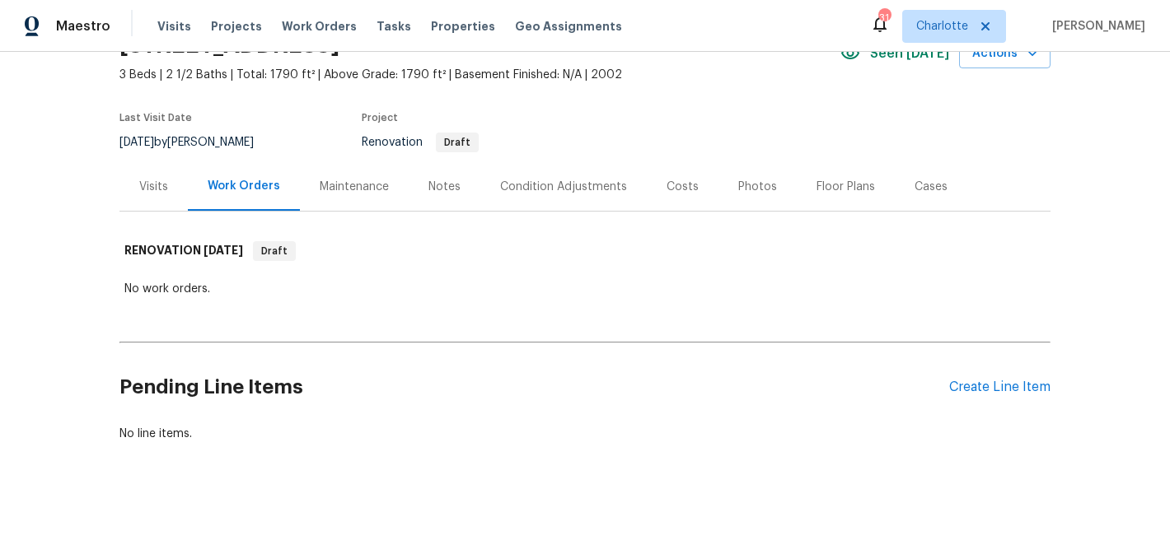
click at [592, 197] on div "Condition Adjustments" at bounding box center [563, 186] width 166 height 49
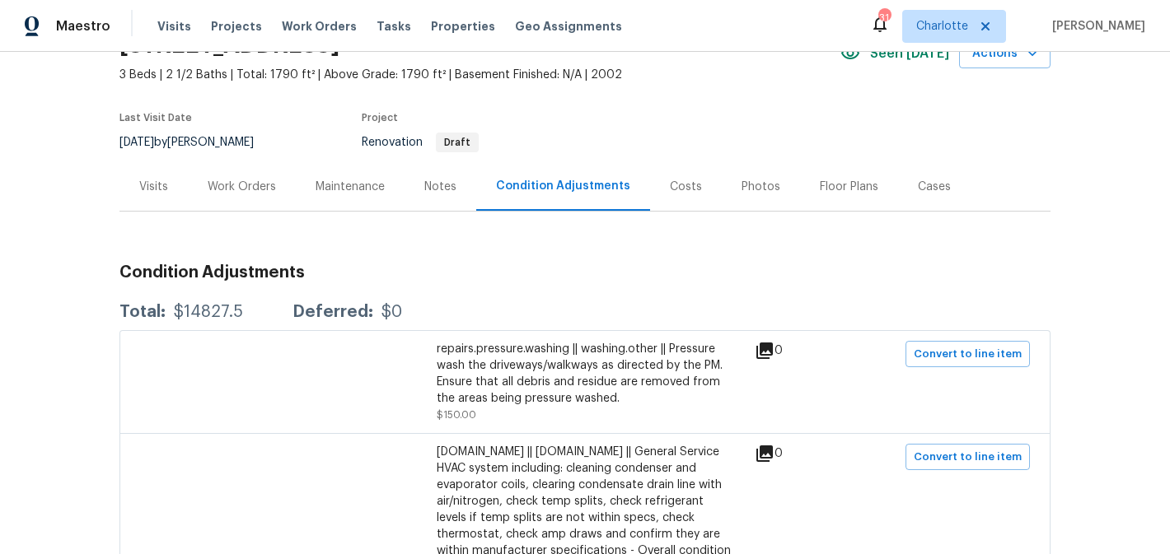
scroll to position [79, 0]
